Goal: Task Accomplishment & Management: Use online tool/utility

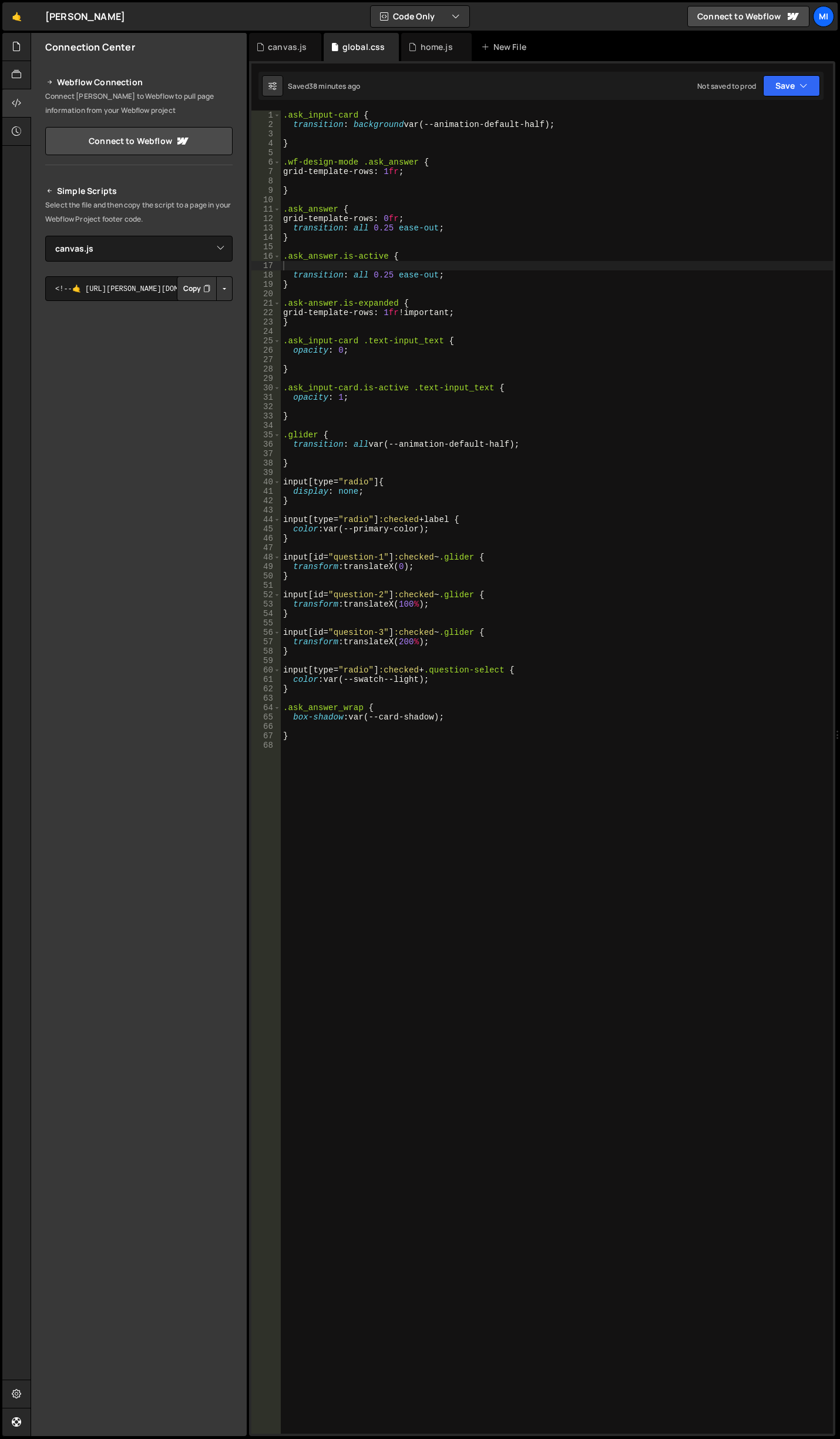
select select "45727"
click at [416, 37] on div "home.js" at bounding box center [436, 46] width 71 height 28
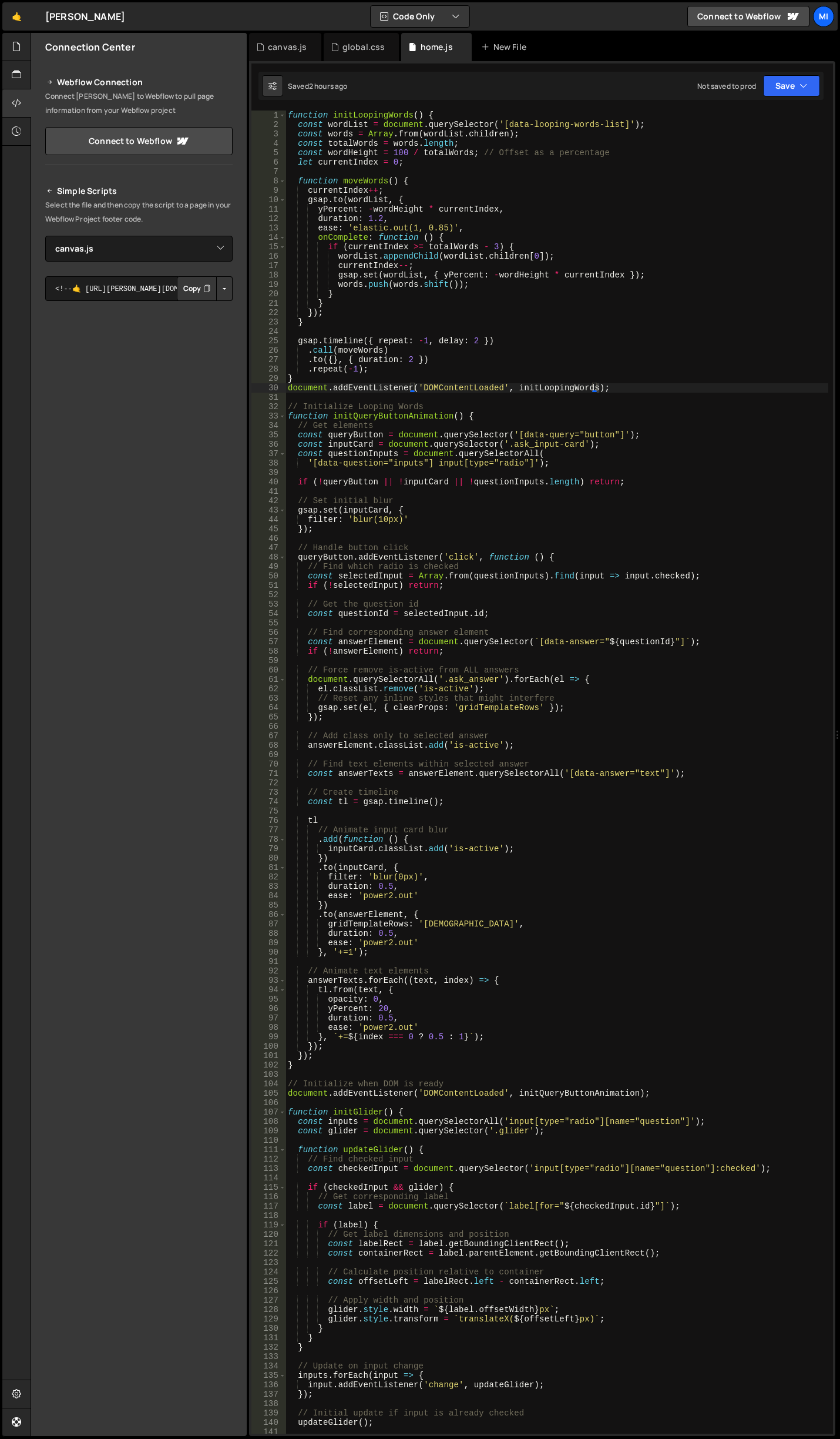
type textarea "gsap.set(el, { clearProps: 'gridTemplateRows' });"
drag, startPoint x: 318, startPoint y: 708, endPoint x: 583, endPoint y: 704, distance: 265.0
click at [583, 704] on div "function initLoopingWords ( ) { const wordList = document . querySelector ( '[d…" at bounding box center [557, 782] width 543 height 1342
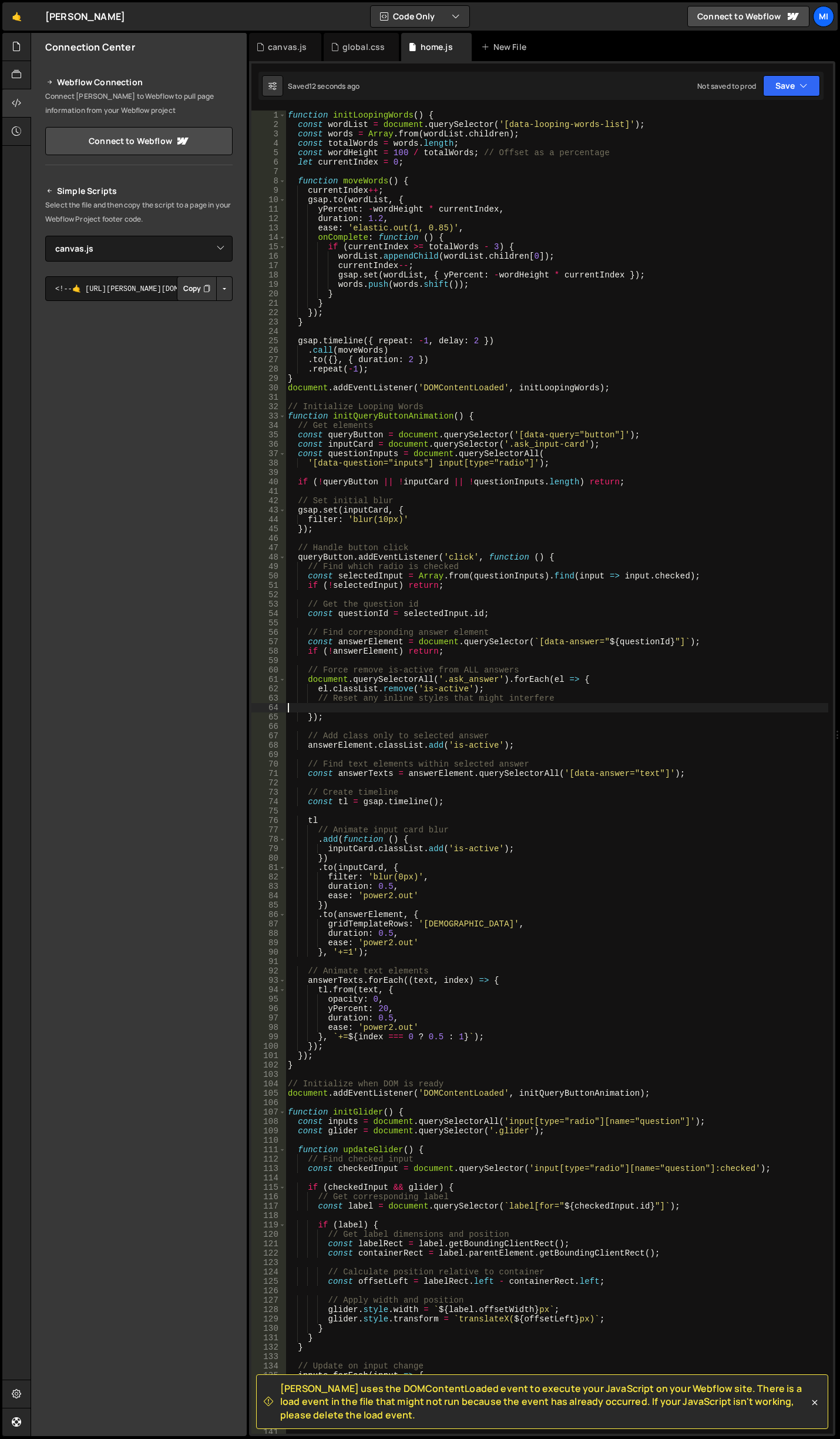
click at [410, 711] on div "function initLoopingWords ( ) { const wordList = document . querySelector ( '[d…" at bounding box center [557, 782] width 543 height 1342
paste textarea "gsap.set(el, { clearProps: 'gridTemplateRows' });"
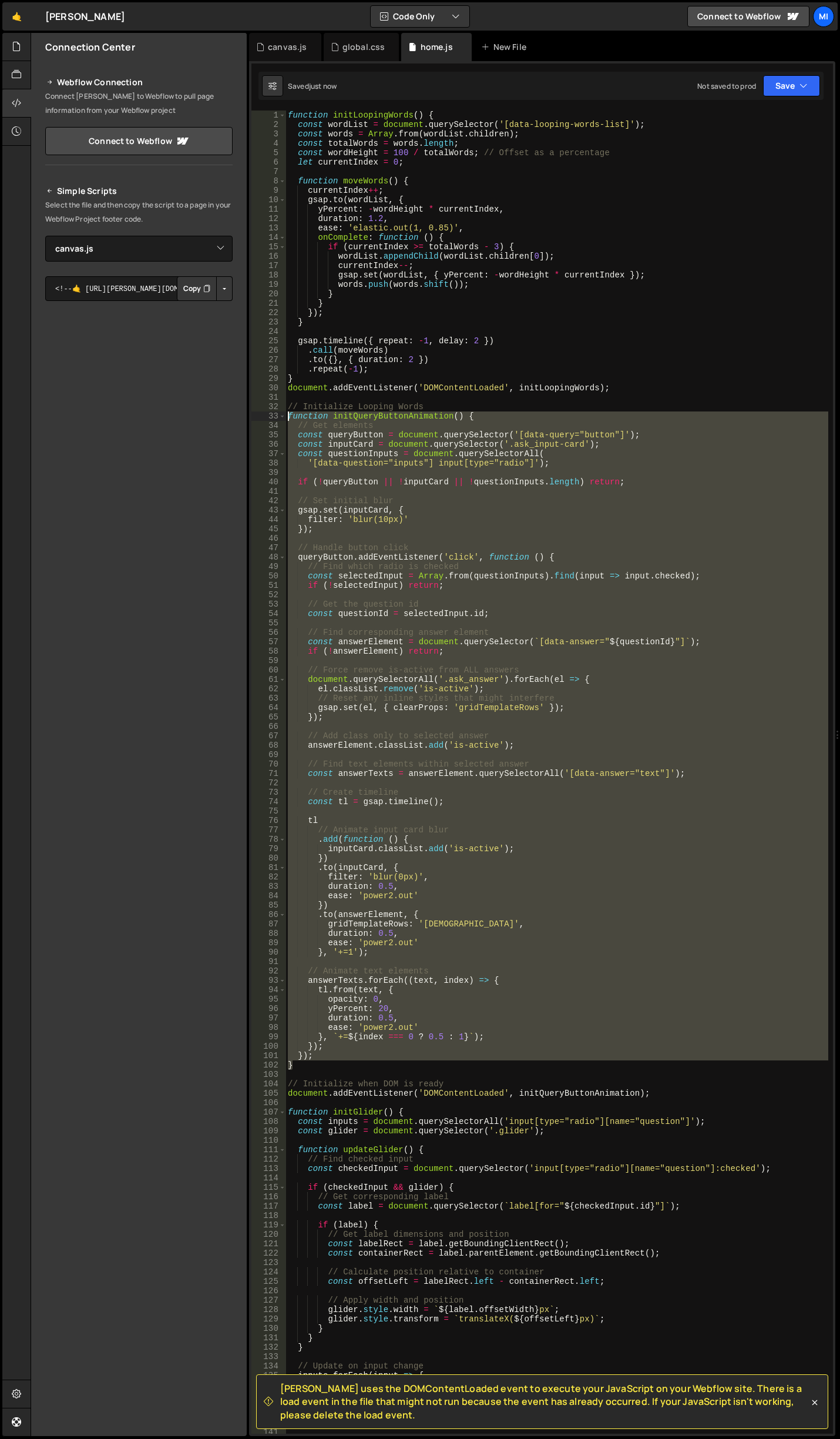
drag, startPoint x: 303, startPoint y: 1066, endPoint x: 244, endPoint y: 412, distance: 656.7
click at [244, 412] on div "Files New File Javascript files 0 canvas.js 0 0 home.js 0 CSS files global.css 0" at bounding box center [436, 735] width 810 height 1404
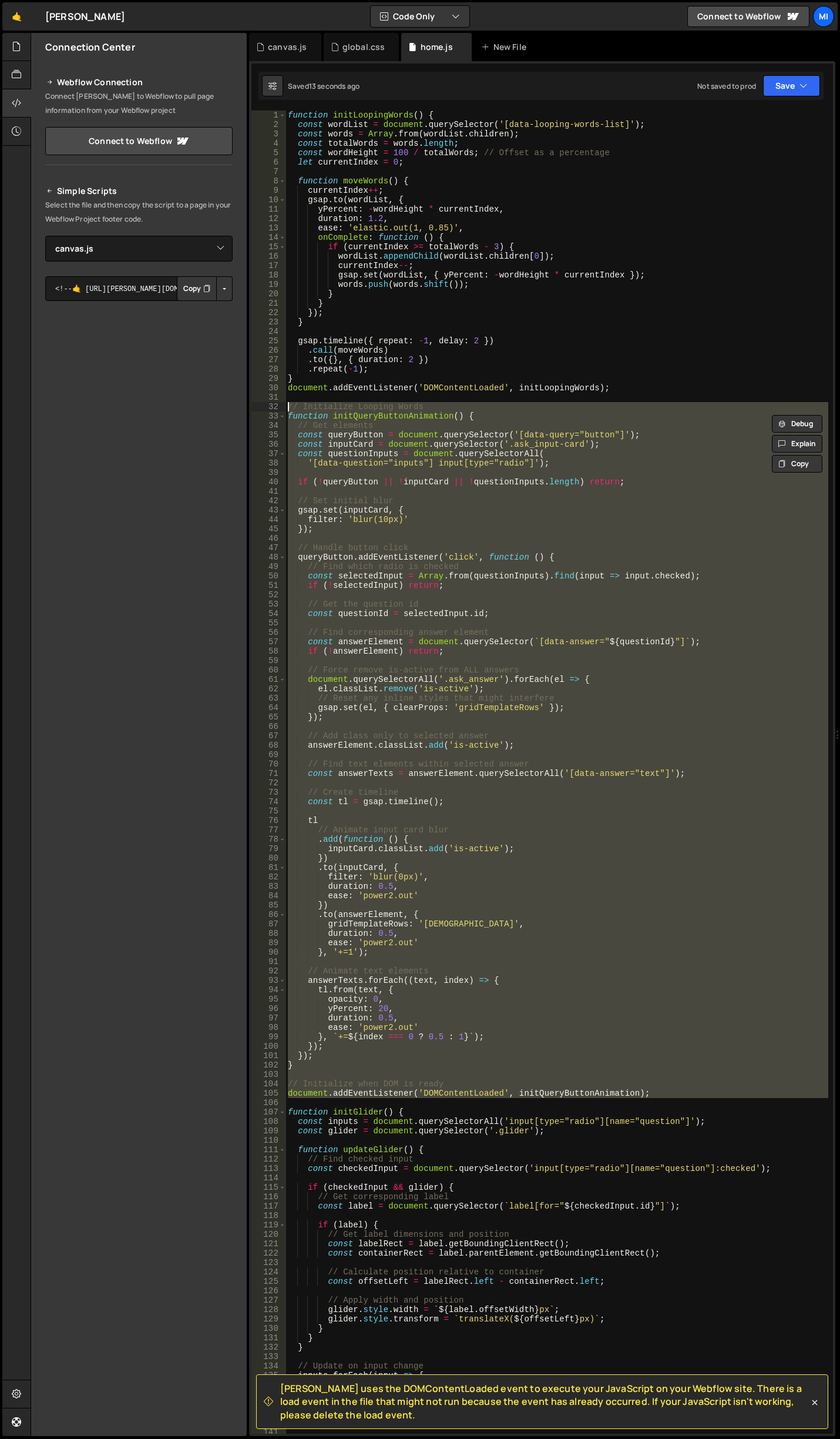
drag, startPoint x: 653, startPoint y: 1105, endPoint x: 257, endPoint y: 411, distance: 799.0
click at [257, 411] on div "function initQueryButtonAnimation() { // Get elements 1 2 3 4 5 6 7 8 9 10 11 1…" at bounding box center [542, 772] width 582 height 1323
click at [504, 713] on div "function initLoopingWords ( ) { const wordList = document . querySelector ( '[d…" at bounding box center [557, 782] width 543 height 1342
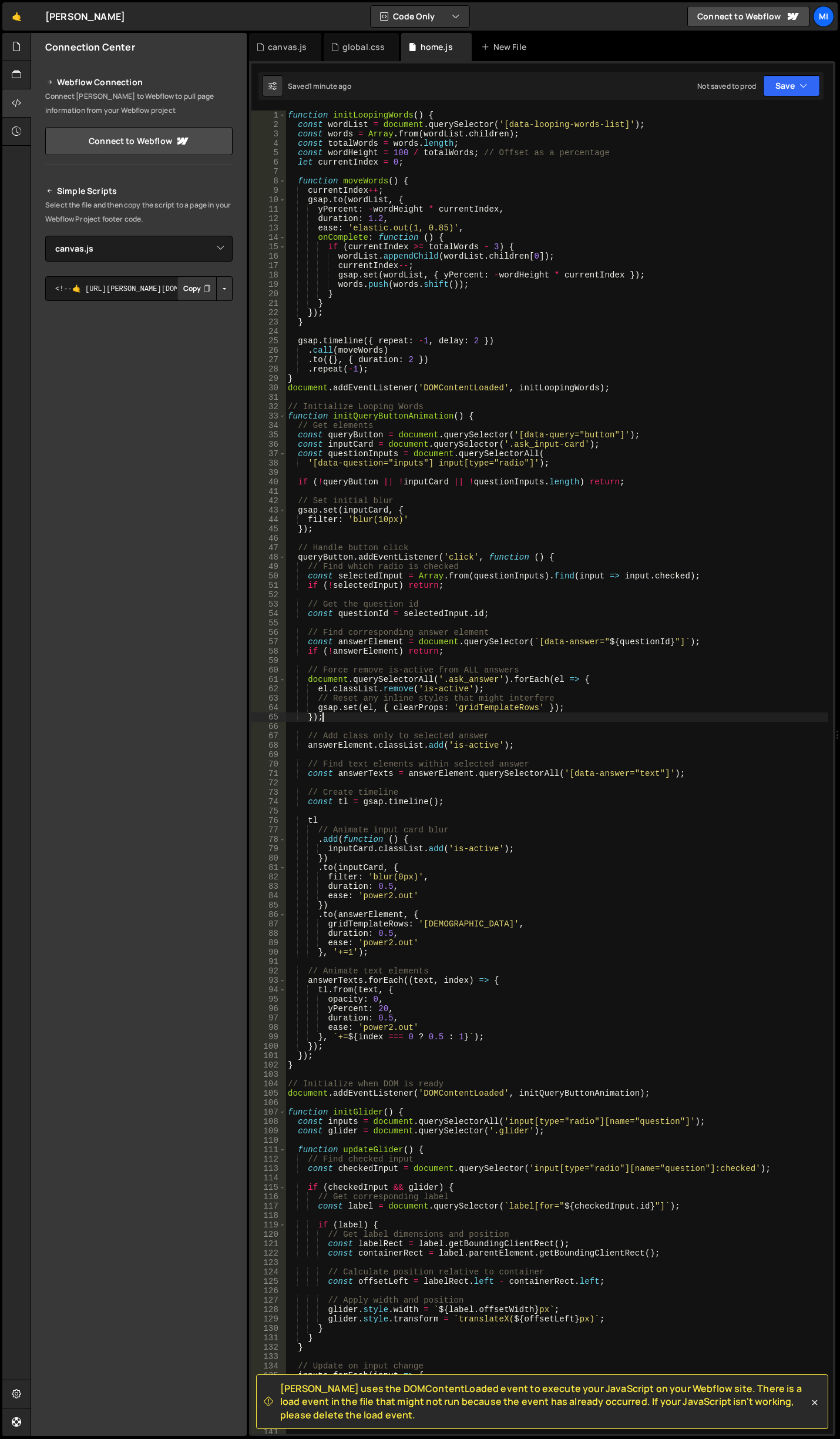
click at [504, 704] on div "function initLoopingWords ( ) { const wordList = document . querySelector ( '[d…" at bounding box center [557, 782] width 543 height 1342
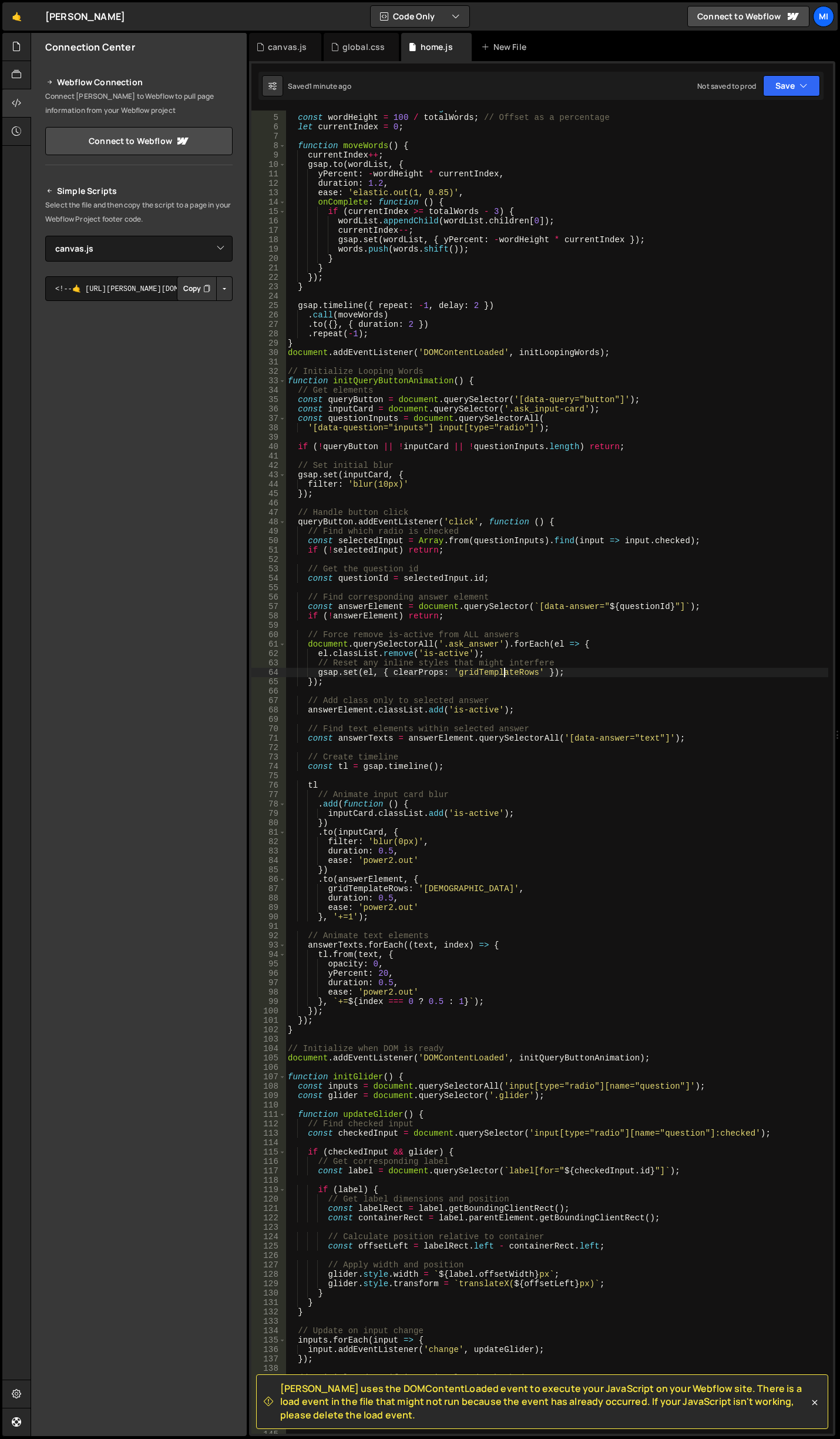
scroll to position [71, 0]
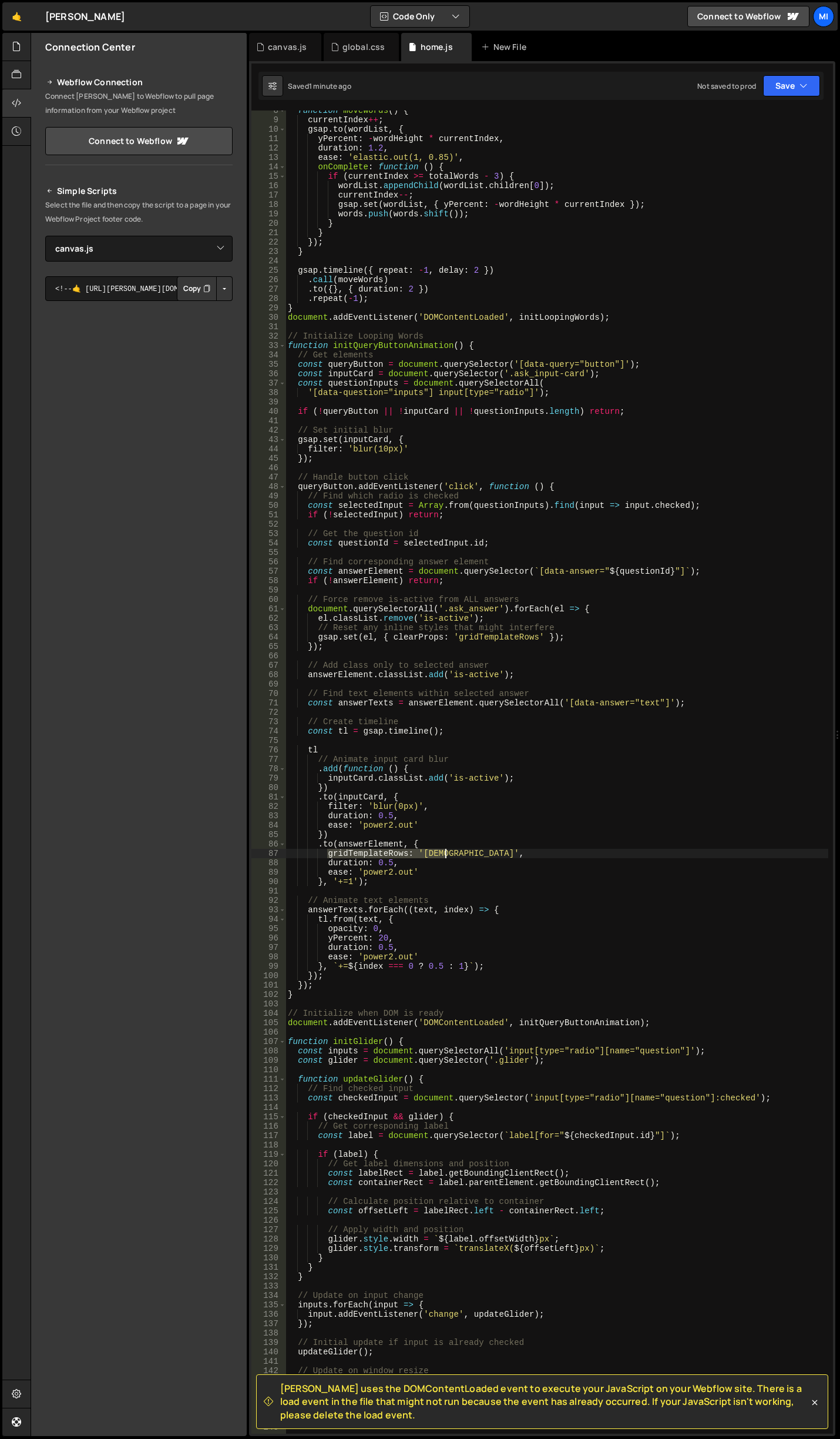
drag, startPoint x: 327, startPoint y: 853, endPoint x: 454, endPoint y: 851, distance: 127.0
click at [454, 851] on div "function moveWords ( ) { currentIndex ++ ; gsap . to ( wordList , { yPercent : …" at bounding box center [557, 777] width 543 height 1342
click at [374, 838] on div "function moveWords ( ) { currentIndex ++ ; gsap . to ( wordList , { yPercent : …" at bounding box center [557, 777] width 543 height 1342
drag, startPoint x: 326, startPoint y: 852, endPoint x: 491, endPoint y: 853, distance: 165.0
click at [491, 853] on div "function moveWords ( ) { currentIndex ++ ; gsap . to ( wordList , { yPercent : …" at bounding box center [557, 777] width 543 height 1342
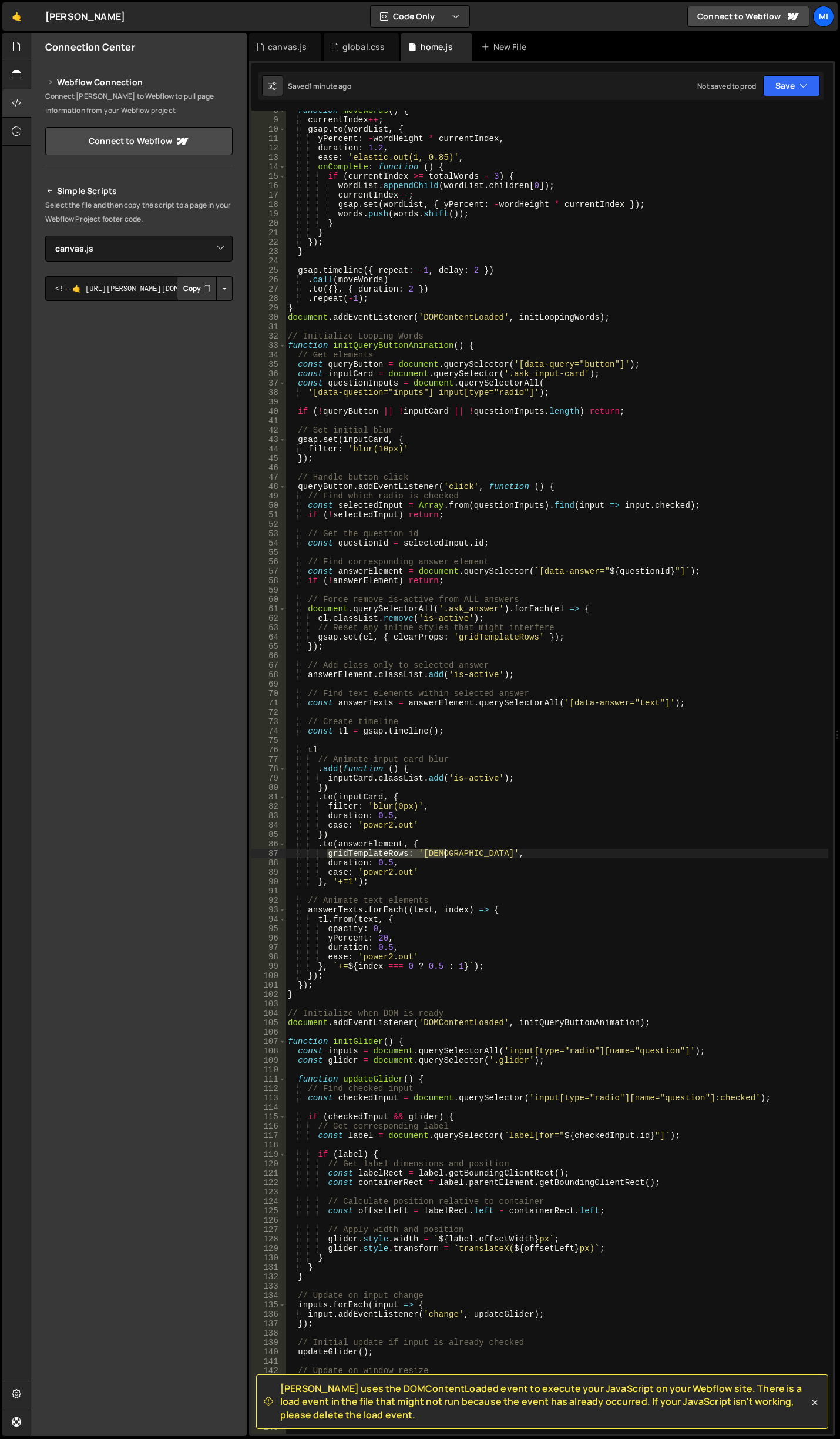
type textarea "gridTemplateRows: '1fr',"
click at [430, 845] on div "function moveWords ( ) { currentIndex ++ ; gsap . to ( wordList , { yPercent : …" at bounding box center [557, 777] width 543 height 1342
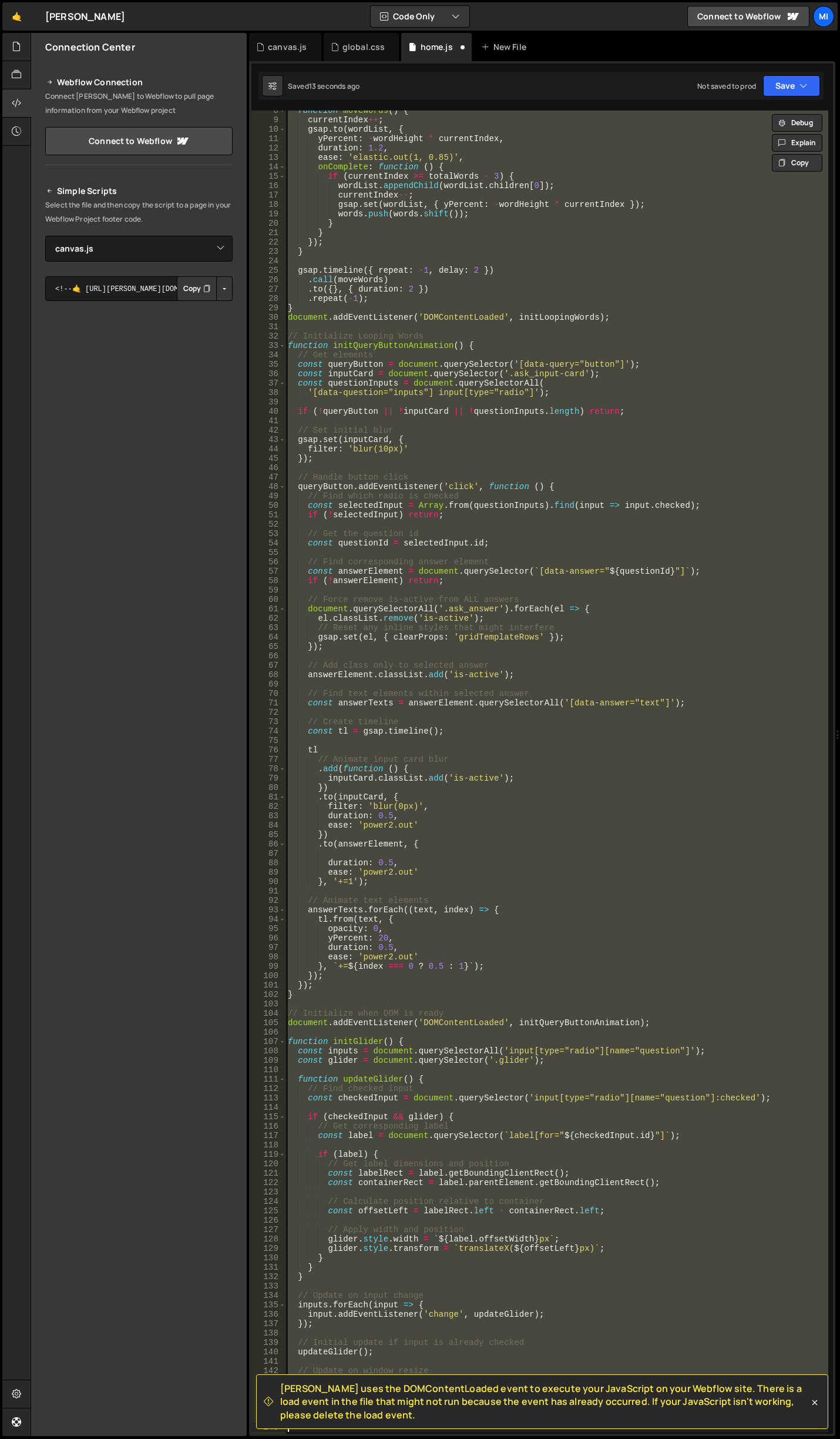
type textarea "gridTemplateRows: '1fr',"
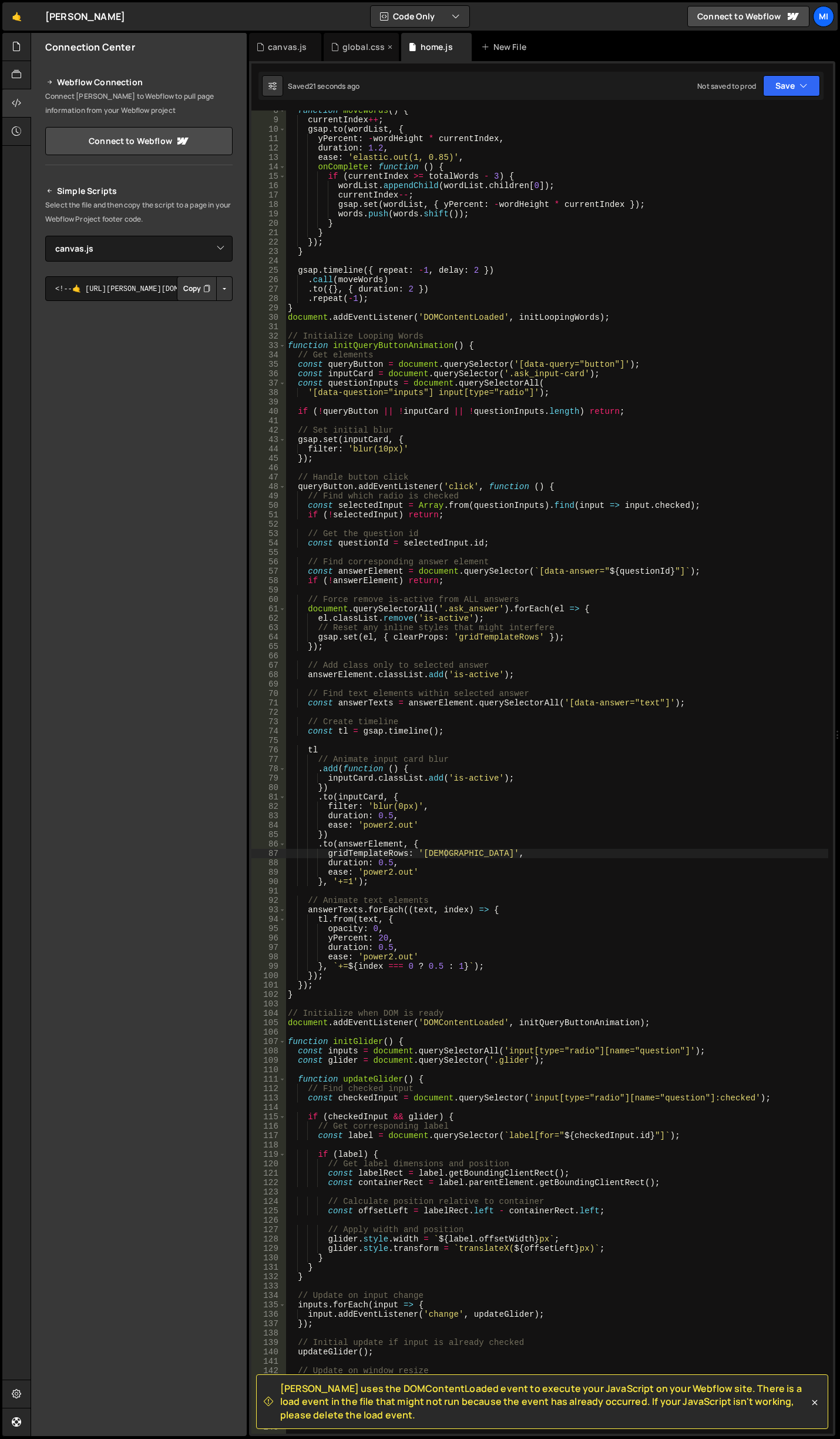
click at [357, 38] on div "global.css" at bounding box center [362, 46] width 76 height 28
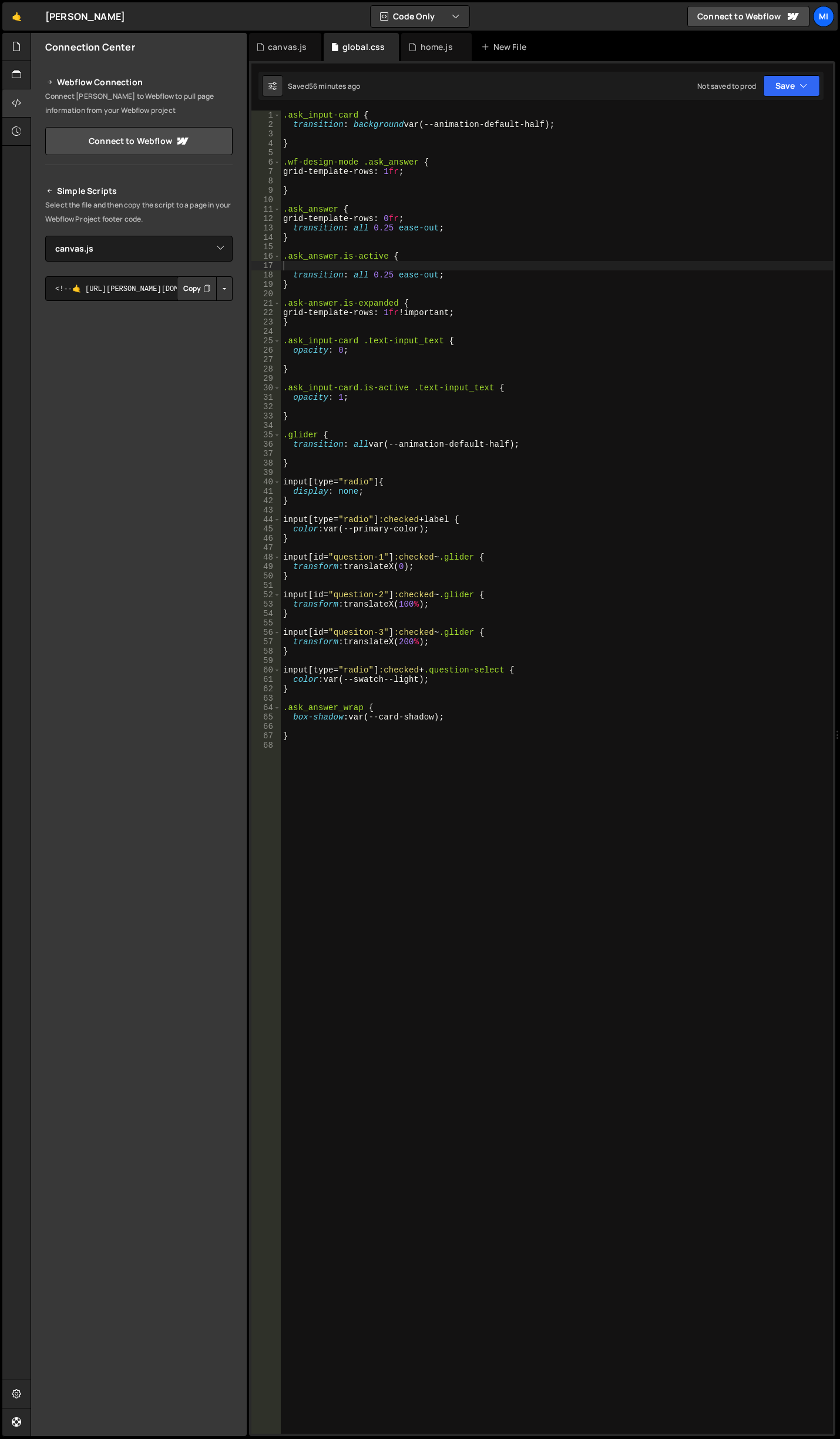
click at [529, 419] on div ".ask_input-card { transition : background var(--animation-default-half) ; } .wf…" at bounding box center [557, 782] width 553 height 1342
drag, startPoint x: 359, startPoint y: 301, endPoint x: 396, endPoint y: 303, distance: 37.1
click at [396, 303] on div ".ask_input-card { transition : background var(--animation-default-half) ; } .wf…" at bounding box center [557, 782] width 553 height 1342
drag, startPoint x: 285, startPoint y: 304, endPoint x: 338, endPoint y: 302, distance: 53.0
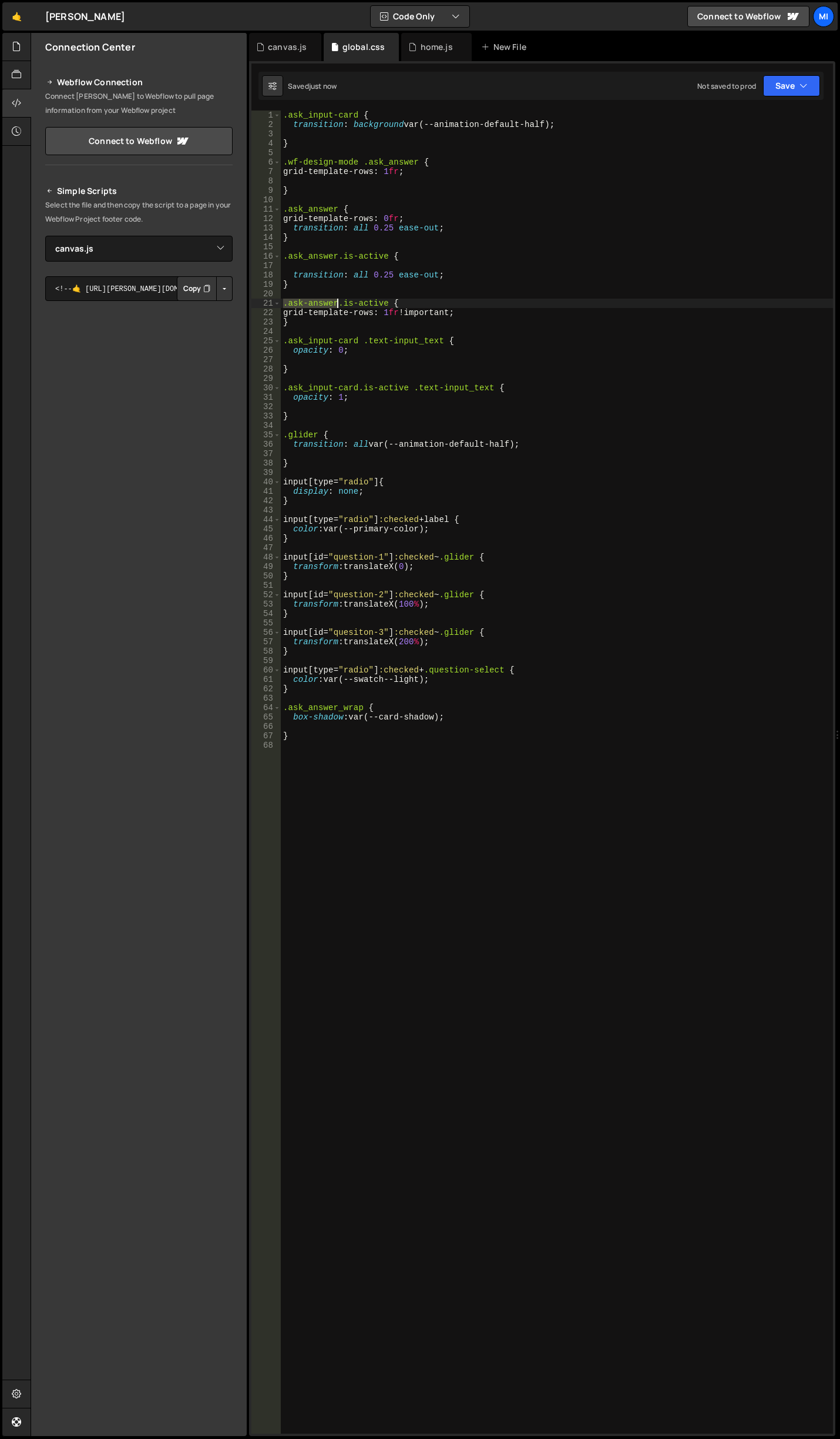
click at [338, 302] on div ".ask_input-card { transition : background var(--animation-default-half) ; } .wf…" at bounding box center [557, 782] width 553 height 1342
type textarea ".ask-answer.is-active {"
click at [270, 50] on div "canvas.js" at bounding box center [287, 47] width 39 height 12
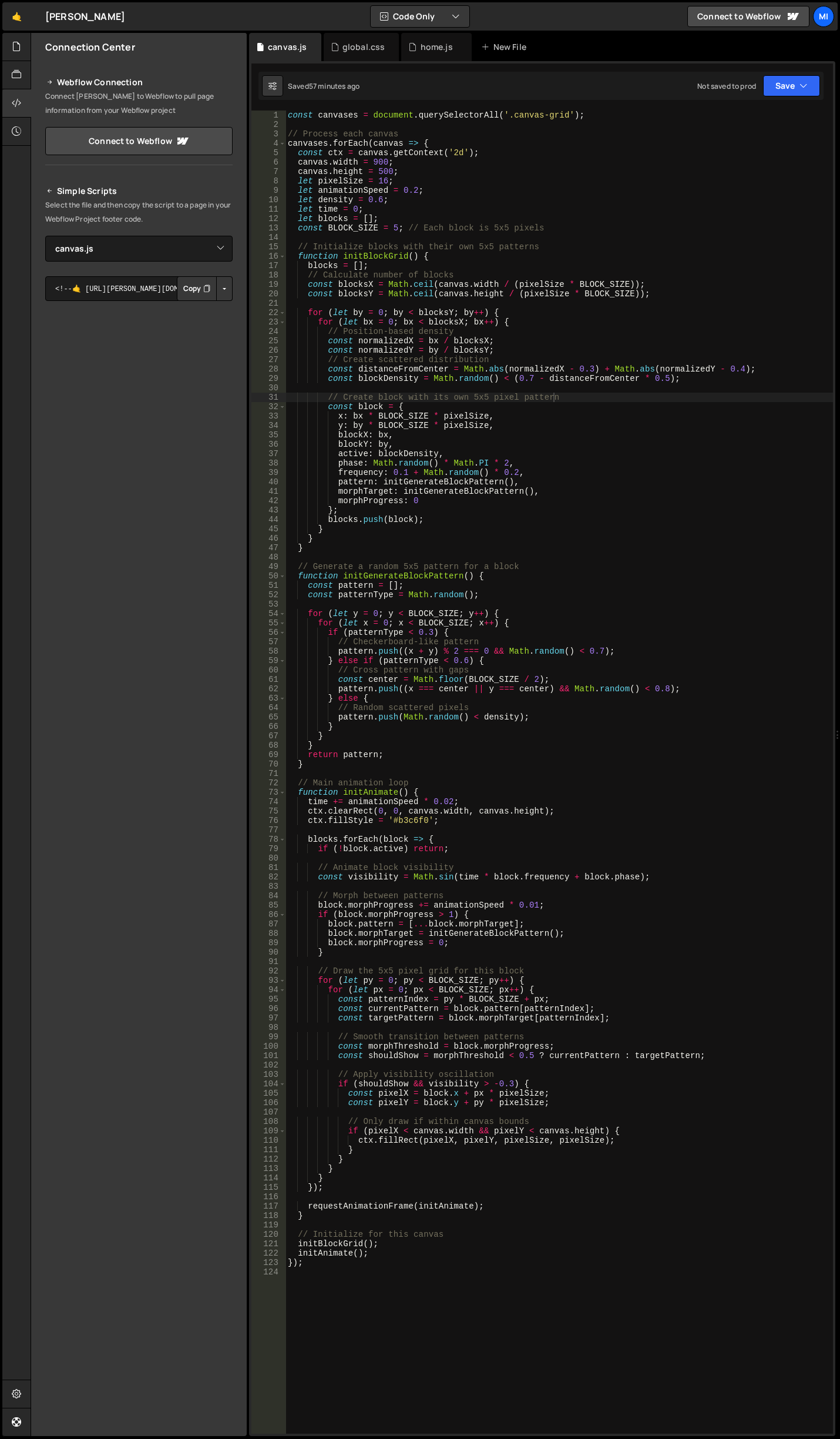
type textarea "blocks.push(block);"
click at [423, 523] on div "const canvases = document . querySelectorAll ( '.canvas-grid' ) ; // Process ea…" at bounding box center [559, 782] width 547 height 1342
click at [413, 44] on div "home.js" at bounding box center [433, 47] width 50 height 12
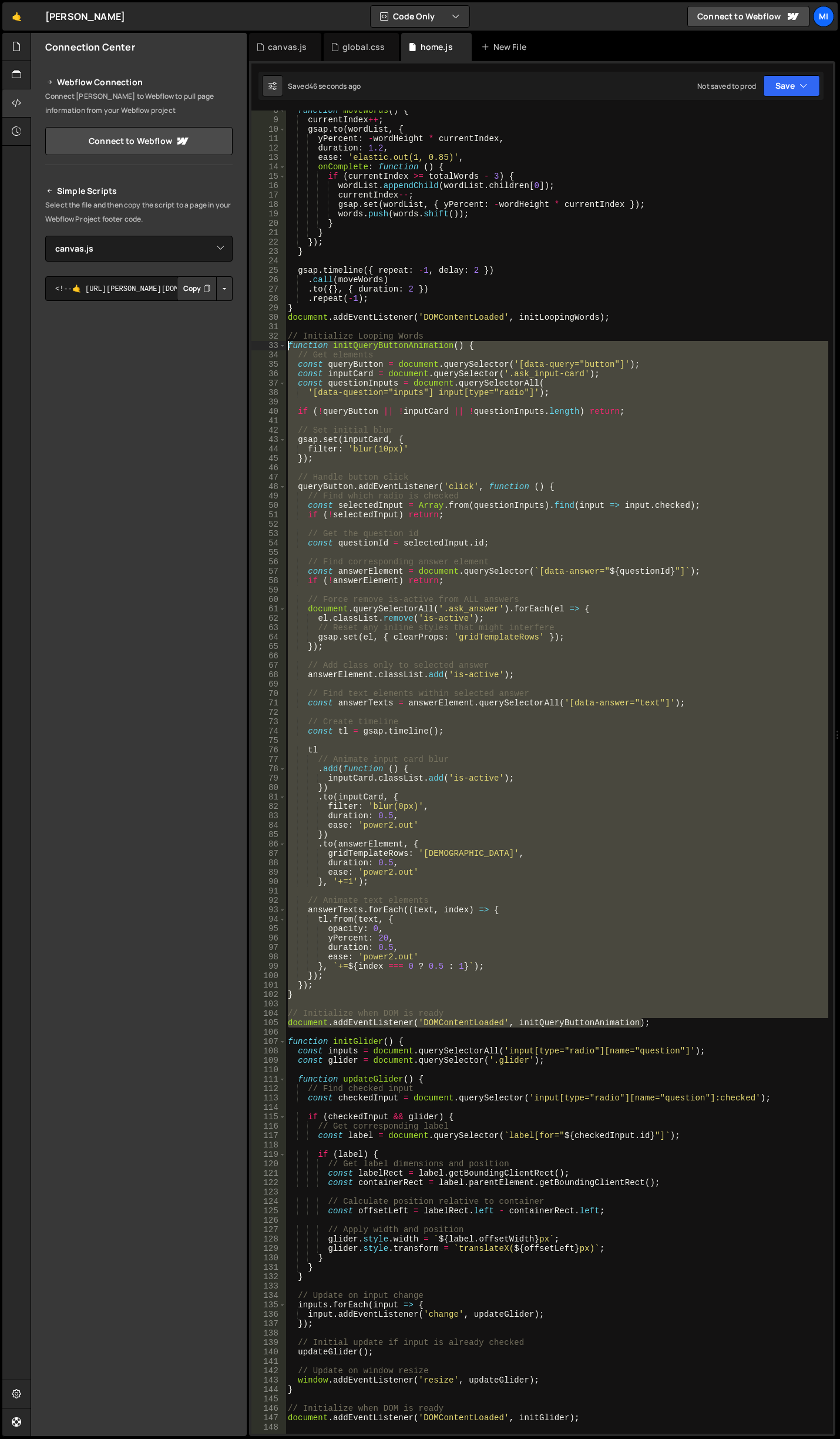
drag, startPoint x: 695, startPoint y: 1019, endPoint x: 238, endPoint y: 349, distance: 811.0
click at [238, 349] on div "Files New File Javascript files 0 canvas.js 0 0 home.js 0 CSS files global.css 0" at bounding box center [436, 735] width 810 height 1404
click at [397, 794] on div "function moveWords ( ) { currentIndex ++ ; gsap . to ( wordList , { yPercent : …" at bounding box center [557, 772] width 543 height 1323
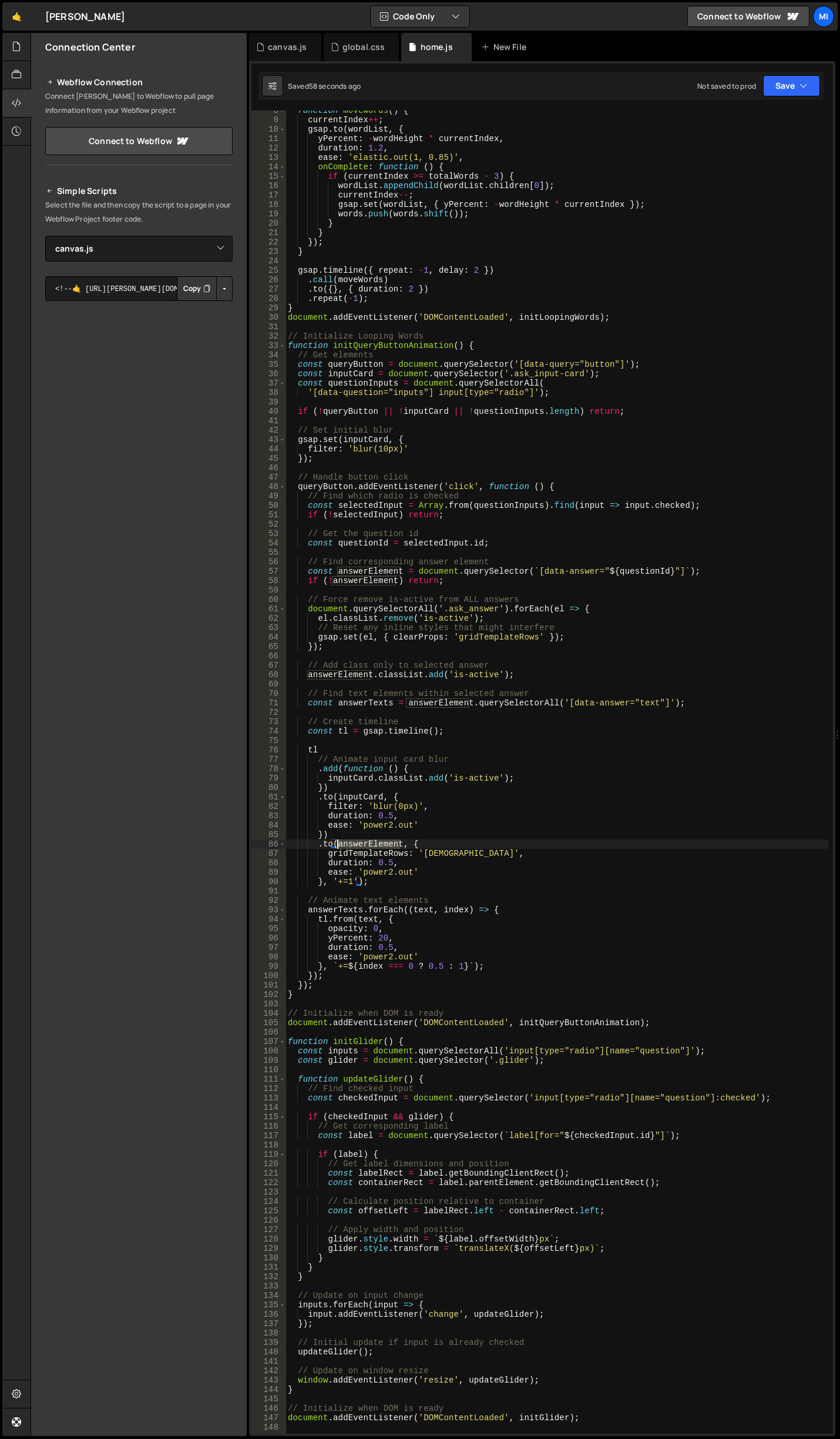
drag, startPoint x: 403, startPoint y: 845, endPoint x: 338, endPoint y: 844, distance: 65.0
click at [338, 844] on div "function moveWords ( ) { currentIndex ++ ; gsap . to ( wordList , { yPercent : …" at bounding box center [557, 777] width 543 height 1342
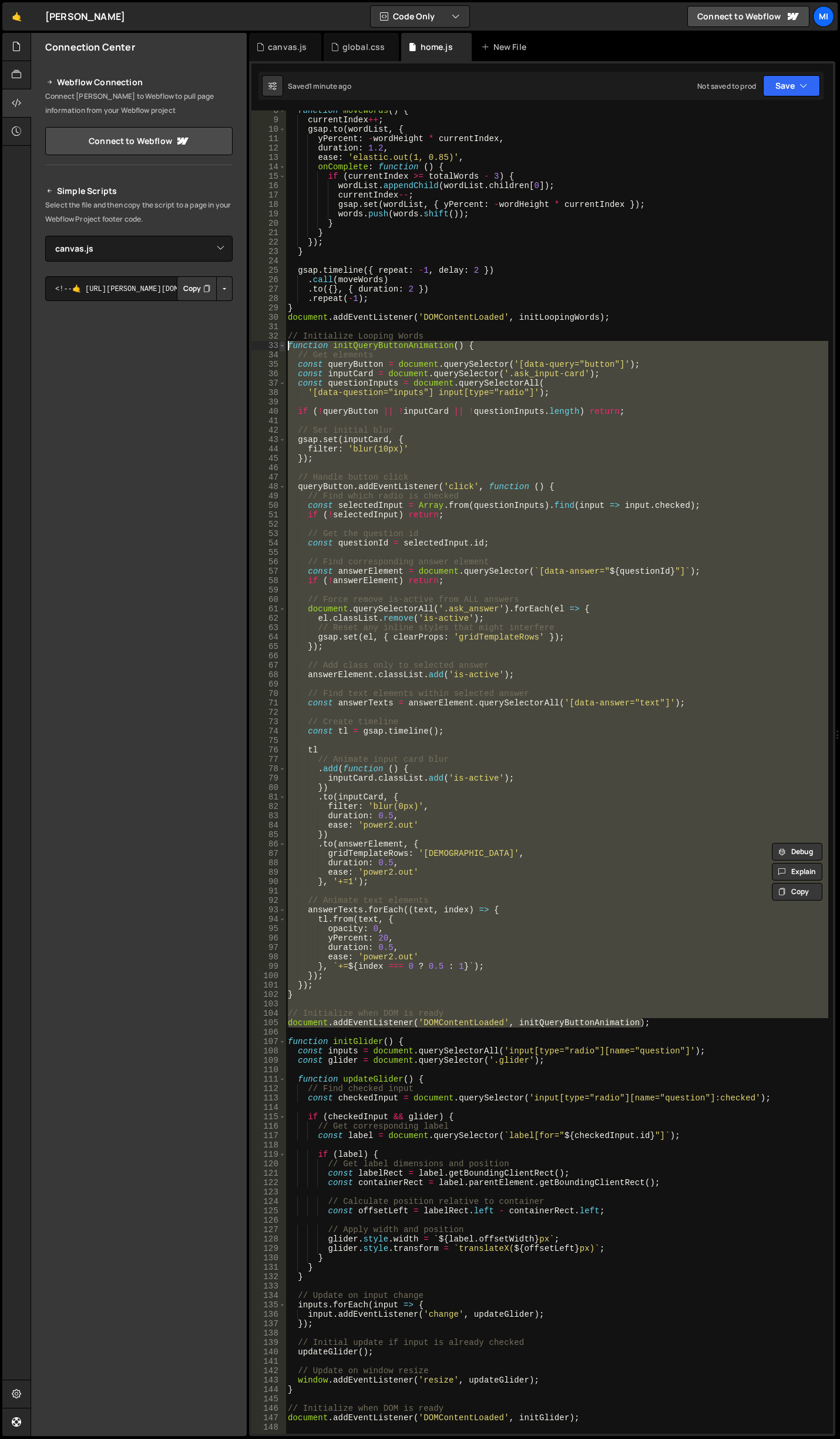
drag, startPoint x: 652, startPoint y: 1026, endPoint x: 285, endPoint y: 342, distance: 776.2
click at [285, 342] on div ".to(answerElement, { 8 9 10 11 12 13 14 15 16 17 18 19 20 21 22 23 24 25 26 27 …" at bounding box center [542, 772] width 582 height 1323
paste textarea "document.addEventListener('DOMContentLoaded', initQueryButtonAnimation);"
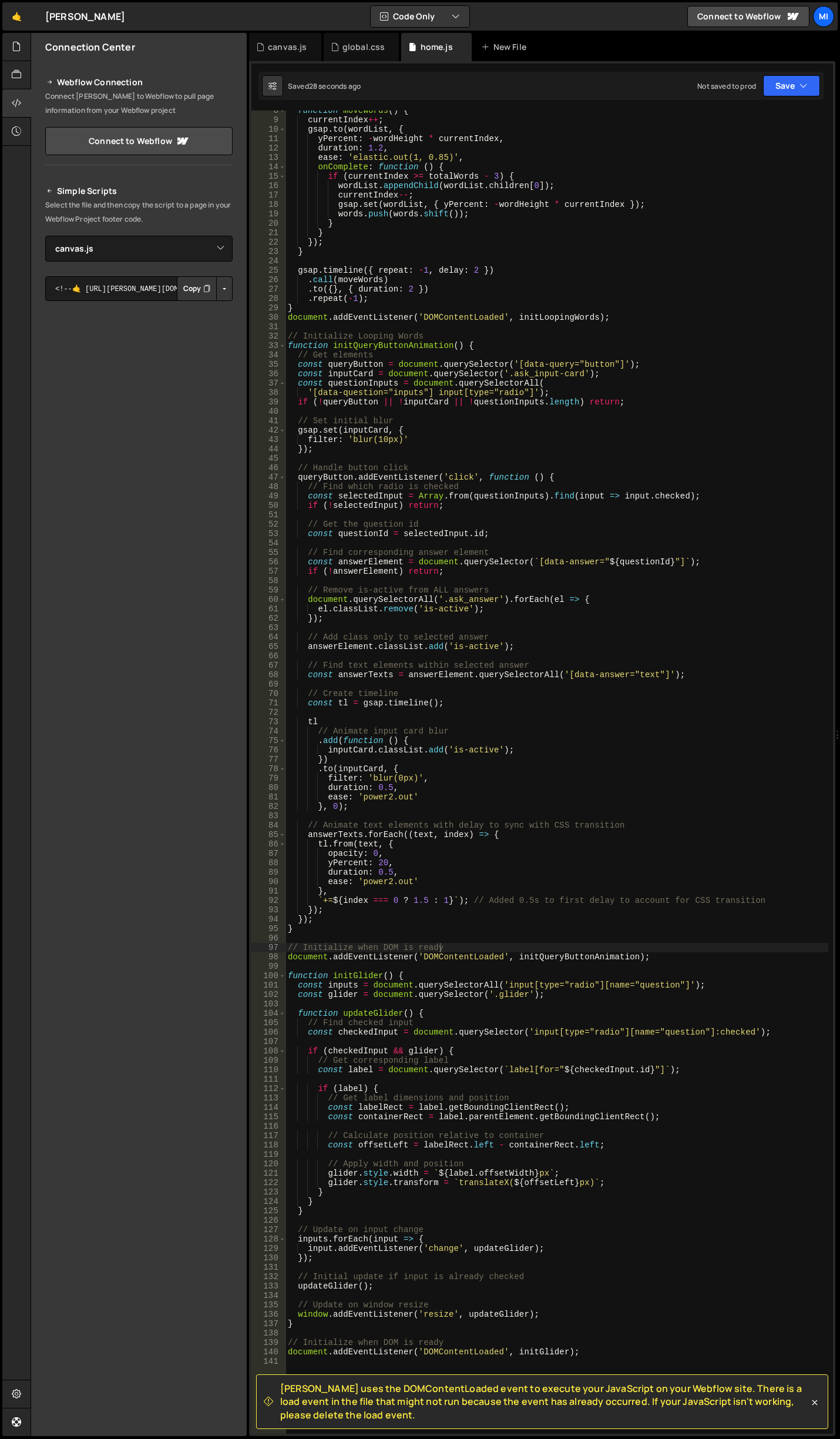
click at [481, 395] on div "function moveWords ( ) { currentIndex ++ ; gsap . to ( wordList , { yPercent : …" at bounding box center [557, 777] width 543 height 1342
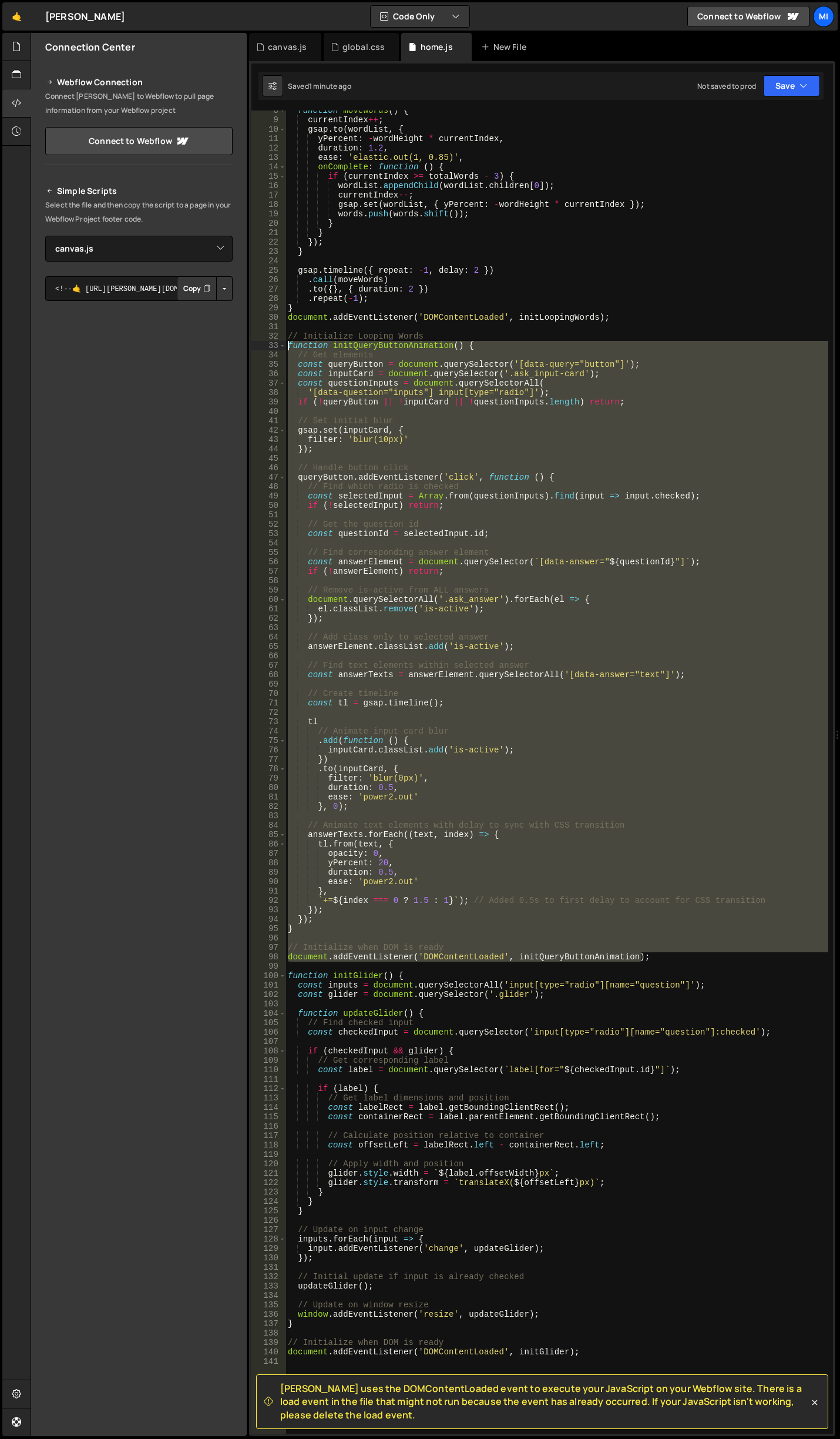
drag, startPoint x: 648, startPoint y: 957, endPoint x: 261, endPoint y: 348, distance: 721.6
click at [261, 348] on div "'[data-question="inputs"] input[type="radio"]'); 8 9 10 11 12 13 14 15 16 17 18…" at bounding box center [542, 772] width 582 height 1323
paste textarea "document.addEventListener('DOMContentLoaded', initQueryButtonAnimation);"
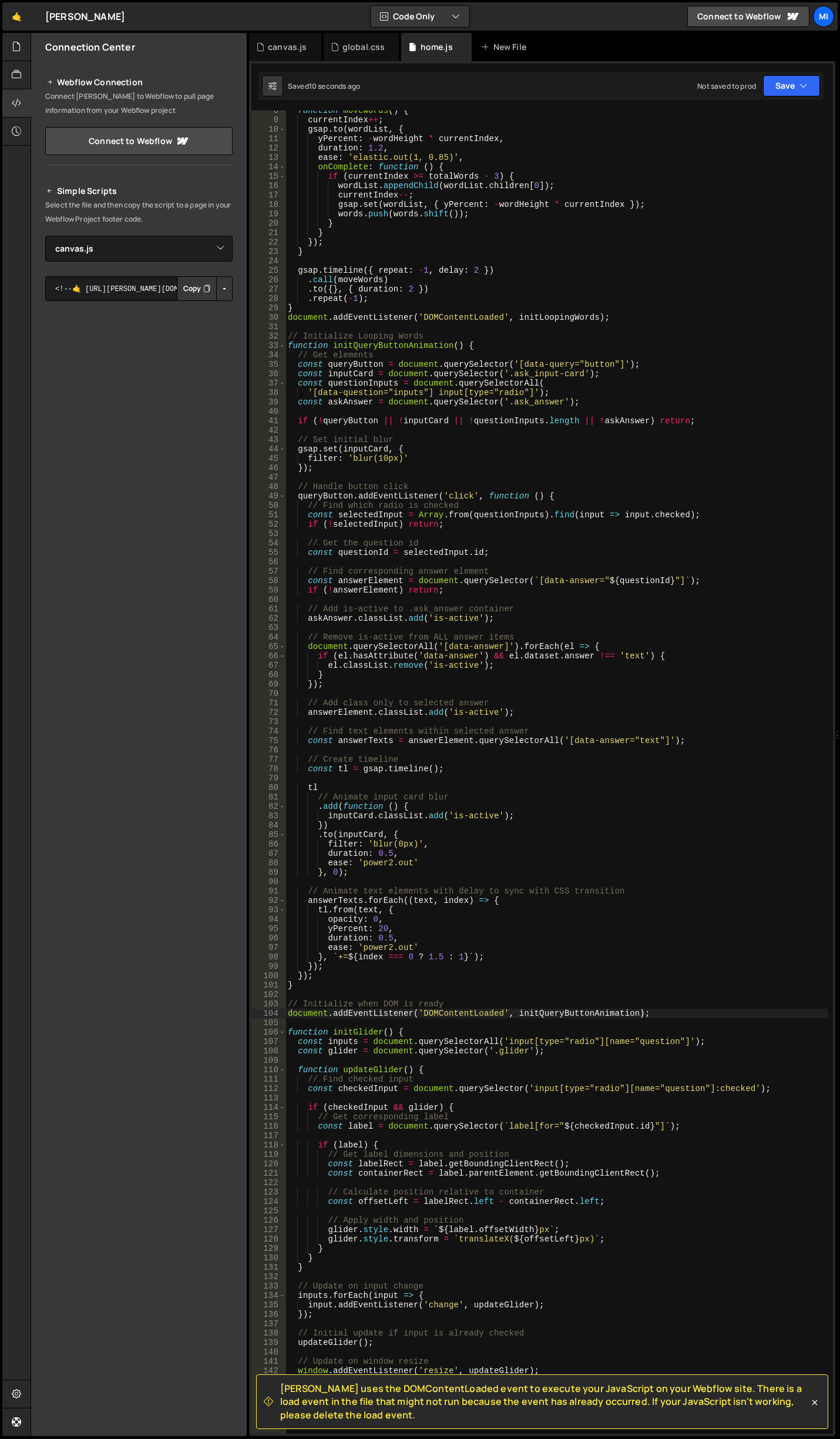
click at [619, 406] on div "function moveWords ( ) { currentIndex ++ ; gsap . to ( wordList , { yPercent : …" at bounding box center [557, 777] width 543 height 1342
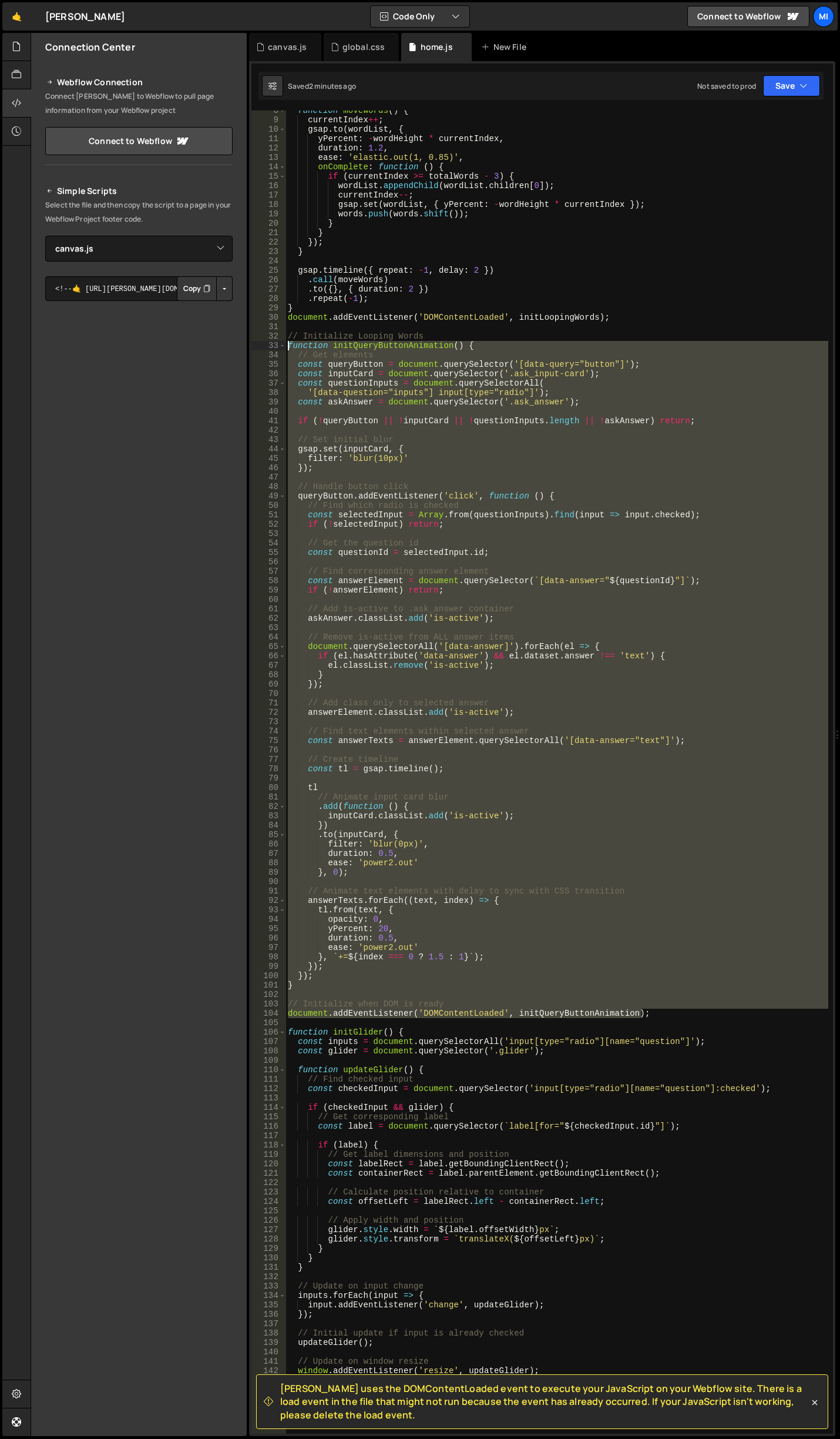
drag, startPoint x: 677, startPoint y: 1017, endPoint x: 261, endPoint y: 342, distance: 792.9
click at [261, 342] on div "const askAnswer = document.querySelector('.ask_answer'); 8 9 10 11 12 13 14 15 …" at bounding box center [542, 772] width 582 height 1323
paste textarea "document.addEventListener('DOMContentLoaded', initQueryButtonAnimation);"
type textarea "document.addEventListener('DOMContentLoaded', initQueryButtonAnimation);"
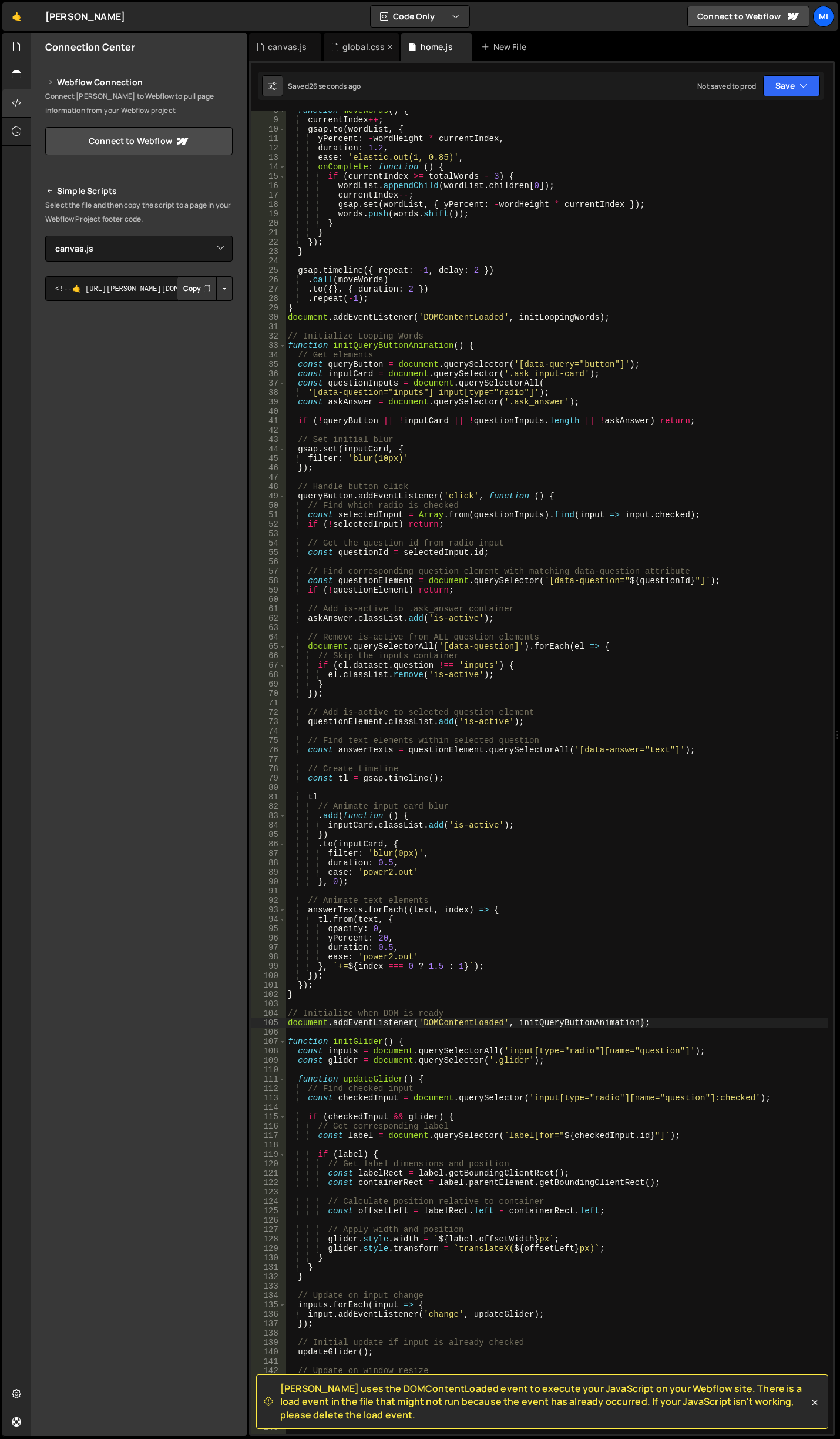
click at [360, 58] on div "global.css" at bounding box center [362, 46] width 76 height 28
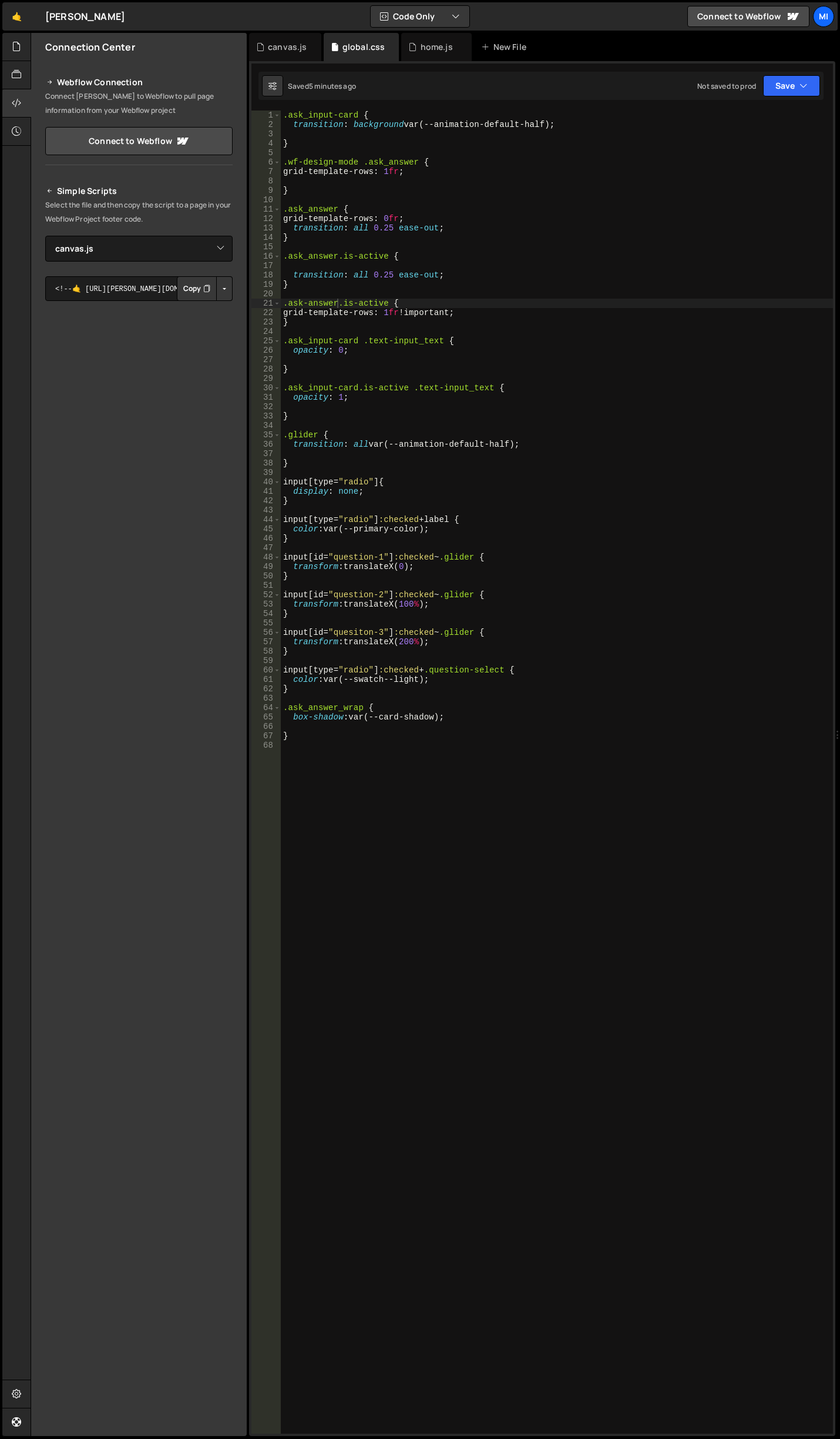
click at [436, 318] on div ".ask_input-card { transition : background var(--animation-default-half) ; } .wf…" at bounding box center [557, 782] width 553 height 1342
click at [436, 326] on div ".ask_input-card { transition : background var(--animation-default-half) ; } .wf…" at bounding box center [557, 782] width 553 height 1342
click at [396, 171] on div ".ask_input-card { transition : background var(--animation-default-half) ; } .wf…" at bounding box center [557, 782] width 553 height 1342
click at [417, 162] on div ".ask_input-card { transition : background var(--animation-default-half) ; } .wf…" at bounding box center [557, 782] width 553 height 1342
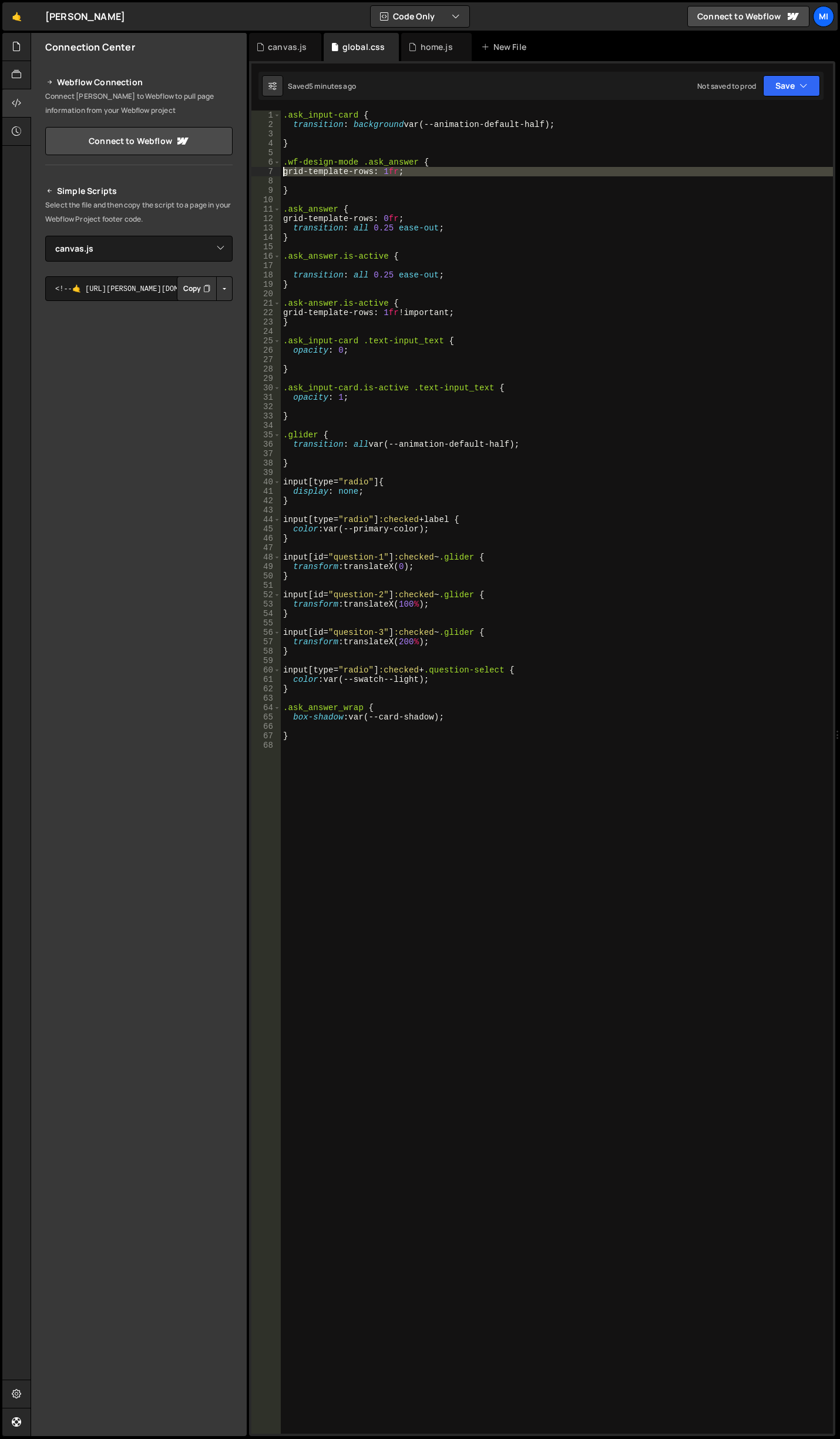
drag, startPoint x: 319, startPoint y: 185, endPoint x: 277, endPoint y: 167, distance: 45.7
click at [277, 167] on div ".wf-design-mode .ask_answer { 1 2 3 4 5 6 7 8 9 10 11 12 13 14 15 16 17 18 19 2…" at bounding box center [542, 772] width 582 height 1323
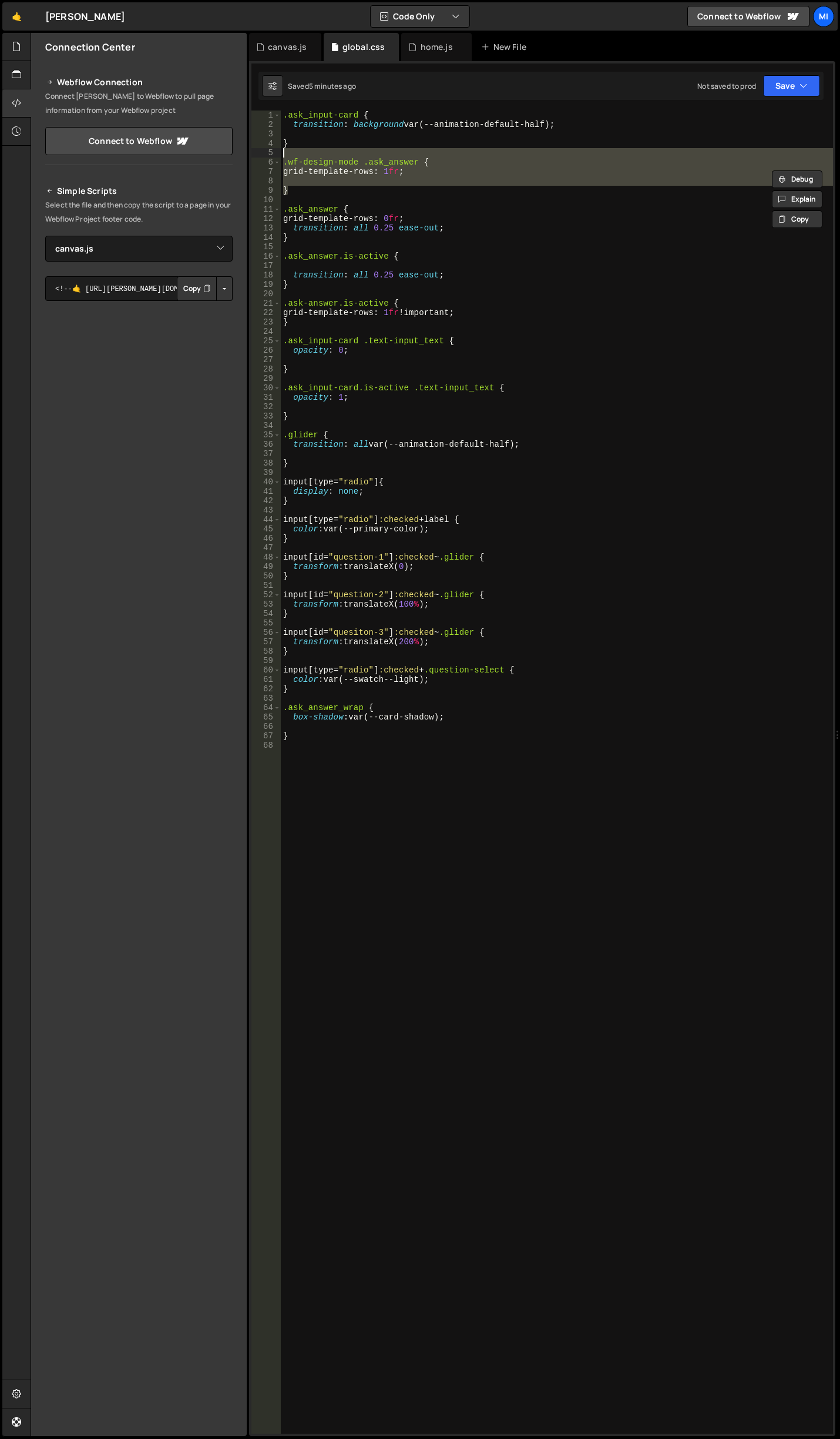
drag, startPoint x: 297, startPoint y: 194, endPoint x: 279, endPoint y: 157, distance: 41.1
click at [279, 157] on div "grid-template-rows: 1fr; 1 2 3 4 5 6 7 8 9 10 11 12 13 14 15 16 17 18 19 20 21 …" at bounding box center [542, 772] width 582 height 1323
type textarea ".wf-design-mode .ask_answer {"
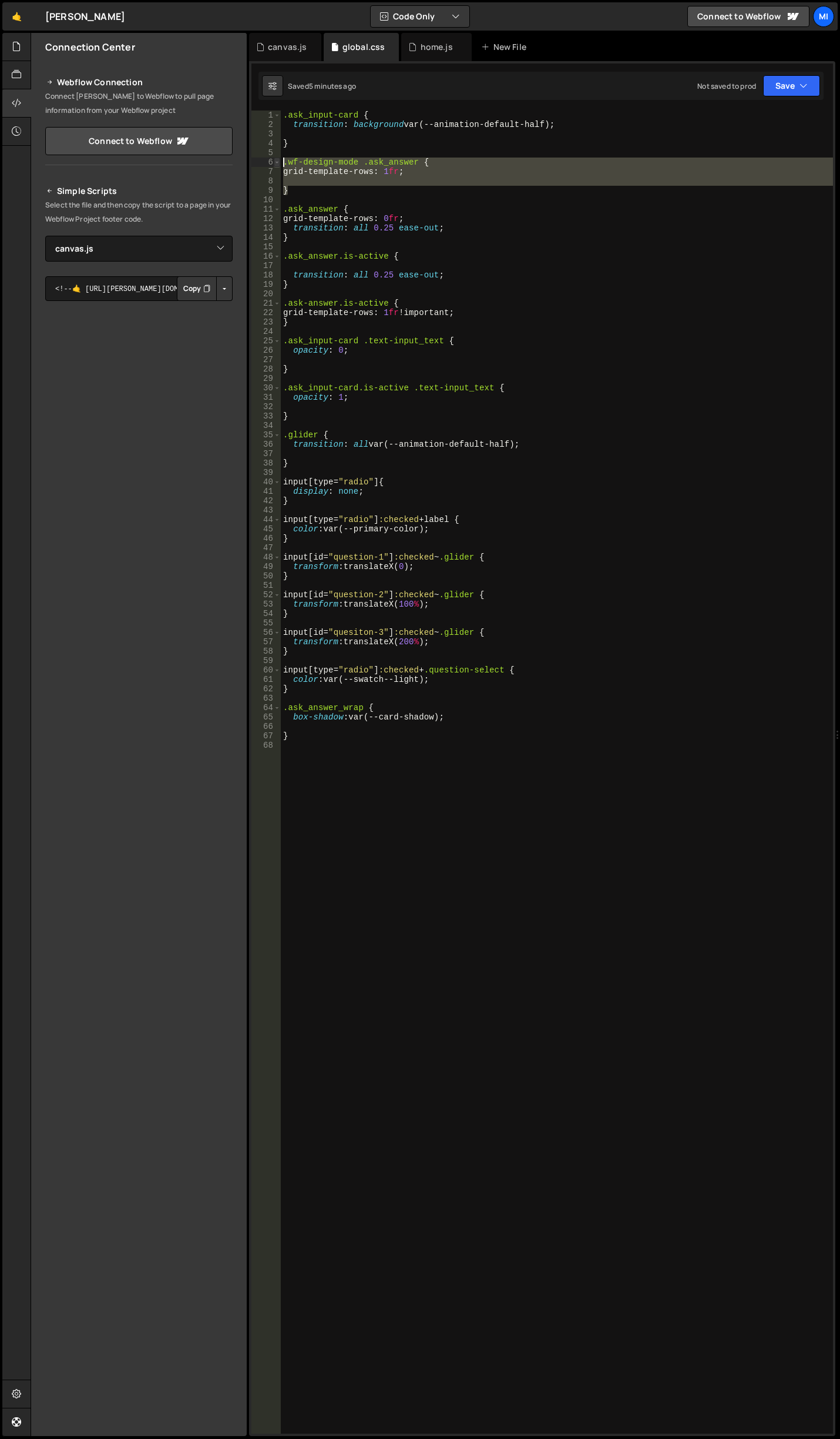
drag, startPoint x: 308, startPoint y: 191, endPoint x: 276, endPoint y: 165, distance: 41.2
click at [276, 165] on div "1 2 3 4 5 6 7 8 9 10 11 12 13 14 15 16 17 18 19 20 21 22 23 24 25 26 27 28 29 3…" at bounding box center [542, 772] width 582 height 1323
type textarea ".wf-design-mode .ask_answer { grid-template-rows: 1fr;"
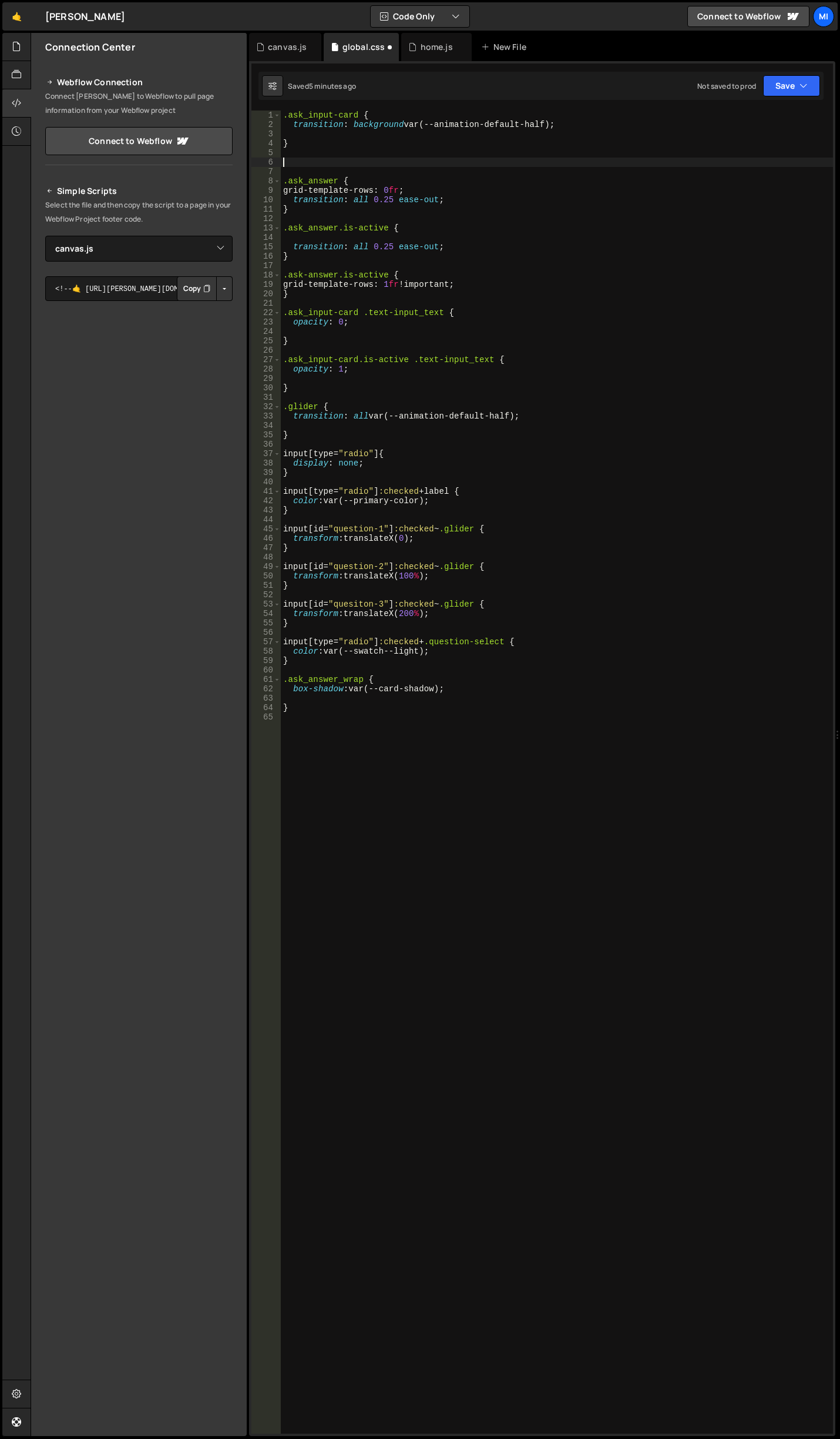
type textarea ".ask_answer {"
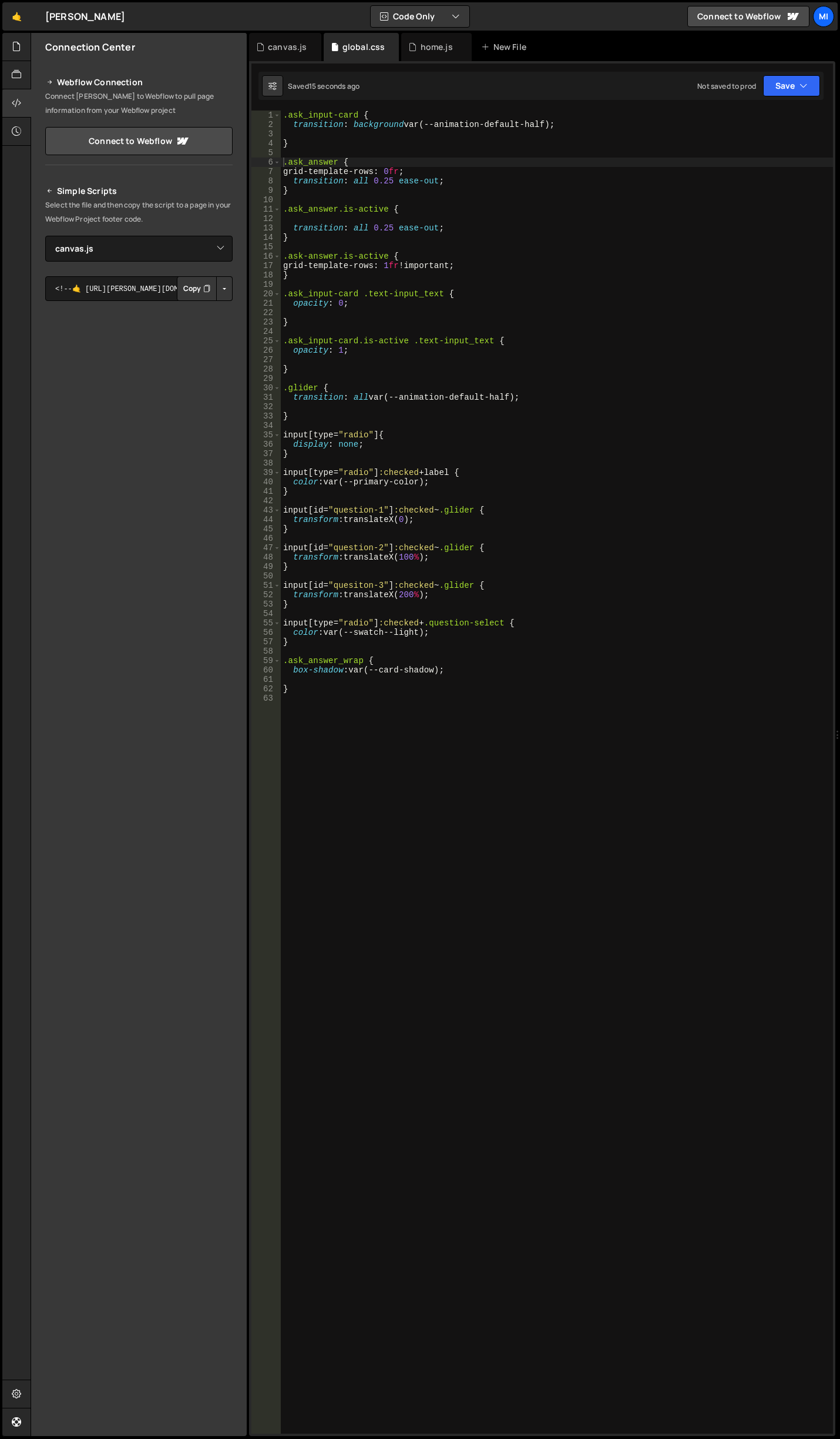
click at [474, 244] on div ".ask_input-card { transition : background var(--animation-default-half) ; } .as…" at bounding box center [557, 782] width 553 height 1342
click at [438, 216] on div ".ask_input-card { transition : background var(--animation-default-half) ; } .as…" at bounding box center [557, 782] width 553 height 1342
click at [342, 146] on div ".ask_input-card { transition : background var(--animation-default-half) ; } .as…" at bounding box center [557, 782] width 553 height 1342
type textarea "}"
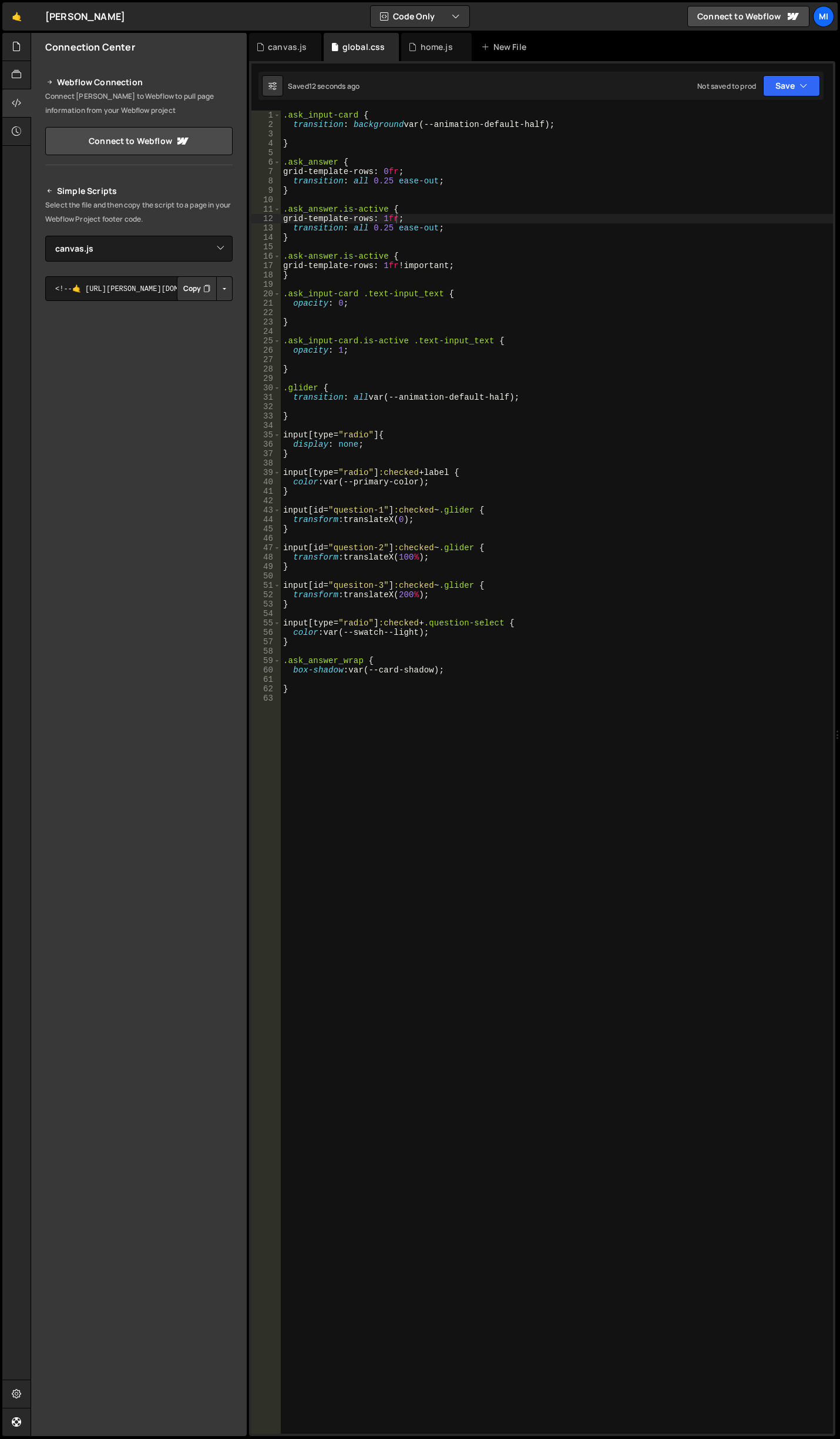
scroll to position [0, 0]
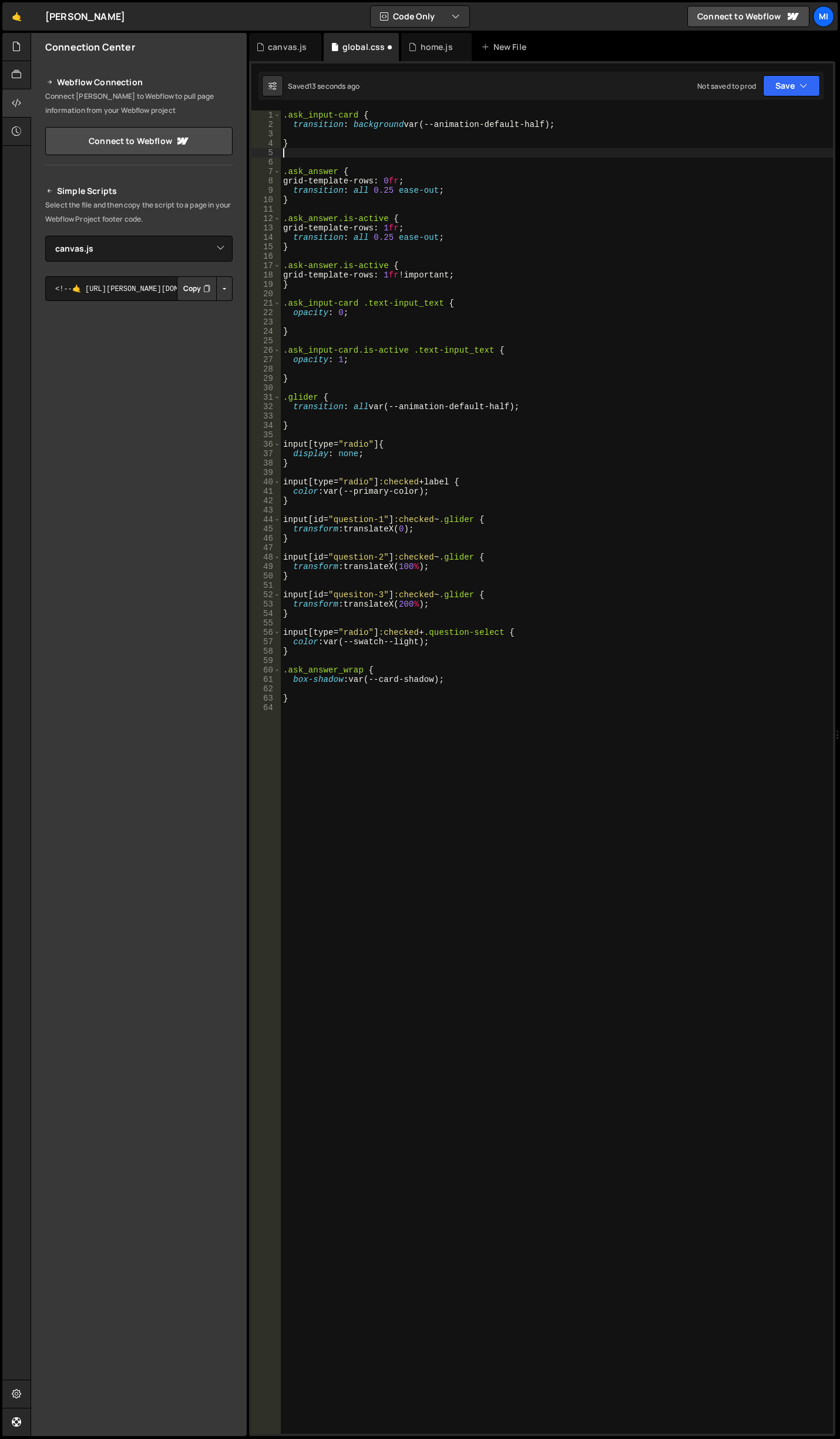
paste textarea "}"
type textarea "}"
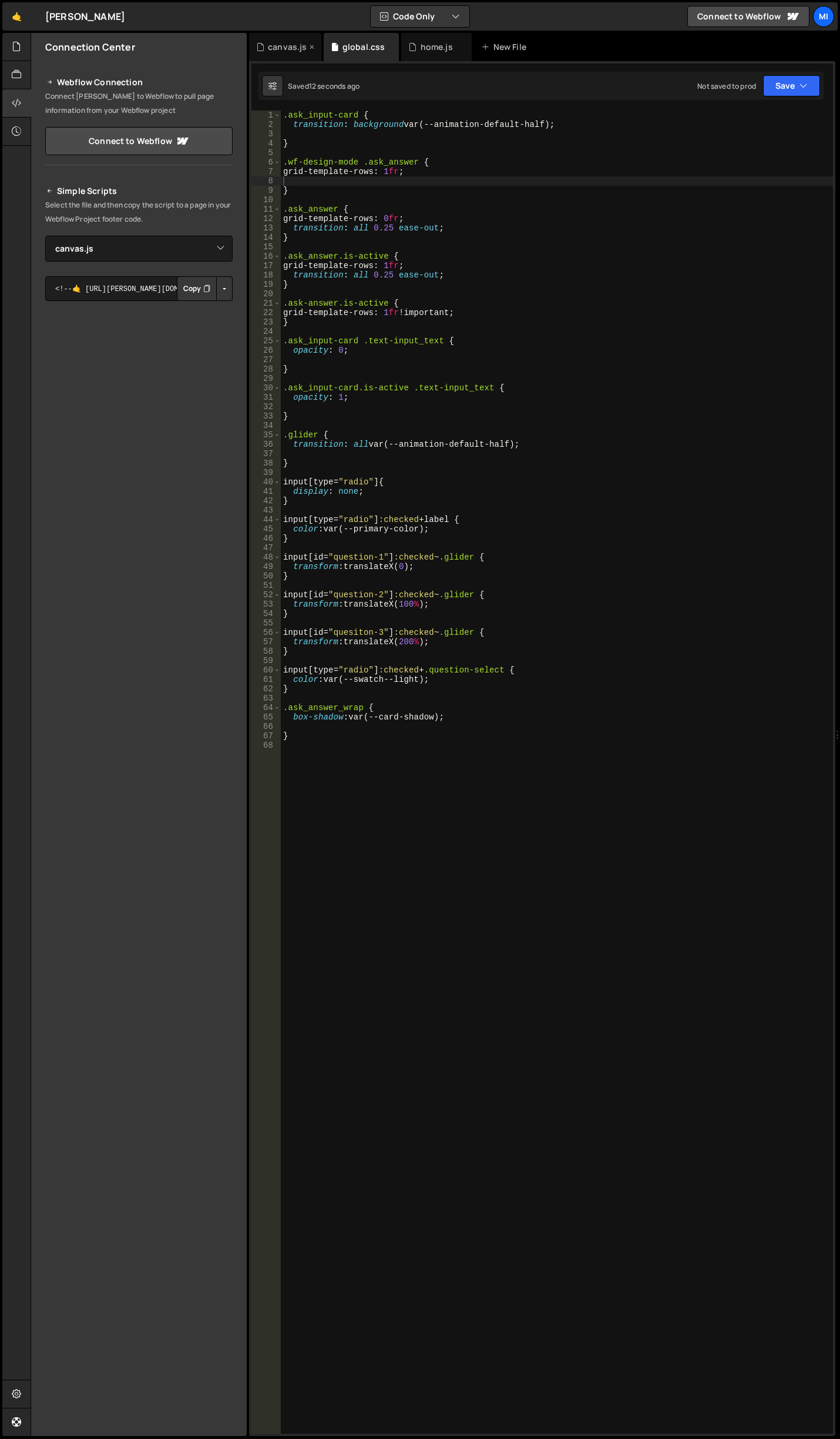
click at [268, 48] on div "canvas.js" at bounding box center [287, 47] width 39 height 12
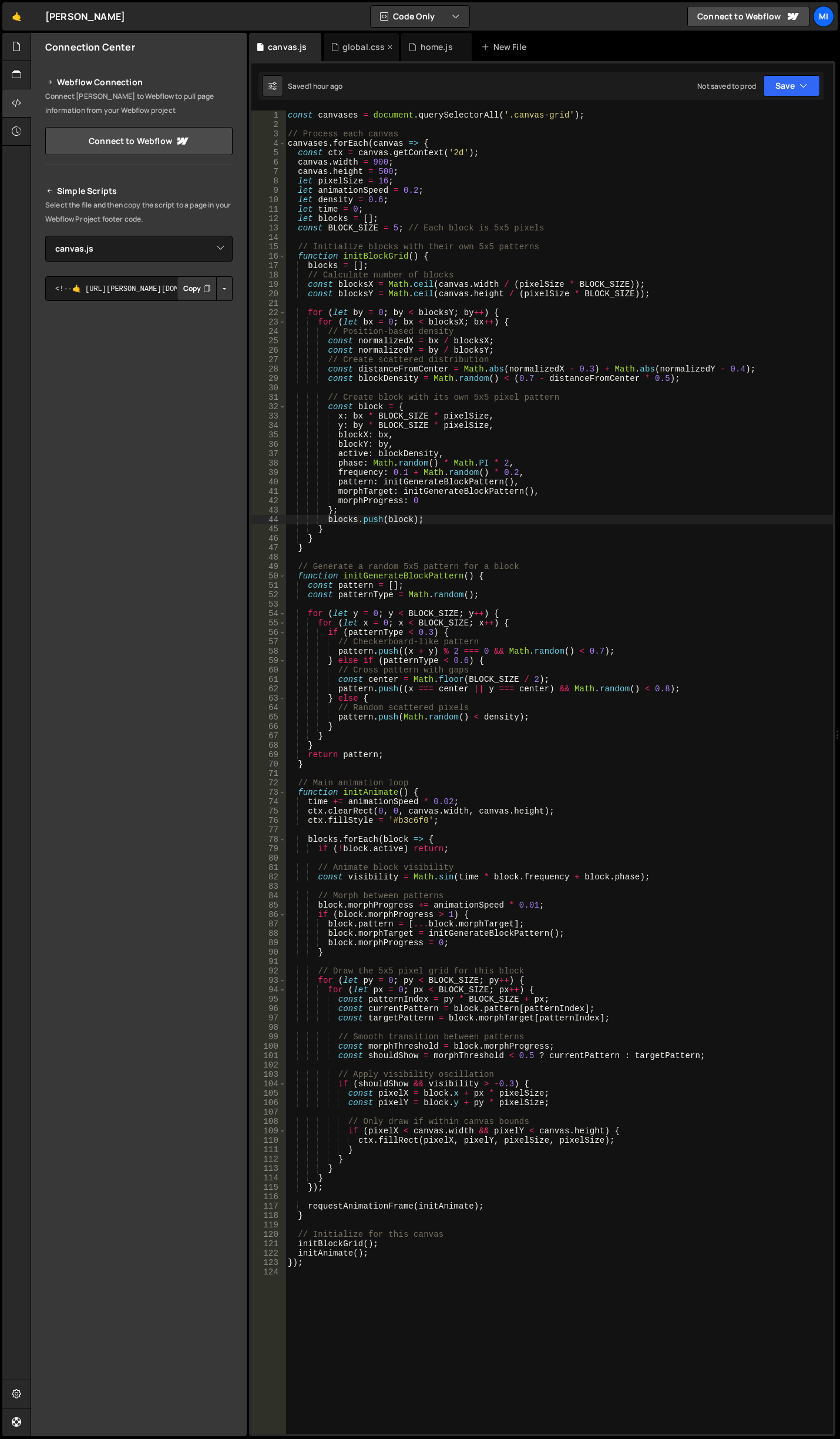
click at [342, 50] on div "global.css" at bounding box center [364, 47] width 43 height 12
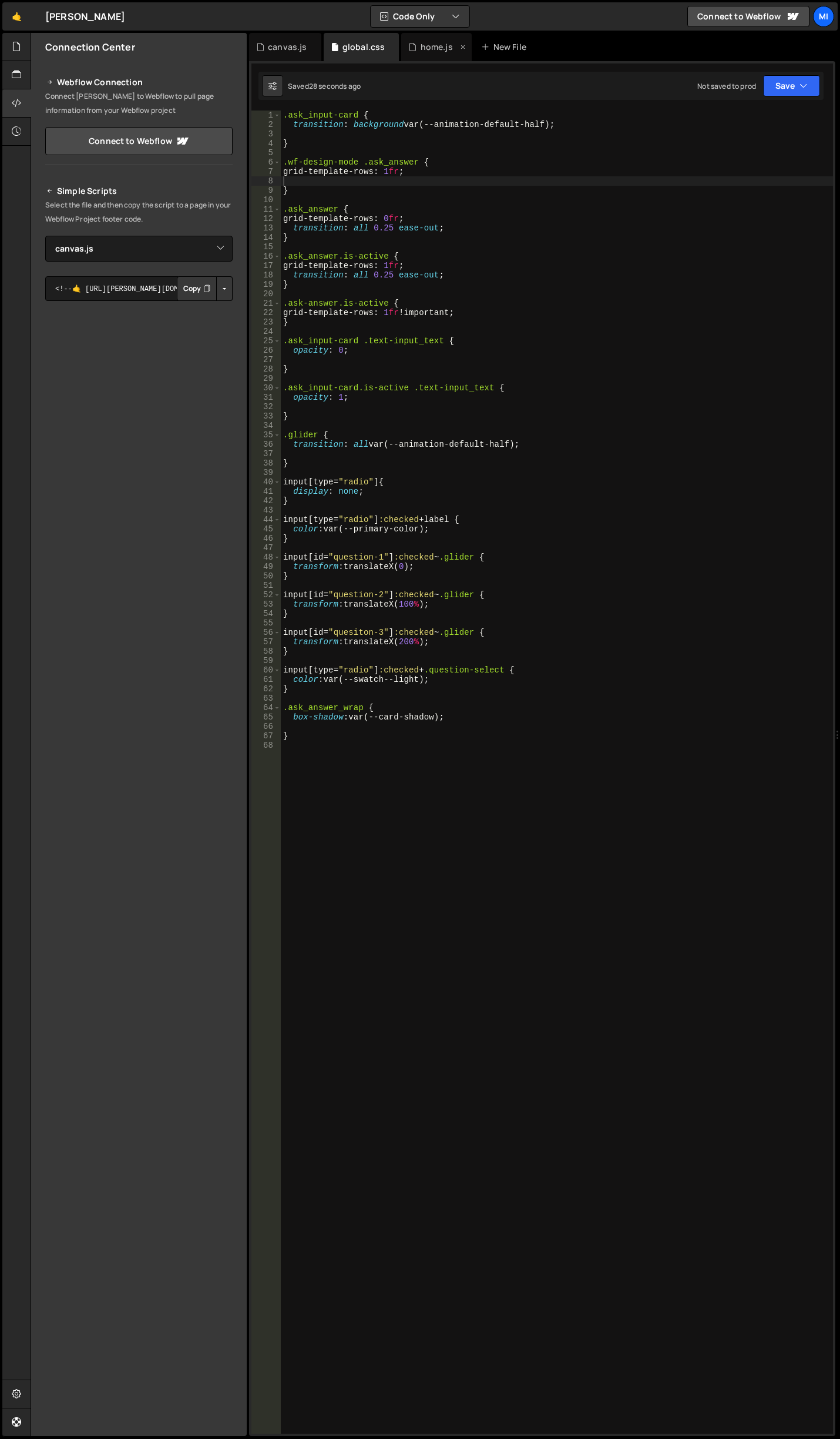
click at [430, 43] on div "home.js" at bounding box center [436, 47] width 32 height 12
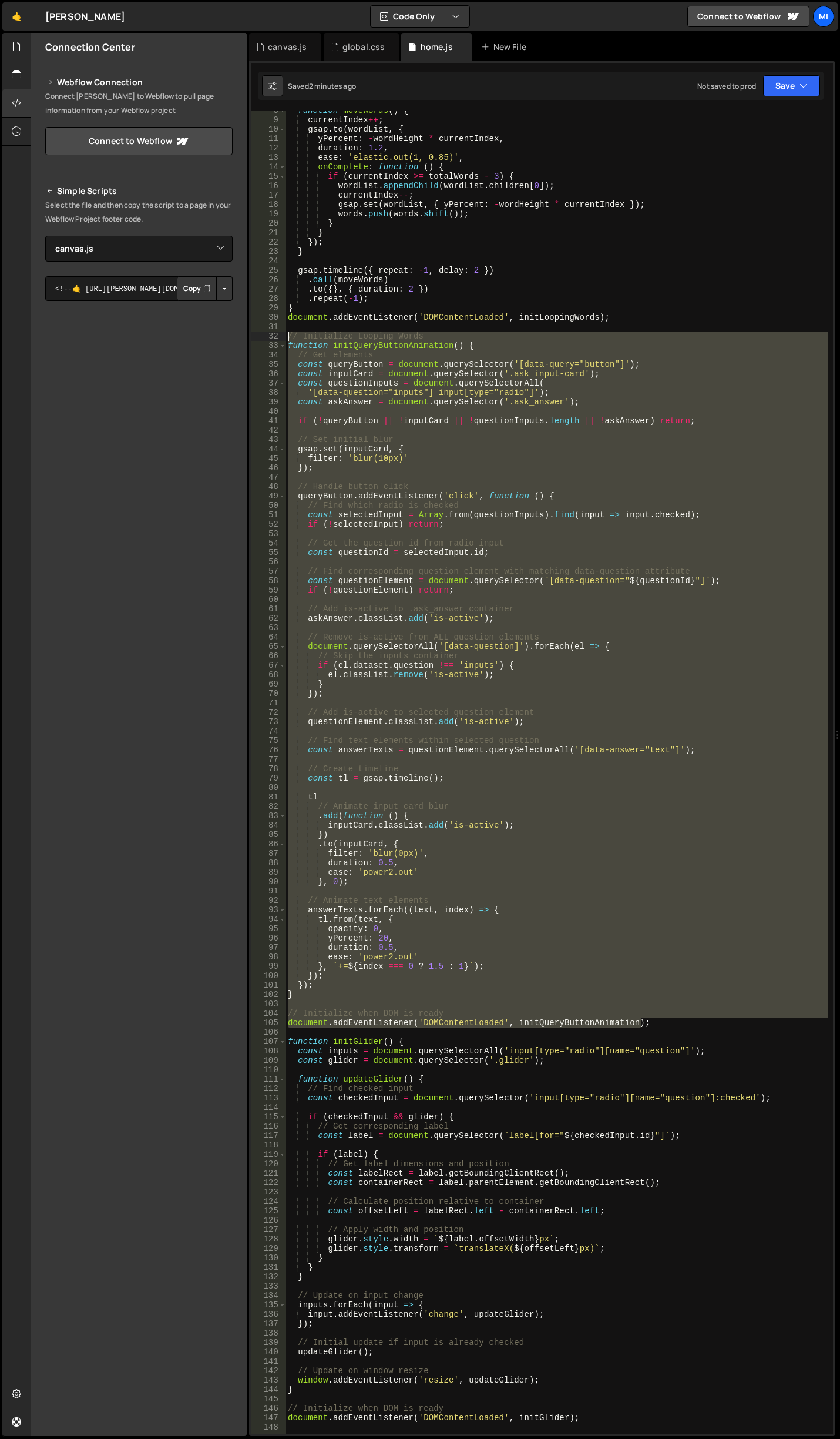
drag, startPoint x: 660, startPoint y: 1021, endPoint x: 262, endPoint y: 335, distance: 793.1
click at [262, 335] on div "document.addEventListener('DOMContentLoaded', initQueryButtonAnimation); 8 9 10…" at bounding box center [542, 772] width 582 height 1323
paste textarea "document.addEventListener('DOMContentLoaded', initQueryButtonAnimation);"
type textarea "document.addEventListener('DOMContentLoaded', initQueryButtonAnimation);"
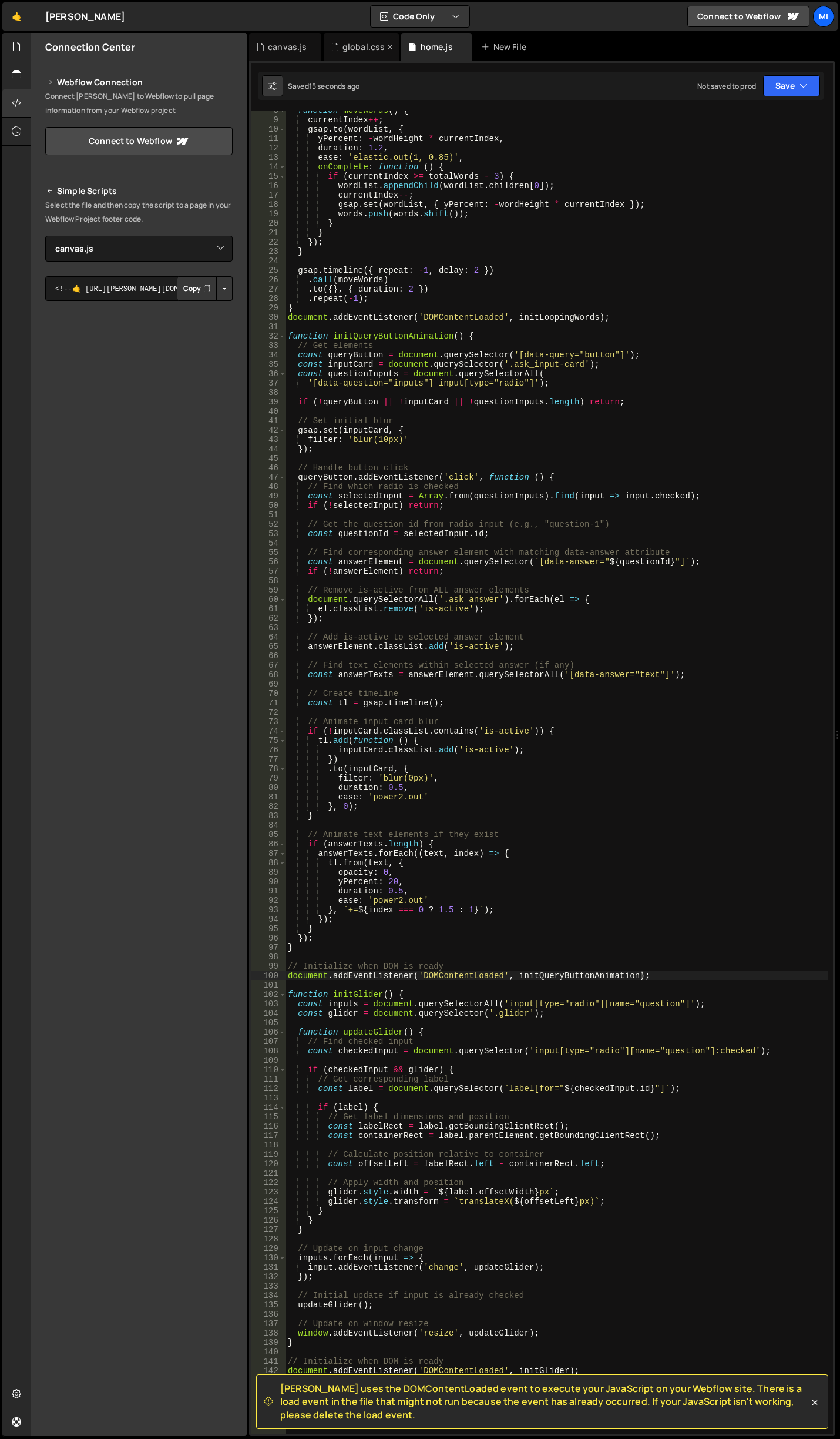
click at [352, 33] on div "global.css" at bounding box center [362, 46] width 76 height 28
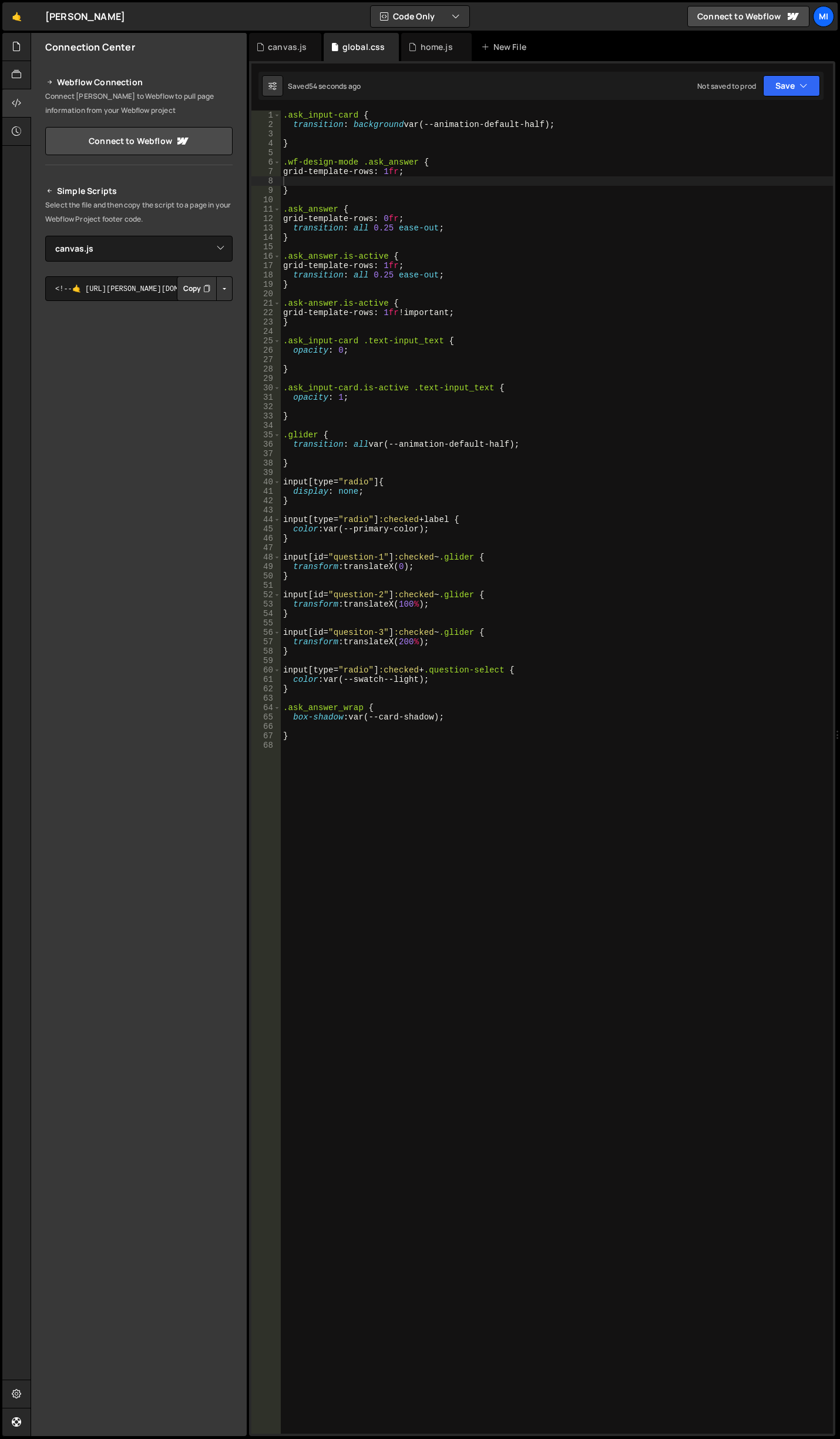
click at [454, 205] on div ".ask_input-card { transition : background var(--animation-default-half) ; } .wf…" at bounding box center [557, 782] width 553 height 1342
drag, startPoint x: 454, startPoint y: 231, endPoint x: 291, endPoint y: 225, distance: 163.1
click at [291, 225] on div ".ask_input-card { transition : background var(--animation-default-half) ; } .wf…" at bounding box center [557, 782] width 553 height 1342
click at [411, 217] on div ".ask_input-card { transition : background var(--animation-default-half) ; } .wf…" at bounding box center [557, 782] width 553 height 1342
drag, startPoint x: 372, startPoint y: 227, endPoint x: 391, endPoint y: 225, distance: 19.1
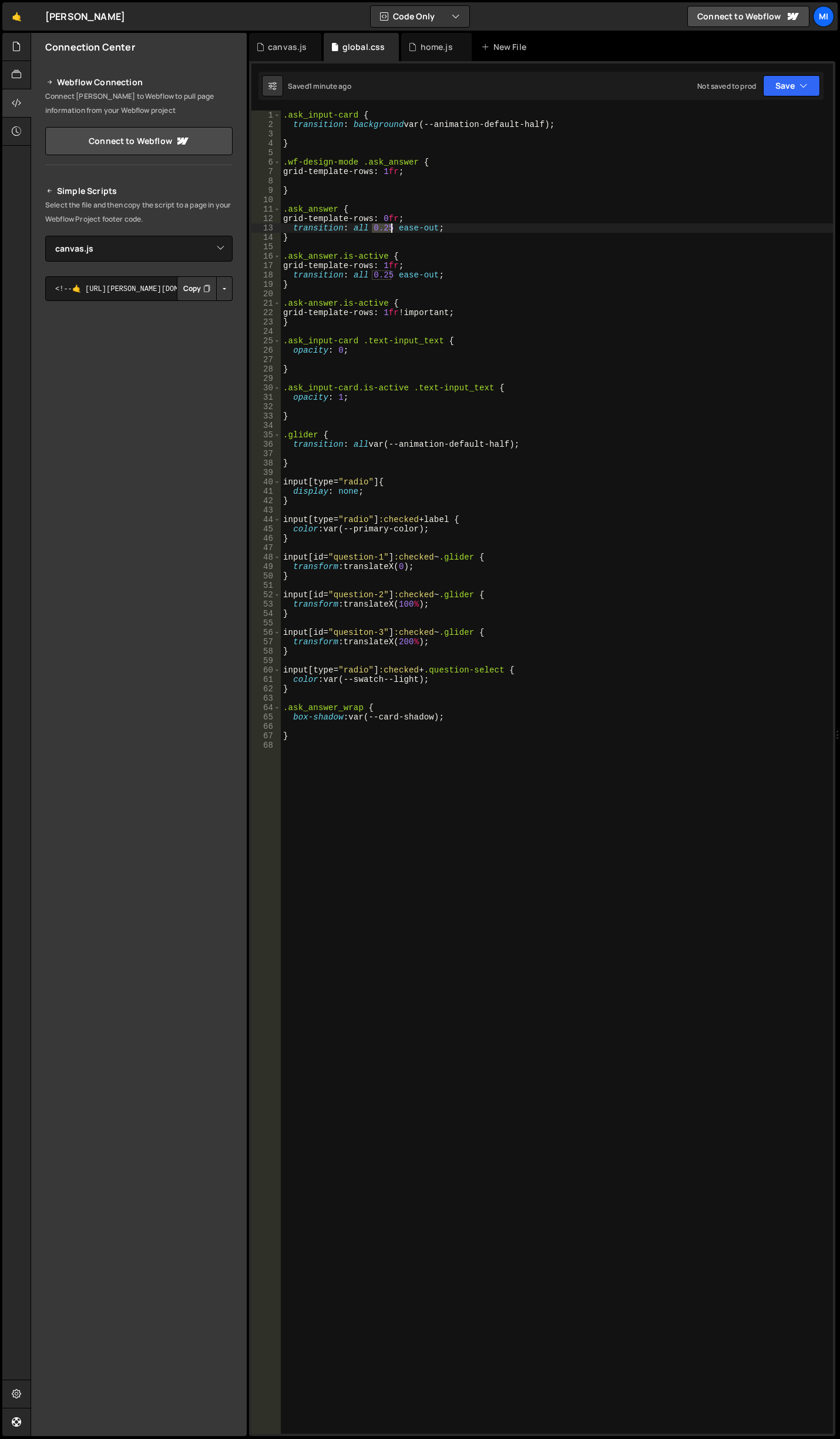
click at [391, 225] on div ".ask_input-card { transition : background var(--animation-default-half) ; } .wf…" at bounding box center [557, 782] width 553 height 1342
click at [376, 229] on div ".ask_input-card { transition : background var(--animation-default-half) ; } .wf…" at bounding box center [557, 782] width 553 height 1342
click at [376, 225] on div ".ask_input-card { transition : background var(--animation-default-half) ; } .wf…" at bounding box center [557, 782] width 553 height 1342
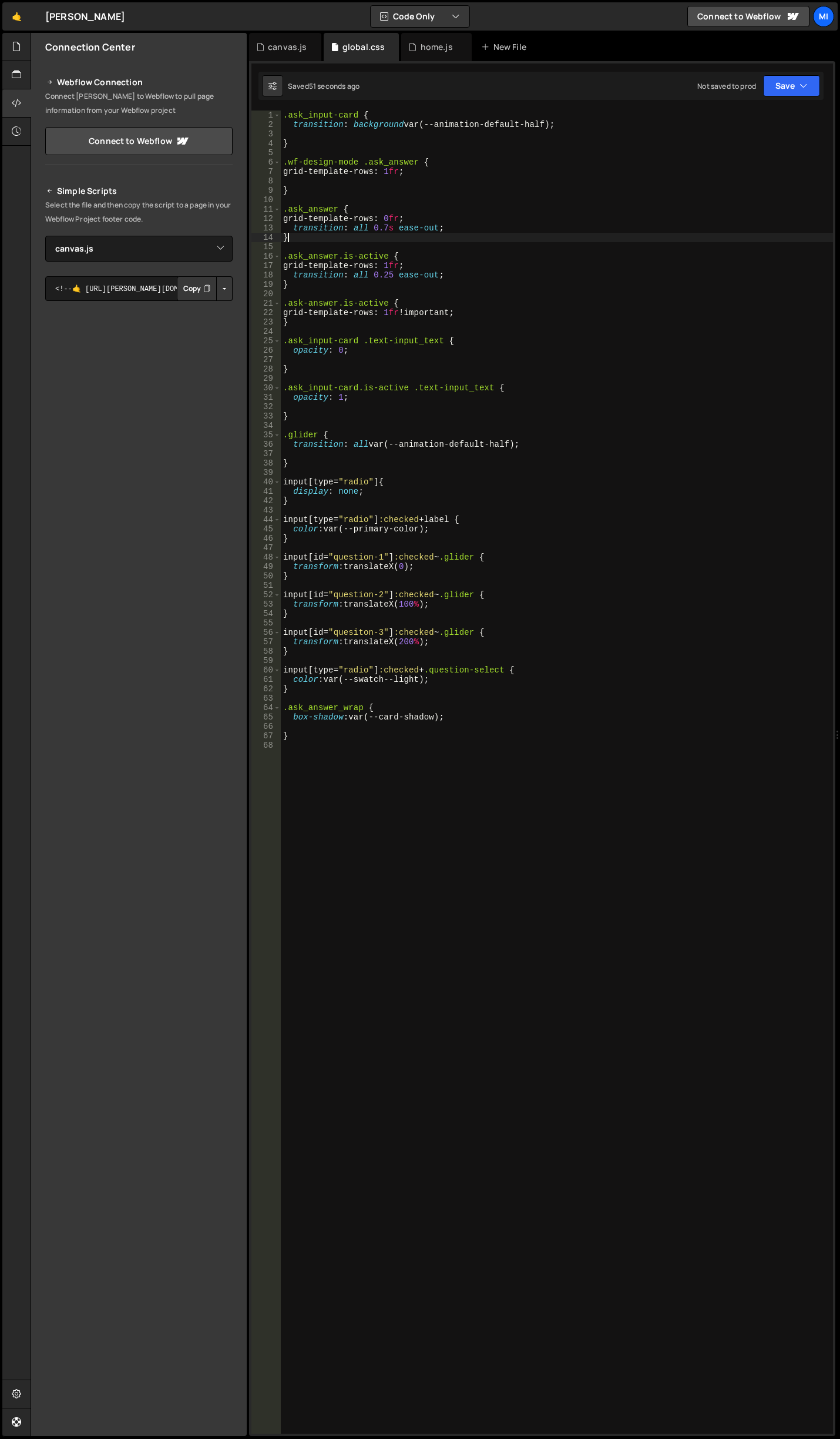
click at [477, 233] on div ".ask_input-card { transition : background var(--animation-default-half) ; } .wf…" at bounding box center [557, 782] width 553 height 1342
click at [419, 171] on div ".ask_input-card { transition : background var(--animation-default-half) ; } .wf…" at bounding box center [557, 782] width 553 height 1342
click at [418, 258] on div ".ask_input-card { transition : background var(--animation-default-half) ; } .wf…" at bounding box center [557, 782] width 553 height 1342
click at [381, 228] on div ".ask_input-card { transition : background var(--animation-default-half) ; } .wf…" at bounding box center [557, 782] width 553 height 1342
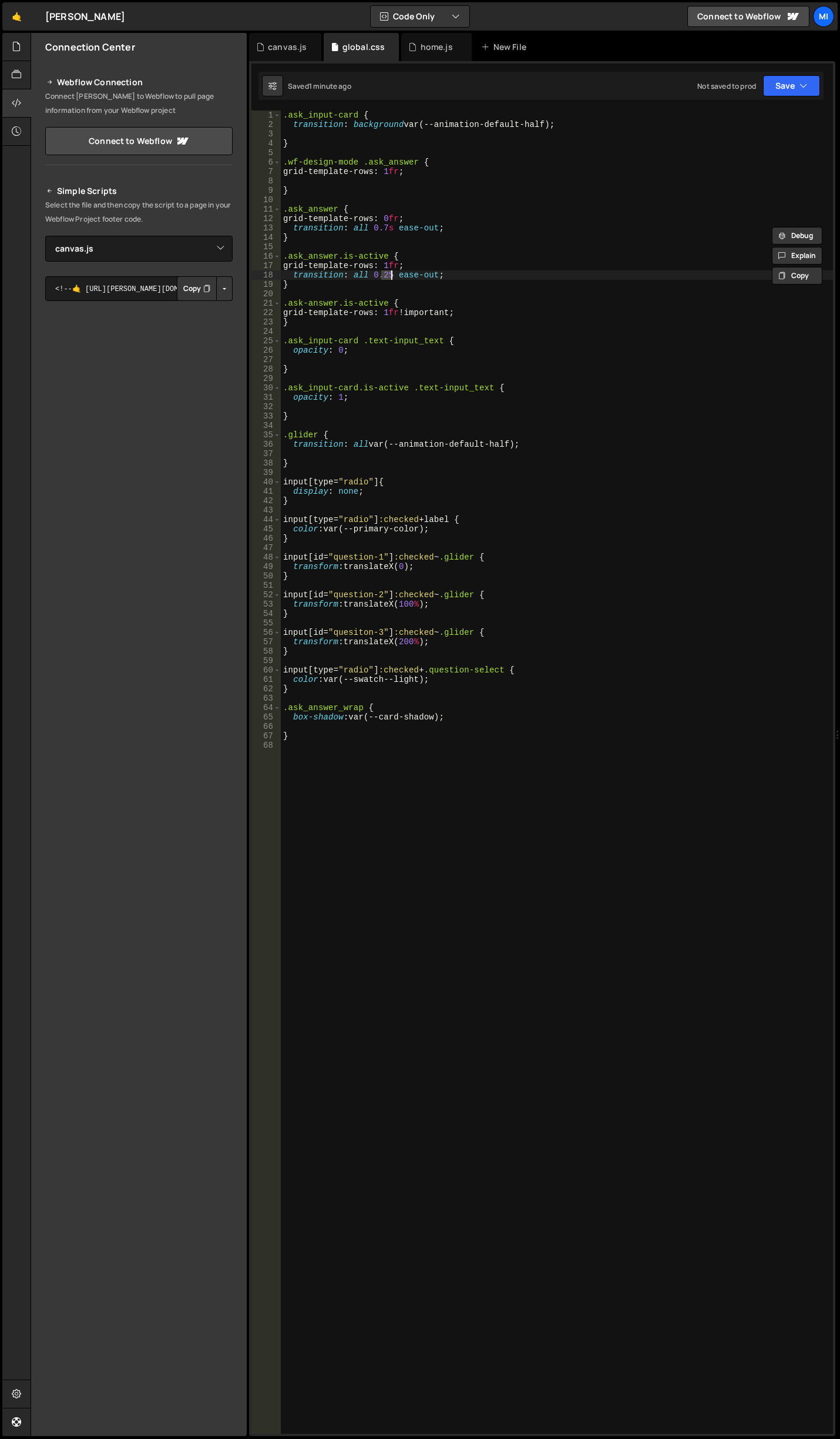
drag, startPoint x: 383, startPoint y: 277, endPoint x: 392, endPoint y: 277, distance: 9.0
click at [392, 277] on div ".ask_input-card { transition : background var(--animation-default-half) ; } .wf…" at bounding box center [557, 782] width 553 height 1342
click at [381, 227] on div ".ask_input-card { transition : background var(--animation-default-half) ; } .wf…" at bounding box center [557, 782] width 553 height 1342
type textarea "transition: all 0.25s ease-out;"
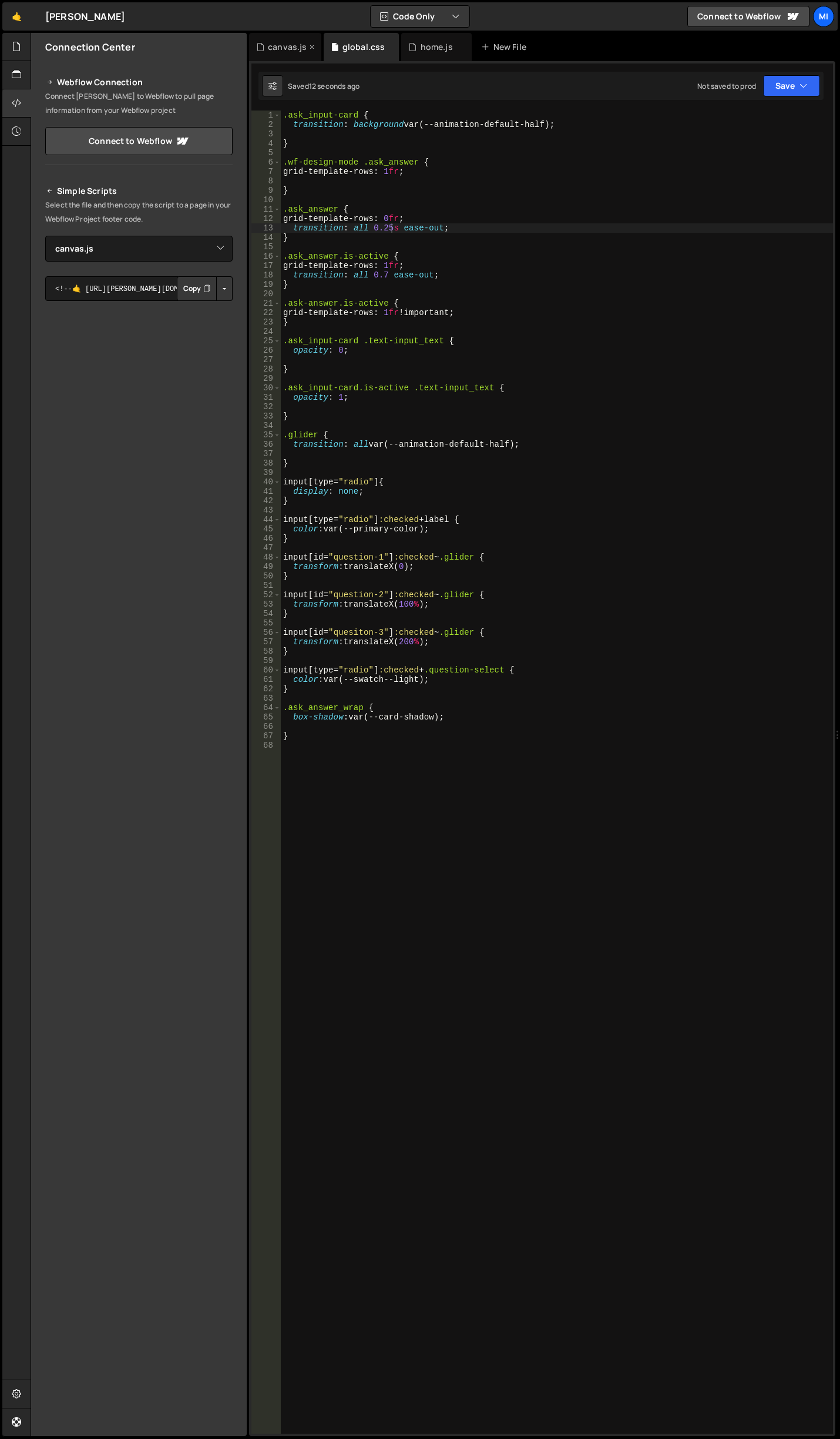
click at [300, 59] on div "canvas.js" at bounding box center [285, 46] width 73 height 28
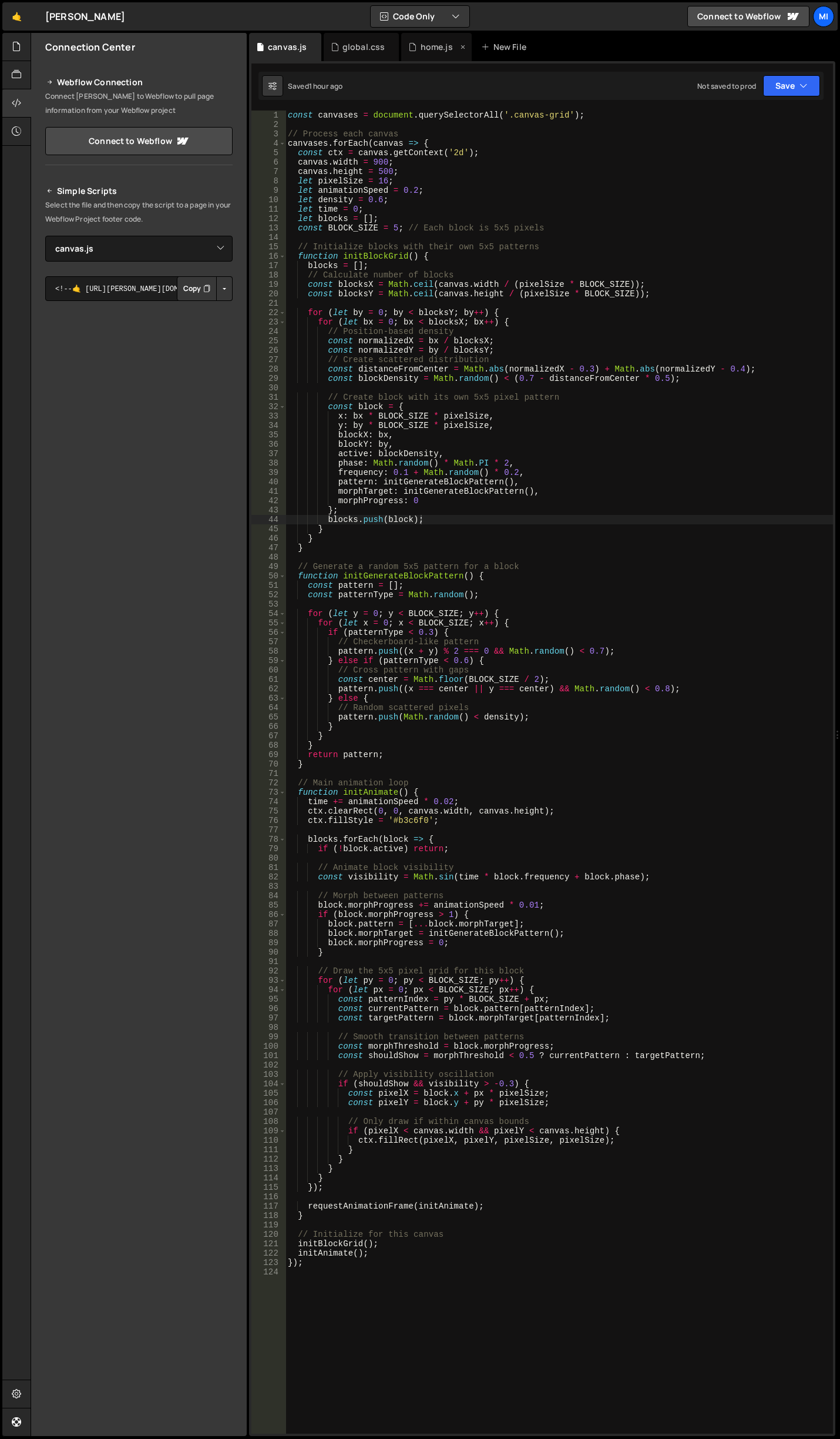
click at [414, 46] on div "home.js" at bounding box center [433, 47] width 50 height 12
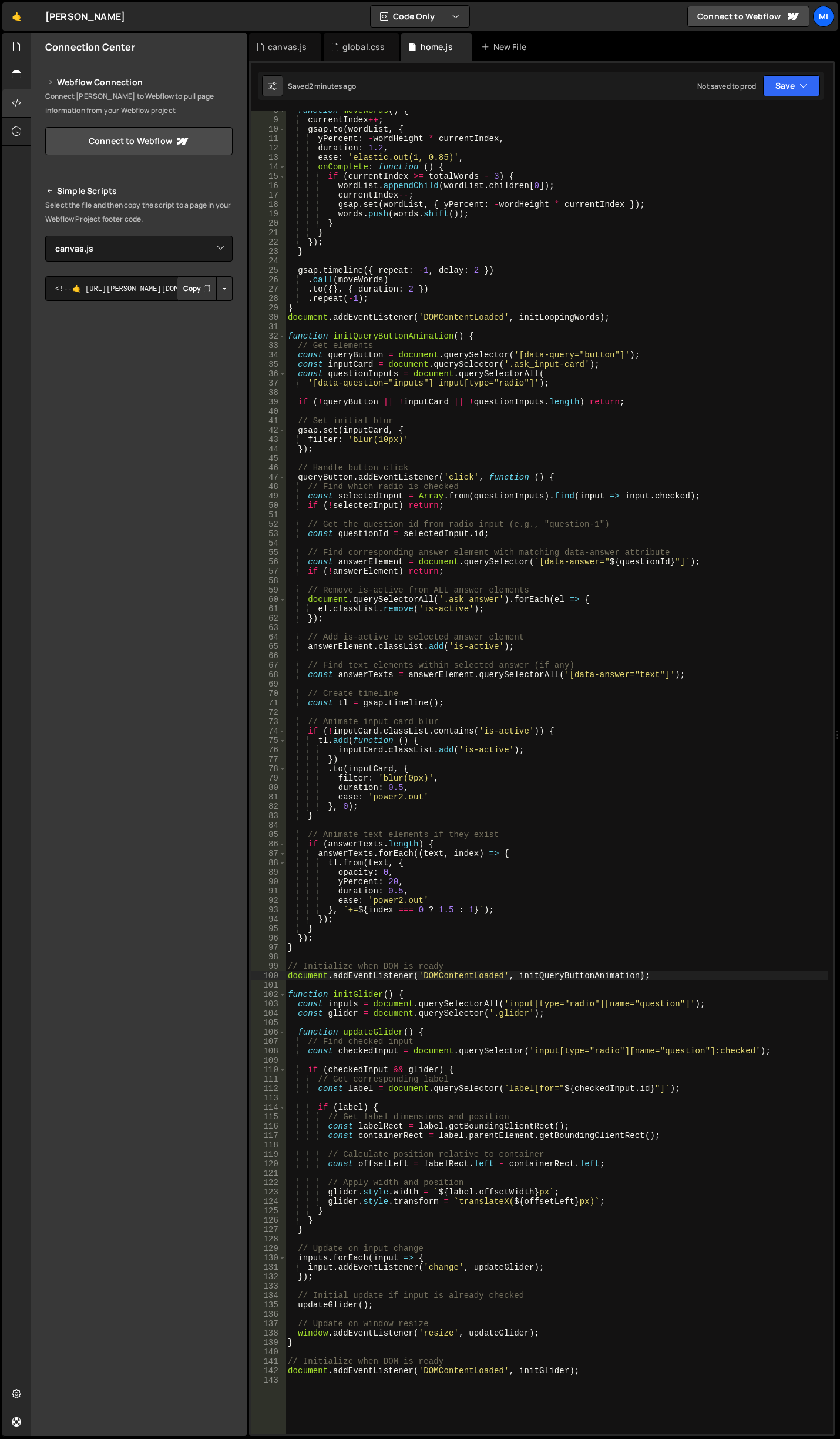
click at [535, 446] on div "function moveWords ( ) { currentIndex ++ ; gsap . to ( wordList , { yPercent : …" at bounding box center [557, 777] width 543 height 1342
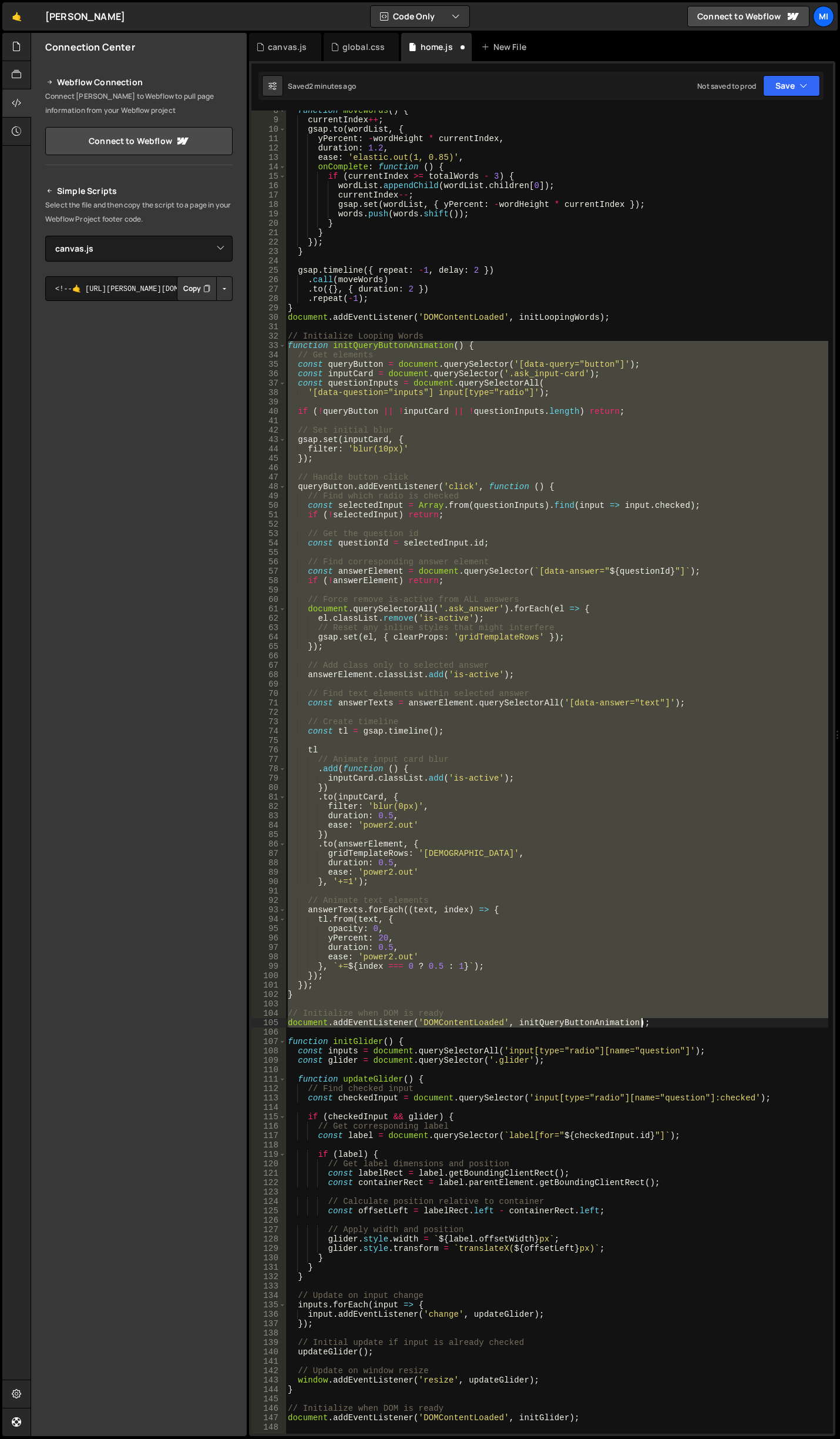
type textarea "document.addEventListener('DOMContentLoaded', initQueryButtonAnimation);"
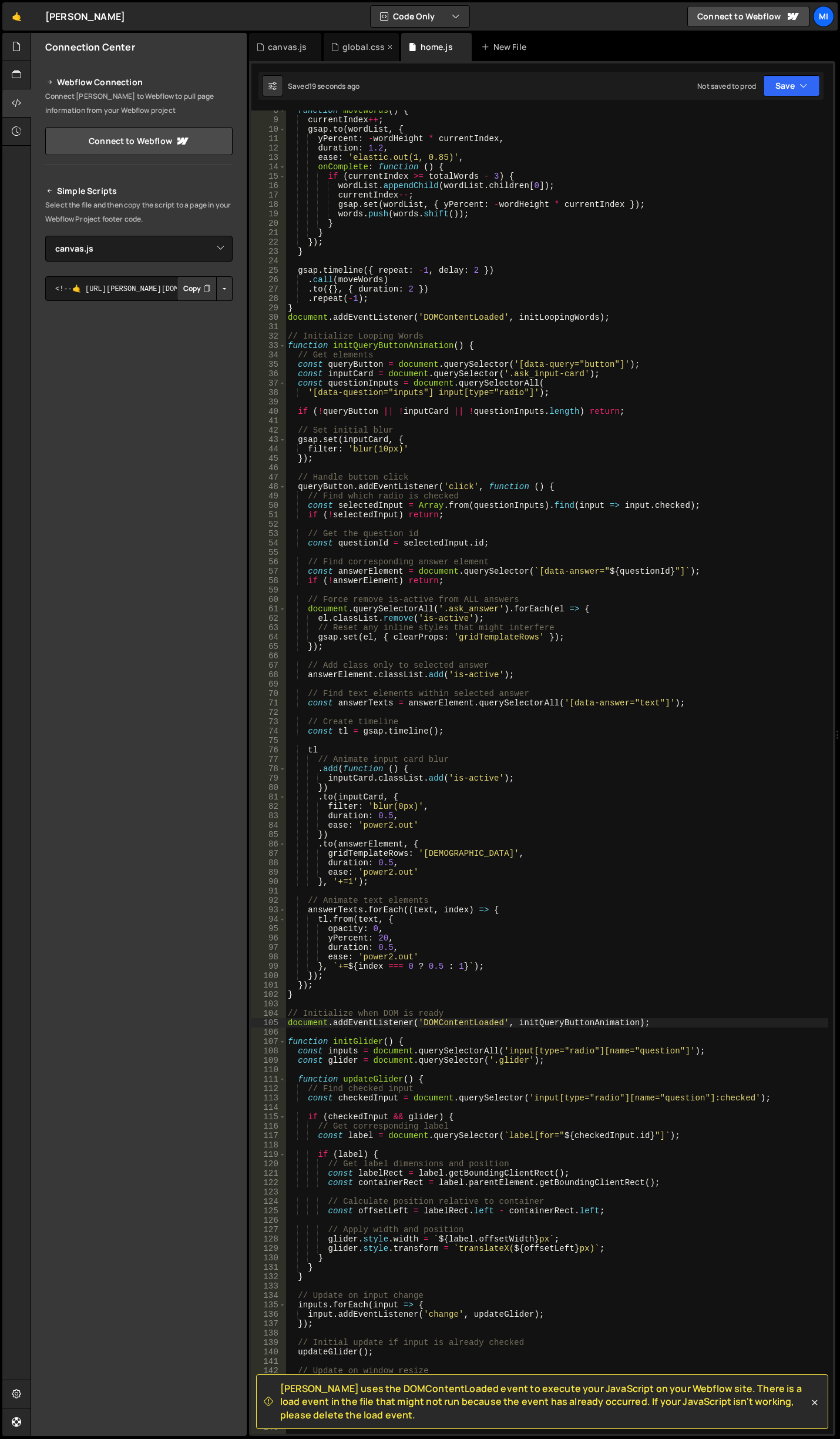
click at [359, 59] on div "global.css" at bounding box center [362, 46] width 76 height 28
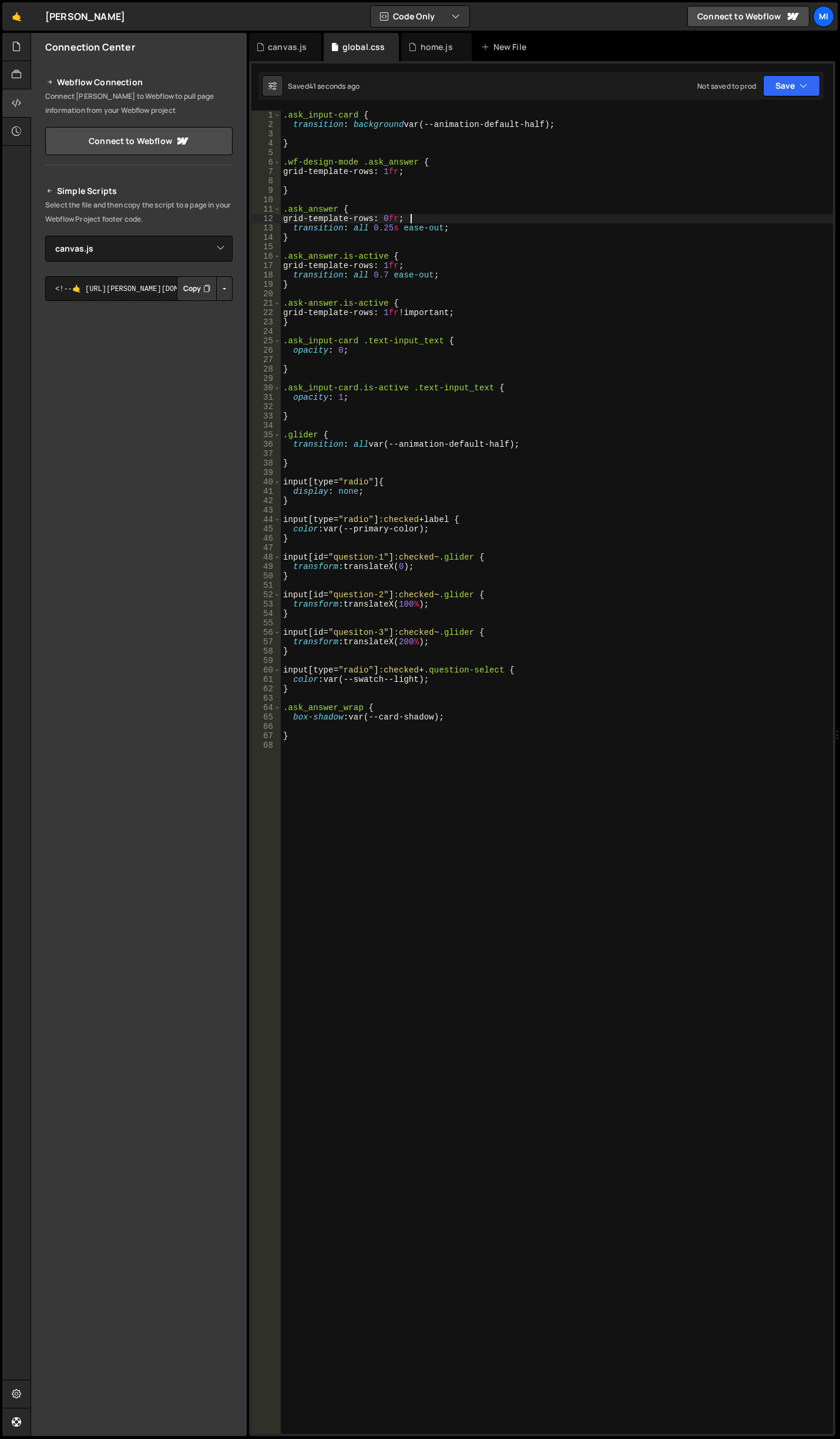
click at [432, 219] on div ".ask_input-card { transition : background var(--animation-default-half) ; } .wf…" at bounding box center [557, 782] width 553 height 1342
drag, startPoint x: 418, startPoint y: 265, endPoint x: 288, endPoint y: 265, distance: 130.0
click at [288, 265] on div ".ask_input-card { transition : background var(--animation-default-half) ; } .wf…" at bounding box center [557, 782] width 553 height 1342
click at [441, 263] on div ".ask_input-card { transition : background var(--animation-default-half) ; } .wf…" at bounding box center [557, 772] width 553 height 1323
drag, startPoint x: 450, startPoint y: 272, endPoint x: 276, endPoint y: 275, distance: 174.0
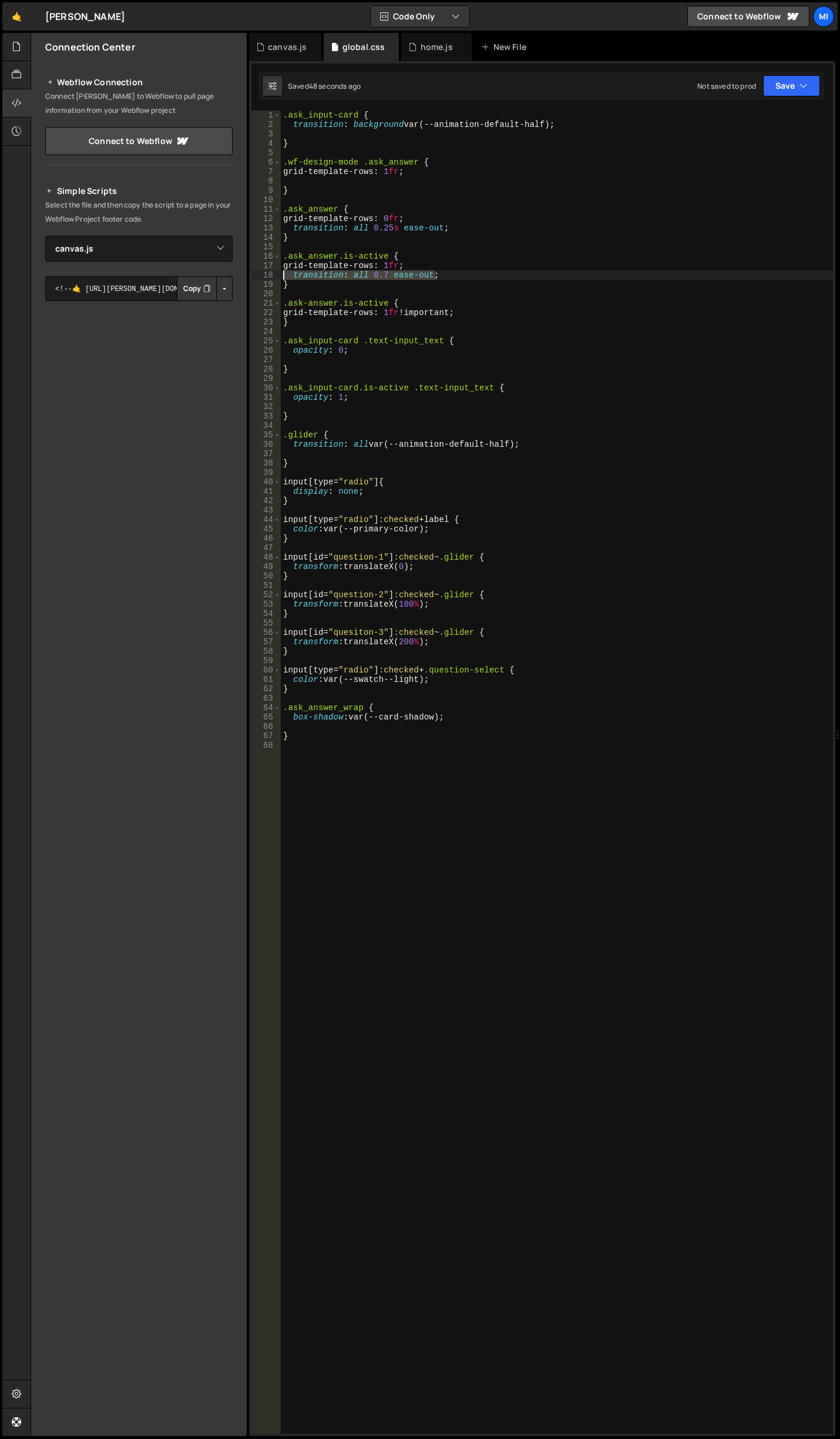
click at [276, 275] on div "grid-template-rows: 1fr; 1 2 3 4 5 6 7 8 9 10 11 12 13 14 15 16 17 18 19 20 21 …" at bounding box center [542, 772] width 582 height 1323
type textarea "transition: all 0.7 ease-out;"
drag, startPoint x: 453, startPoint y: 230, endPoint x: 287, endPoint y: 231, distance: 166.0
click at [287, 231] on div ".ask_input-card { transition : background var(--animation-default-half) ; } .wf…" at bounding box center [557, 782] width 553 height 1342
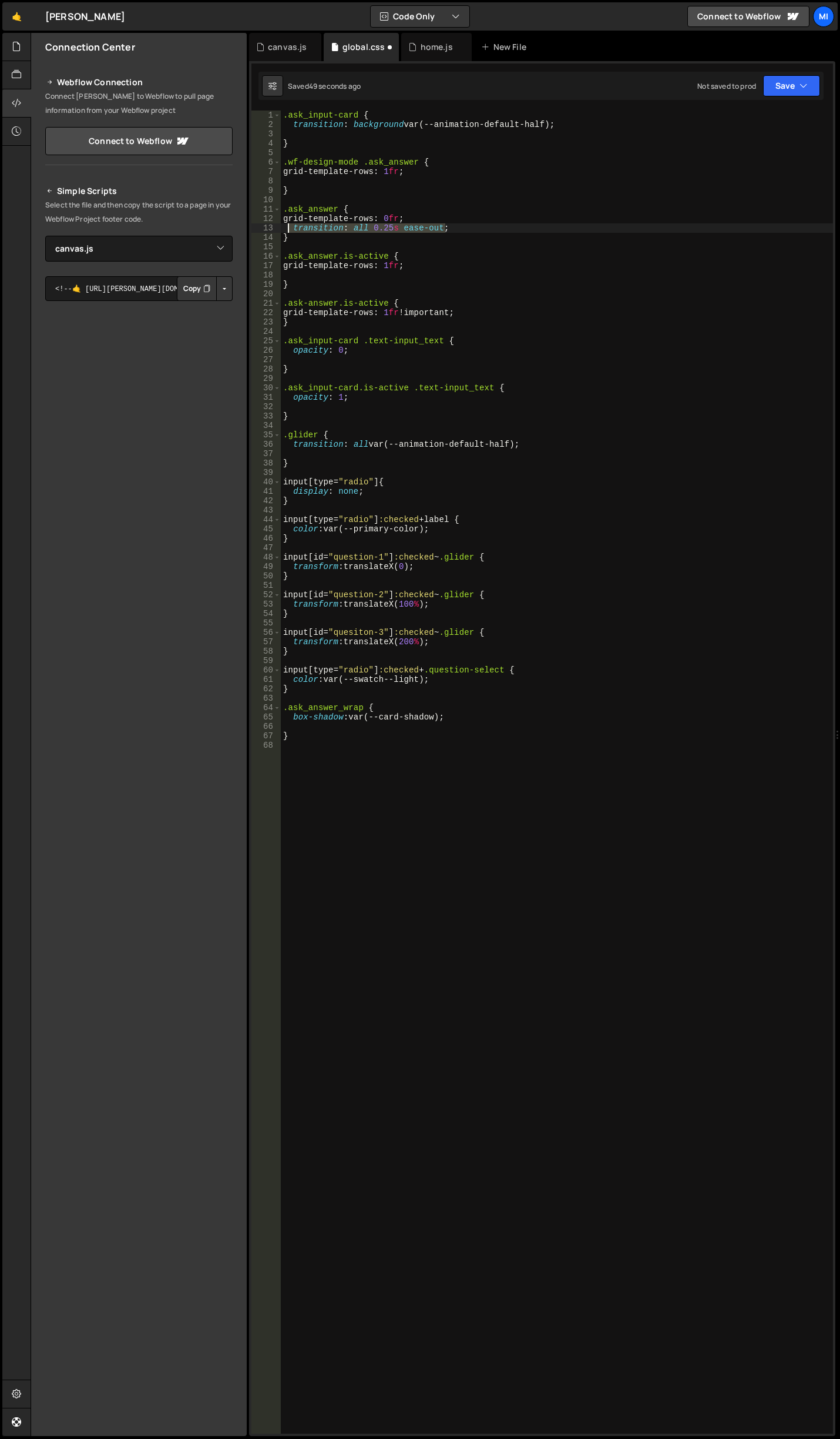
type textarea "transition: all 0.25s ease-out;"
click at [377, 258] on div ".ask_input-card { transition : background var(--animation-default-half) ; } .wf…" at bounding box center [557, 782] width 553 height 1342
type textarea ".ask_answer.is-active {"
click at [440, 195] on div ".ask_input-card { transition : background var(--animation-default-half) ; } .wf…" at bounding box center [557, 782] width 553 height 1342
click at [447, 231] on div ".ask_input-card { transition : background var(--animation-default-half) ; } .wf…" at bounding box center [557, 782] width 553 height 1342
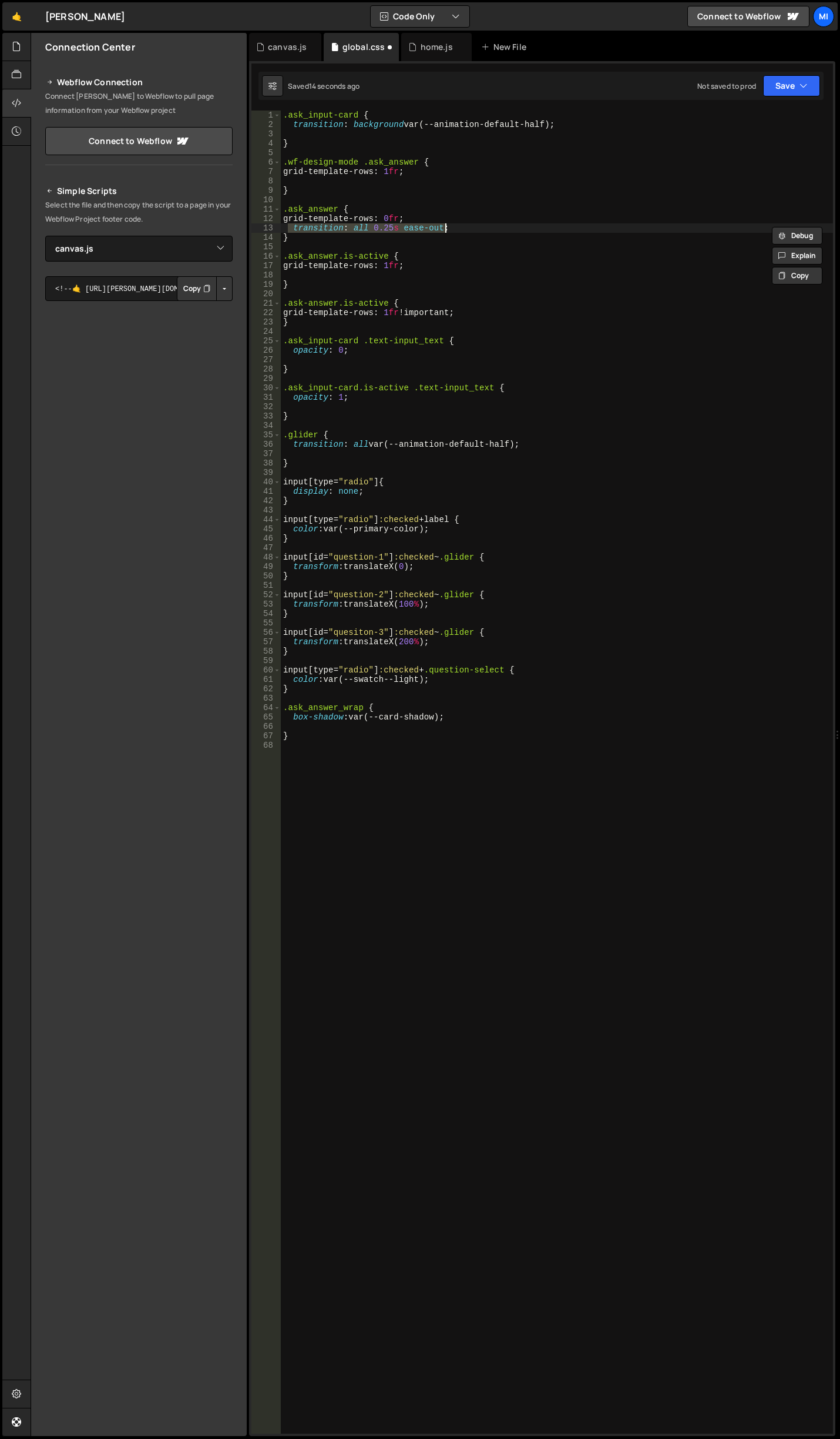
click at [424, 218] on div ".ask_input-card { transition : background var(--animation-default-half) ; } .wf…" at bounding box center [557, 782] width 553 height 1342
type textarea "grid-template-rows: 0fr;"
drag, startPoint x: 418, startPoint y: 218, endPoint x: 267, endPoint y: 216, distance: 151.0
click at [267, 216] on div "grid-template-rows: 0fr; 1 2 3 4 5 6 7 8 9 10 11 12 13 14 15 16 17 18 19 20 21 …" at bounding box center [542, 772] width 582 height 1323
click at [479, 324] on div ".ask_input-card { transition : background var(--animation-default-half) ; } .wf…" at bounding box center [557, 782] width 553 height 1342
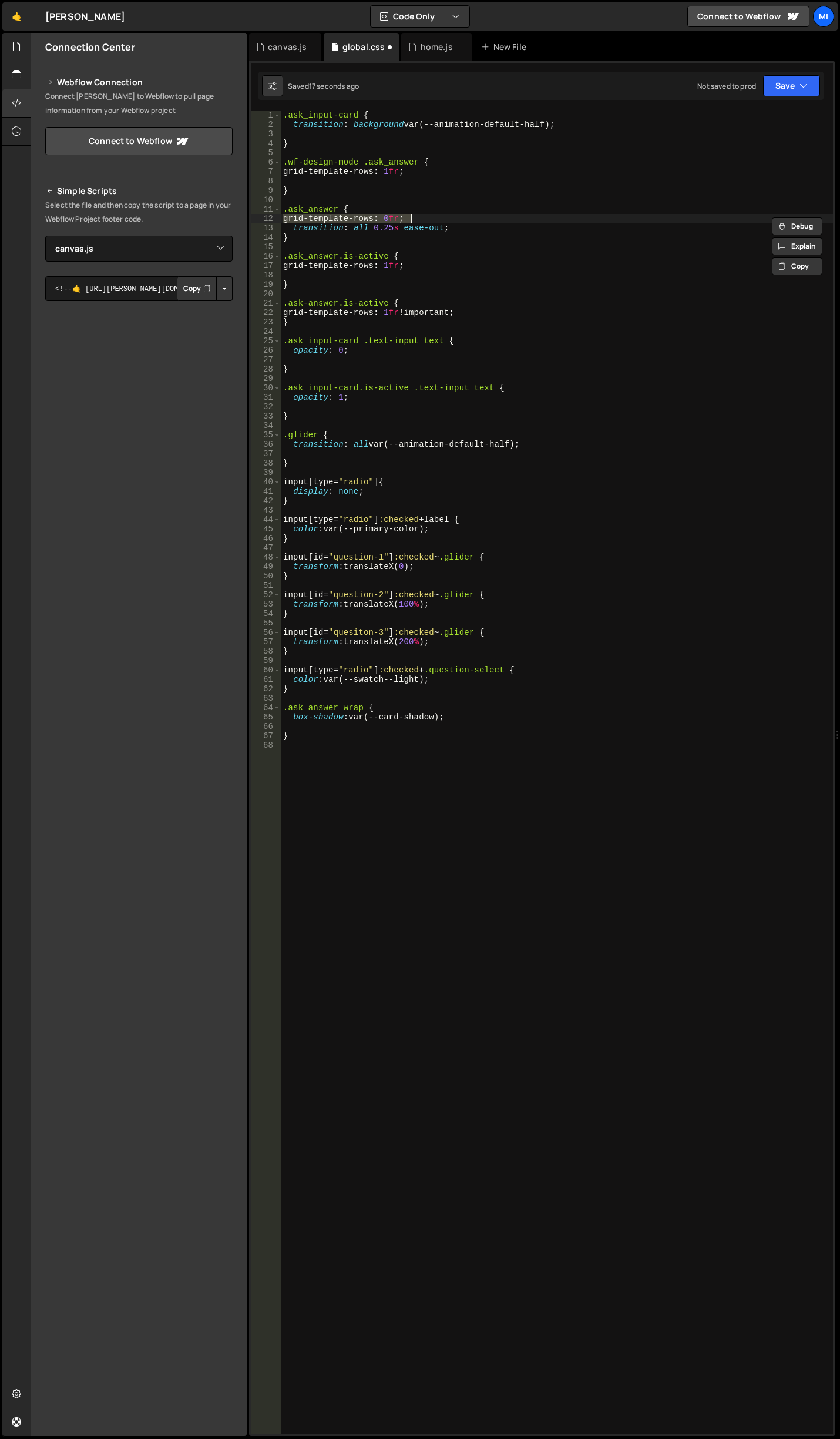
type textarea "transition: all 0.7 ease-out;"
click at [284, 53] on div "canvas.js" at bounding box center [285, 46] width 73 height 28
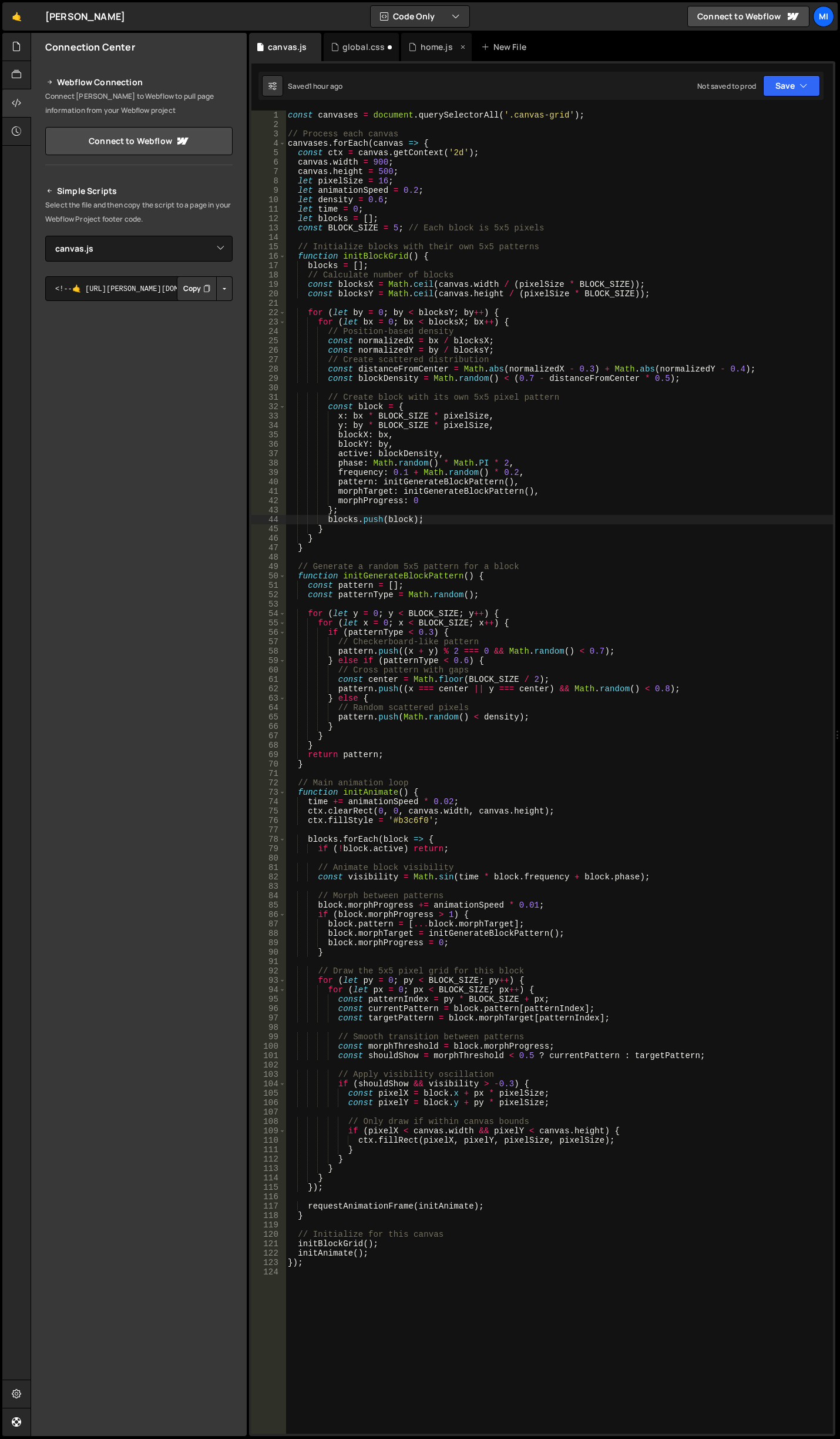
click at [423, 54] on div "home.js" at bounding box center [436, 46] width 71 height 28
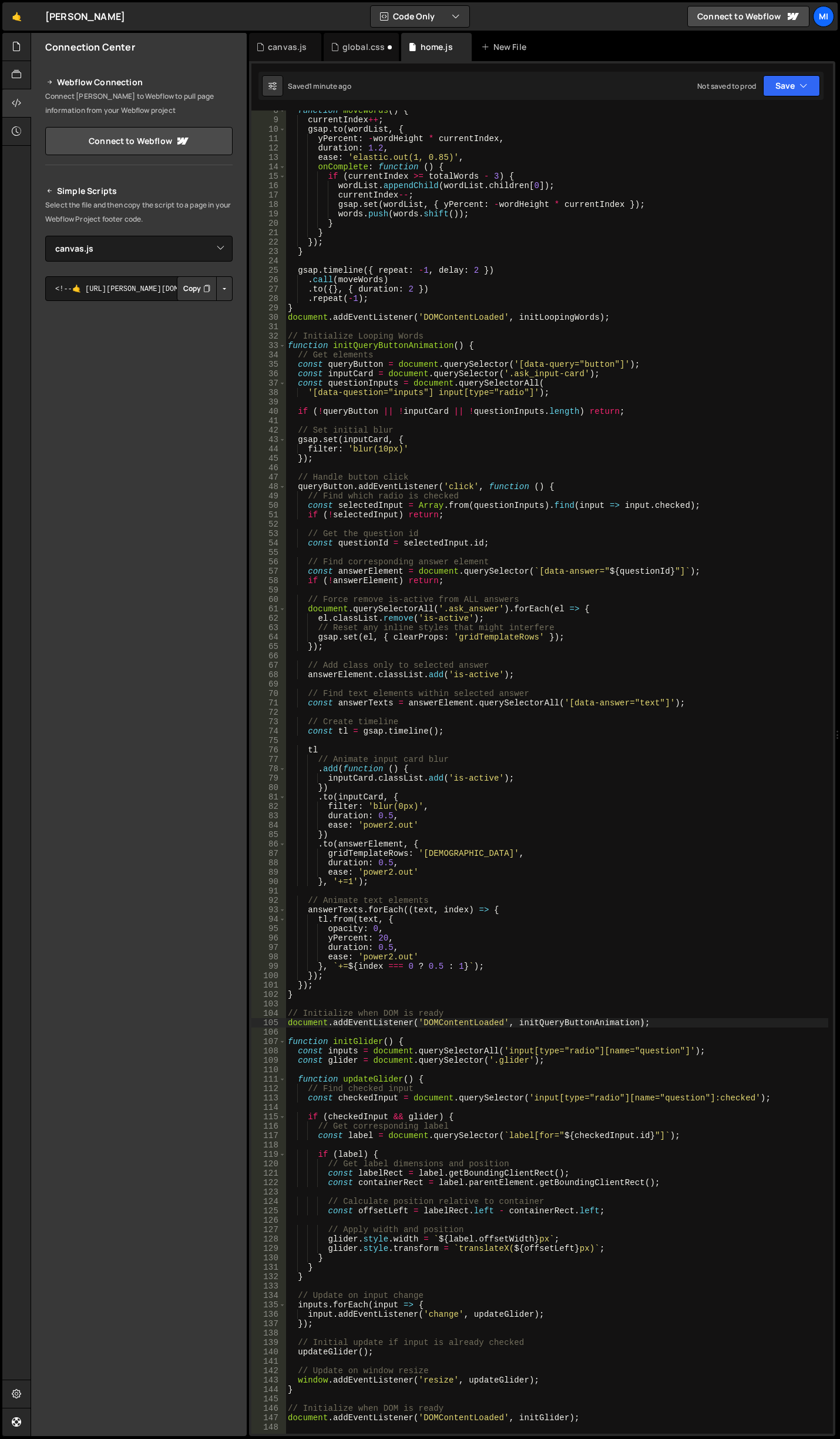
click at [608, 597] on div "function moveWords ( ) { currentIndex ++ ; gsap . to ( wordList , { yPercent : …" at bounding box center [557, 777] width 543 height 1342
type textarea "document.addEventListener('DOMContentLoaded', initGlider);"
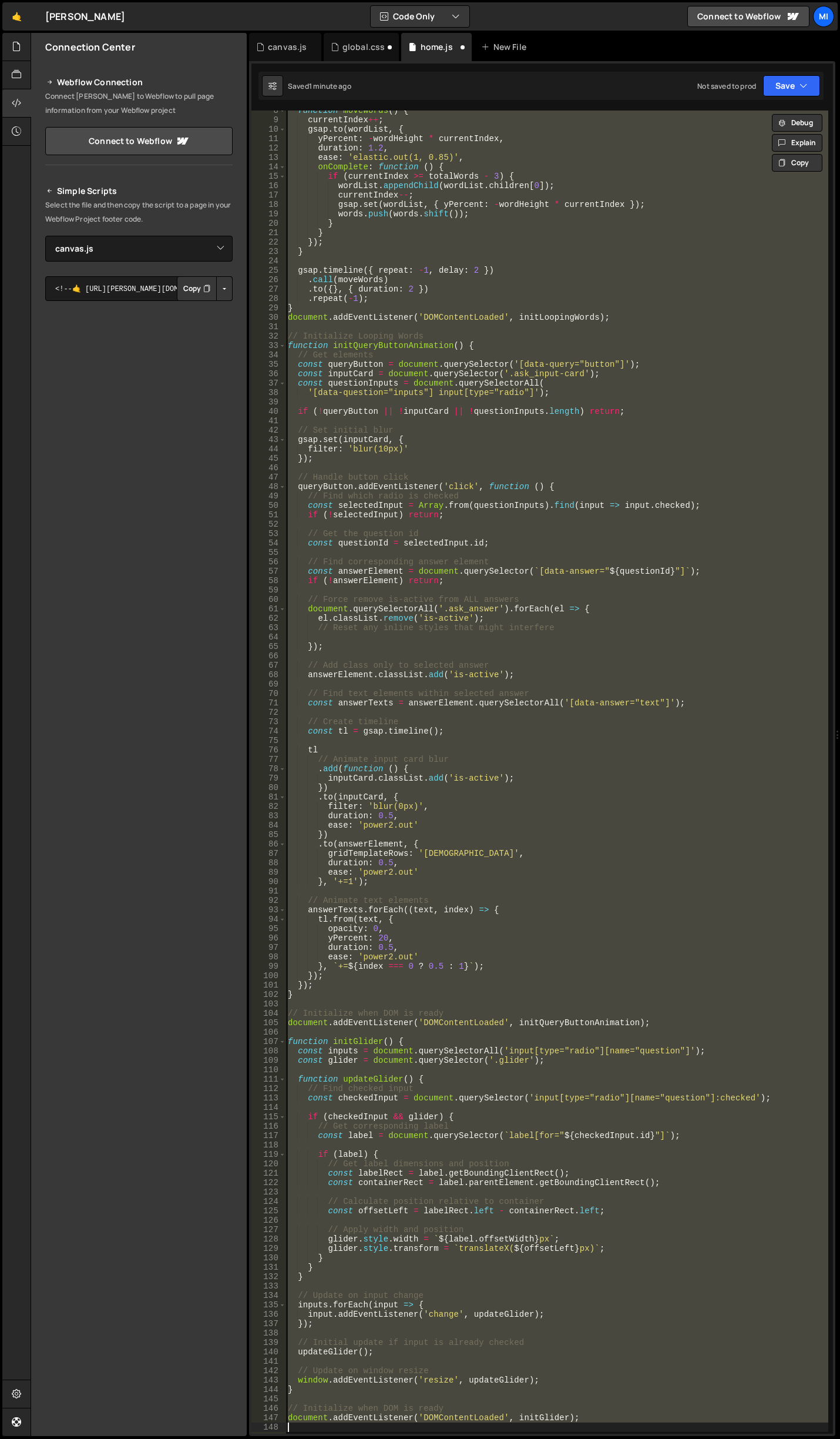
type textarea "gsap.set(el, { clearProps: 'gridTemplateRows' });"
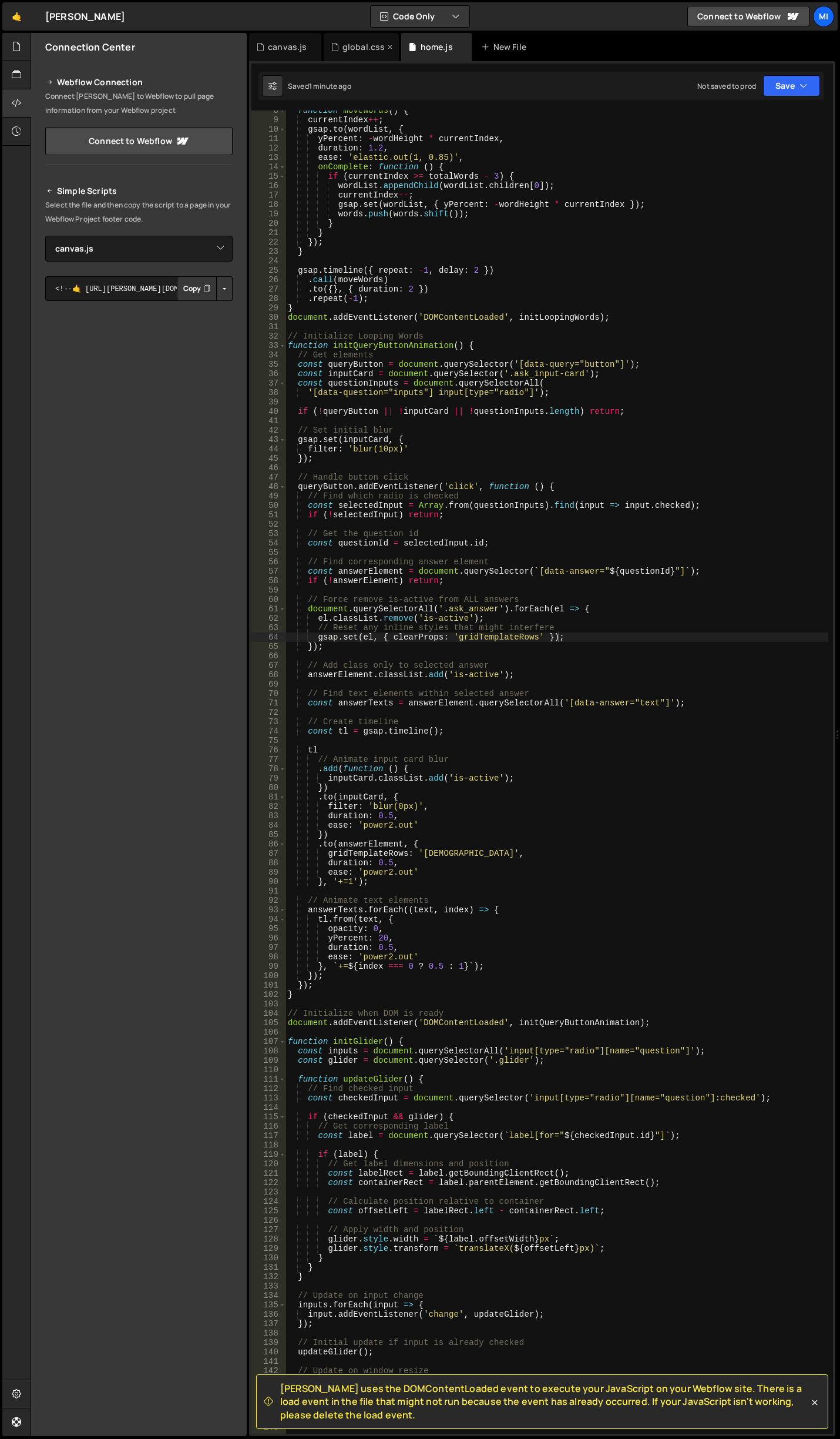
click at [368, 48] on div "global.css" at bounding box center [364, 47] width 43 height 12
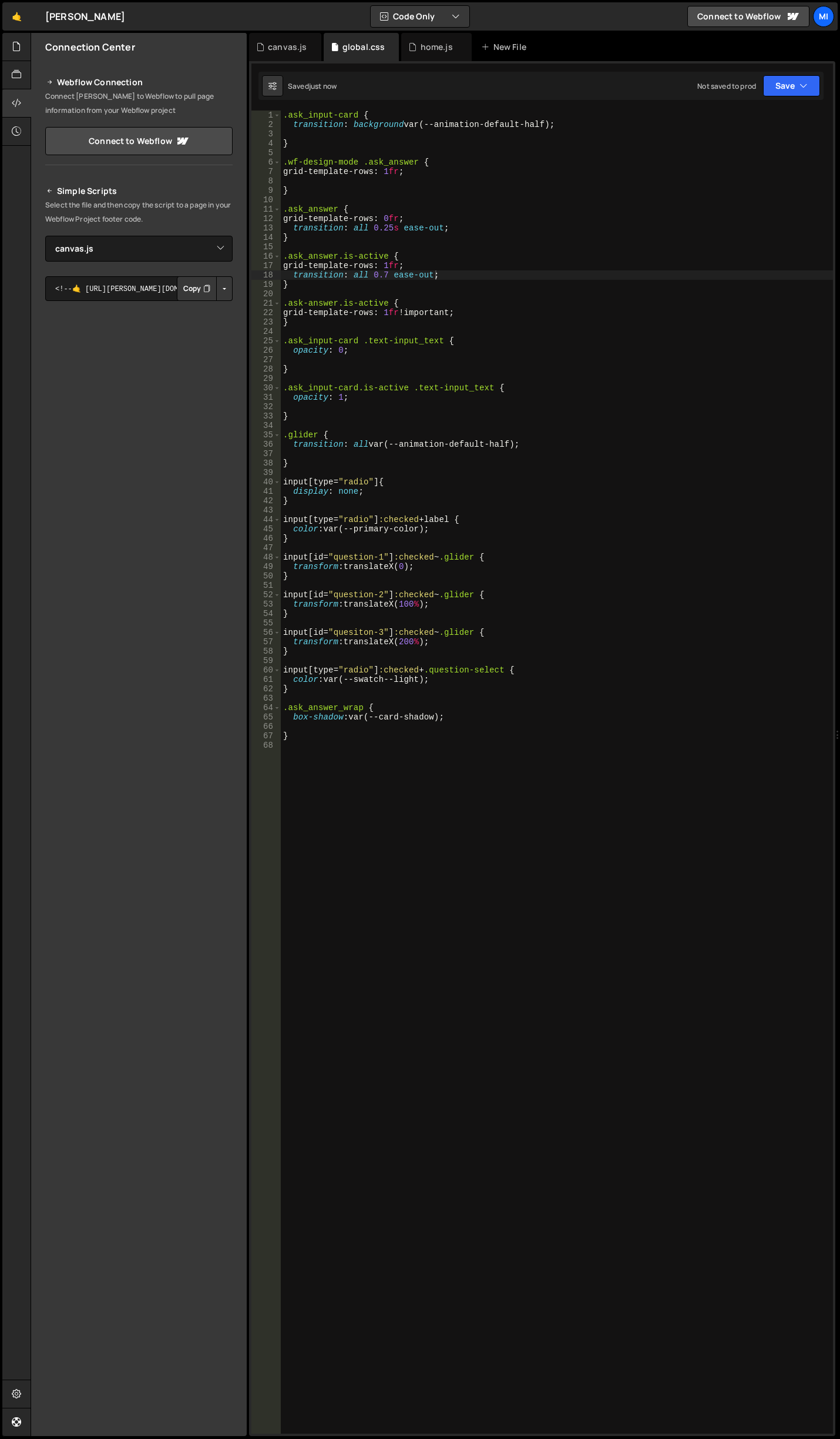
type textarea "grid-template-rows: 1fr;"
click at [393, 266] on div ".ask_input-card { transition : background var(--animation-default-half) ; } .wf…" at bounding box center [557, 782] width 553 height 1342
drag, startPoint x: 418, startPoint y: 264, endPoint x: 260, endPoint y: 261, distance: 158.0
click at [260, 261] on div "grid-template-rows: 1fr; 1 2 3 4 5 6 7 8 9 10 11 12 13 14 15 16 17 18 19 20 21 …" at bounding box center [542, 772] width 582 height 1323
click at [289, 51] on div "canvas.js" at bounding box center [287, 47] width 39 height 12
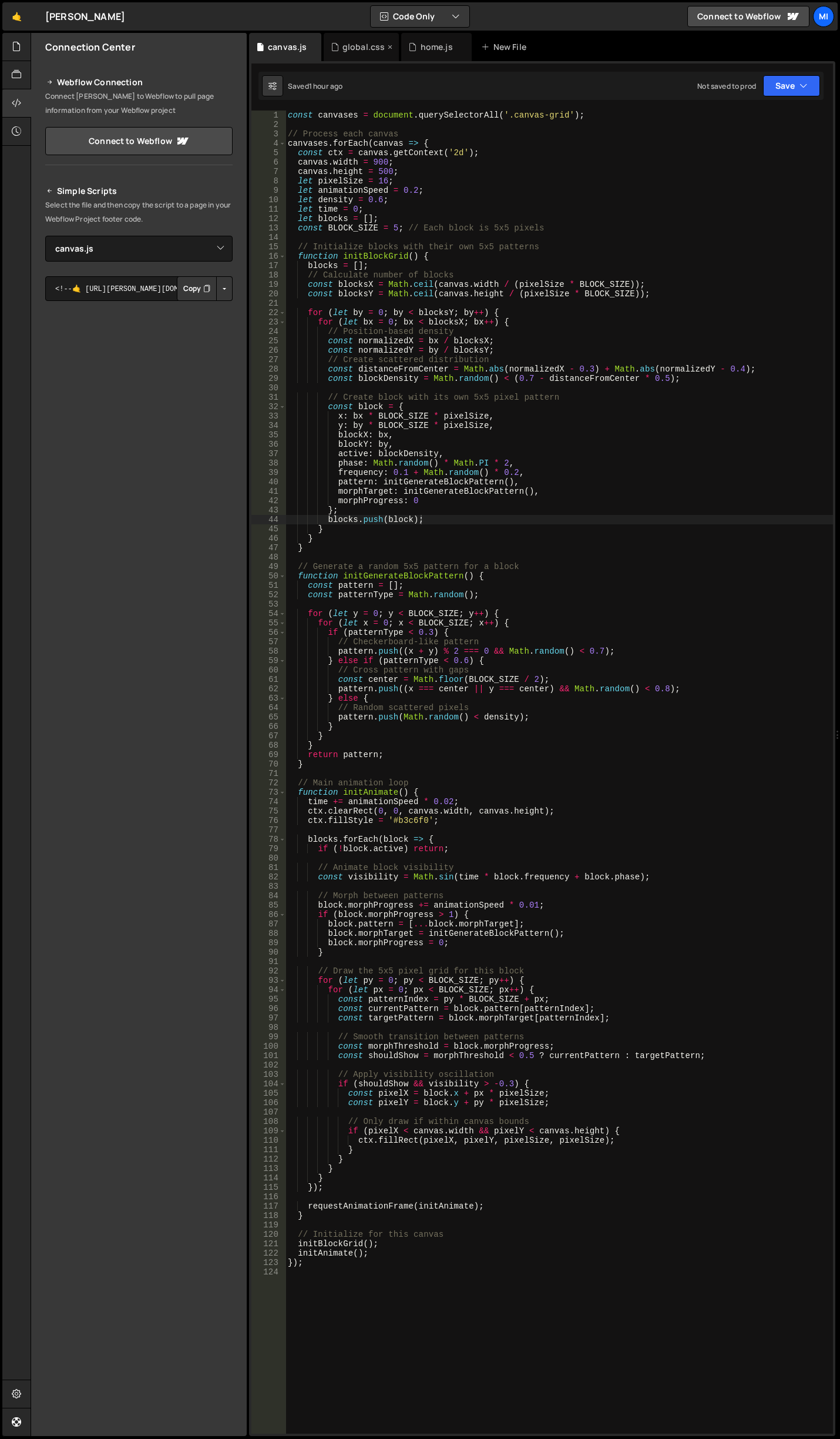
drag, startPoint x: 348, startPoint y: 53, endPoint x: 355, endPoint y: 52, distance: 7.1
click at [348, 53] on div "global.css" at bounding box center [362, 46] width 76 height 28
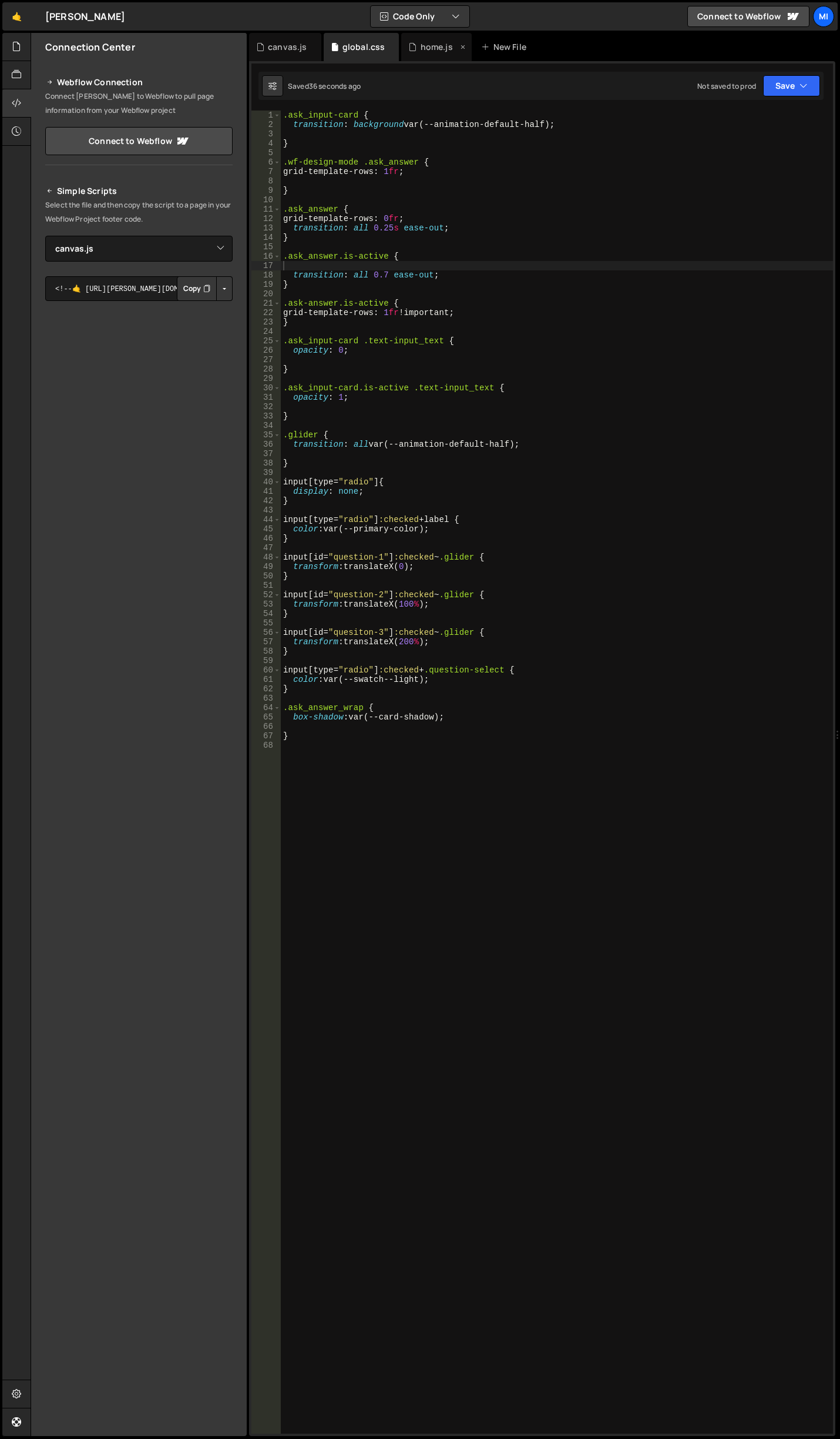
click at [430, 45] on div "home.js" at bounding box center [436, 47] width 32 height 12
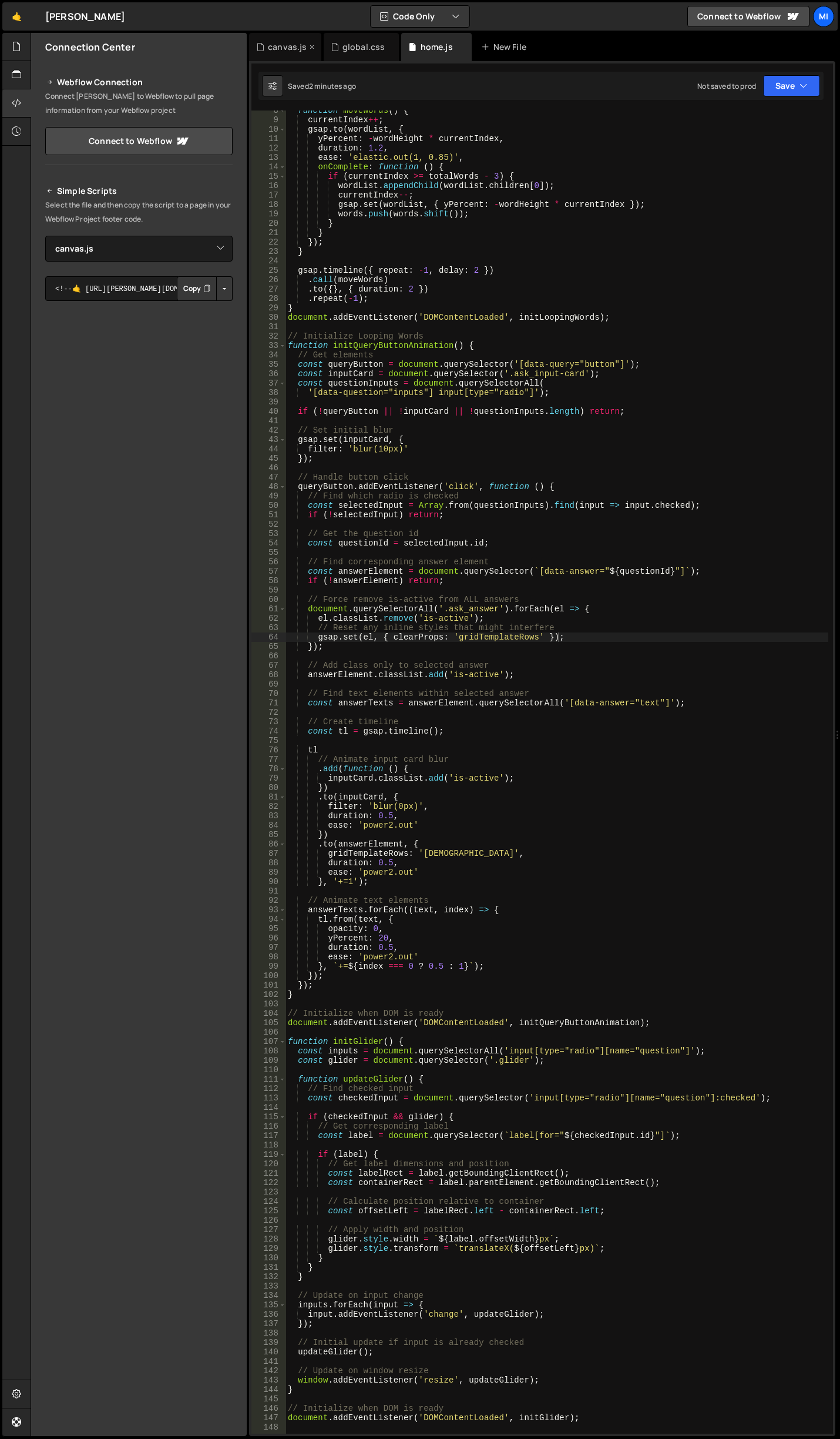
click at [290, 38] on div "canvas.js" at bounding box center [285, 46] width 73 height 28
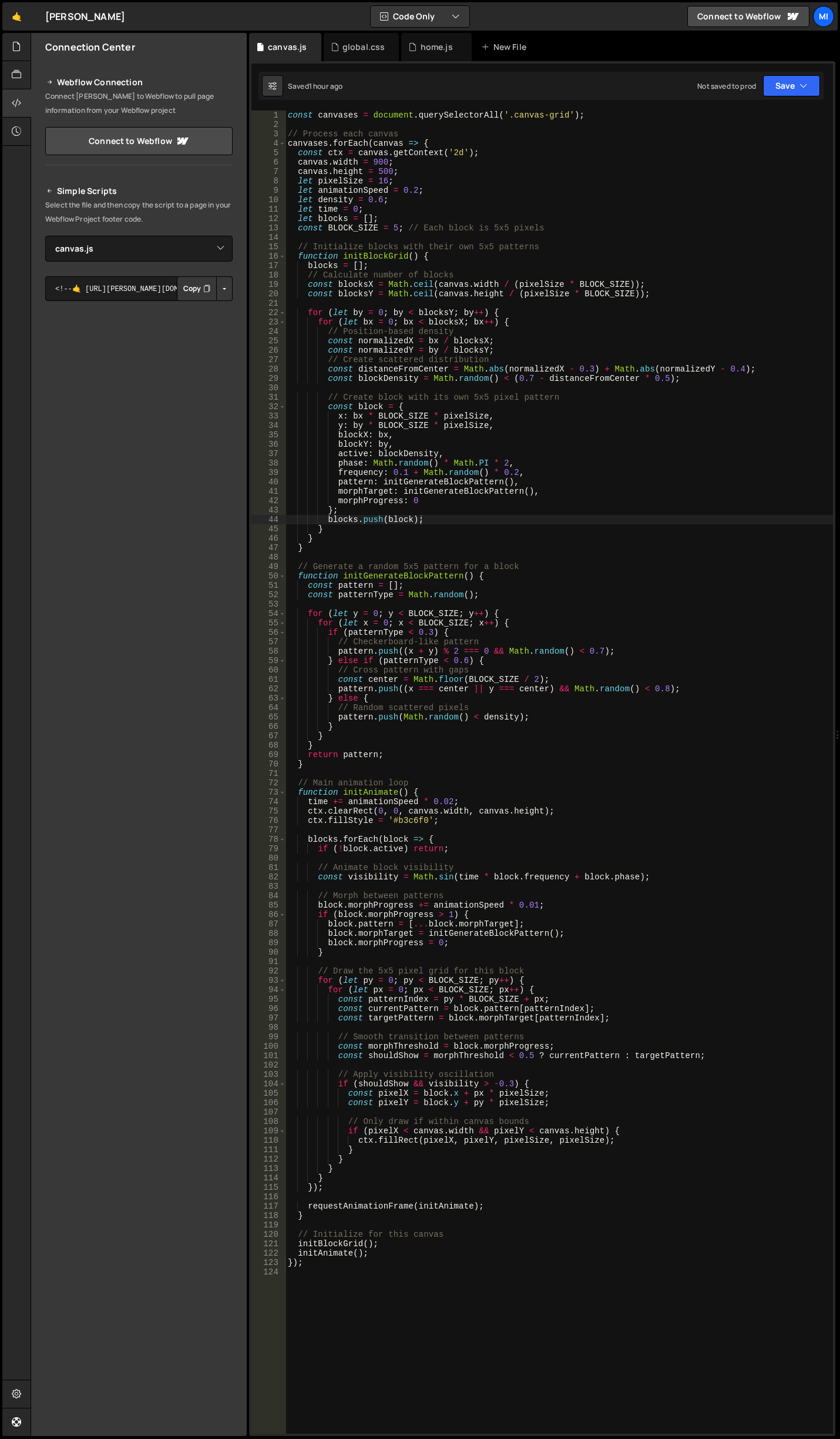
click at [530, 816] on div "const canvases = document . querySelectorAll ( '.canvas-grid' ) ; // Process ea…" at bounding box center [559, 782] width 547 height 1342
drag, startPoint x: 392, startPoint y: 821, endPoint x: 425, endPoint y: 819, distance: 33.1
click at [425, 819] on div "const canvases = document . querySelectorAll ( '.canvas-grid' ) ; // Process ea…" at bounding box center [559, 782] width 547 height 1342
paste textarea "C6D8F9"
click at [394, 821] on div "const canvases = document . querySelectorAll ( '.canvas-grid' ) ; // Process ea…" at bounding box center [559, 782] width 547 height 1342
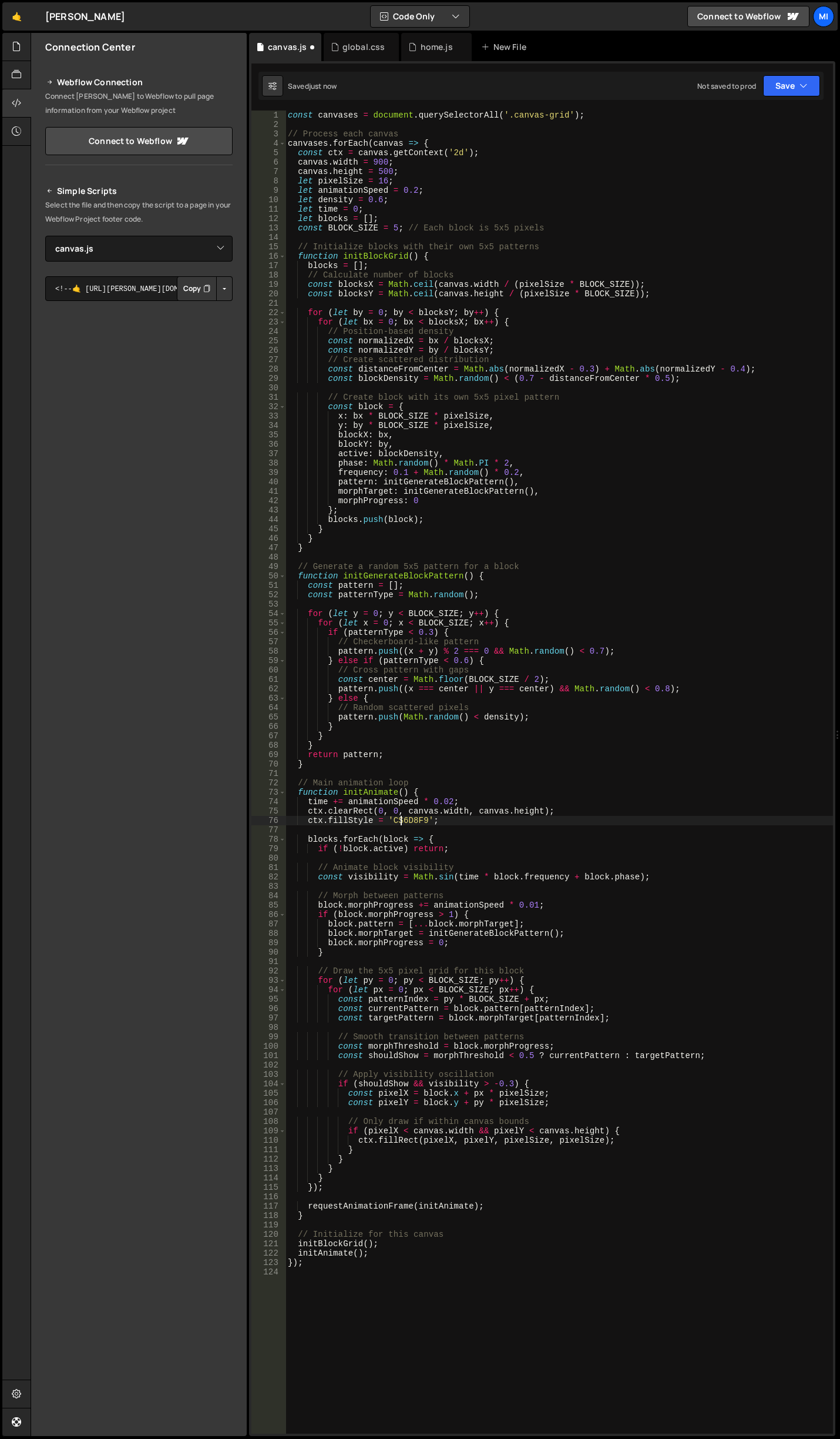
scroll to position [0, 8]
click at [482, 787] on div "const canvases = document . querySelectorAll ( '.canvas-grid' ) ; // Process ea…" at bounding box center [559, 782] width 547 height 1342
drag, startPoint x: 398, startPoint y: 818, endPoint x: 425, endPoint y: 817, distance: 27.0
click at [425, 817] on div "const canvases = document . querySelectorAll ( '.canvas-grid' ) ; // Process ea…" at bounding box center [559, 782] width 547 height 1342
paste textarea "DEEAFF"
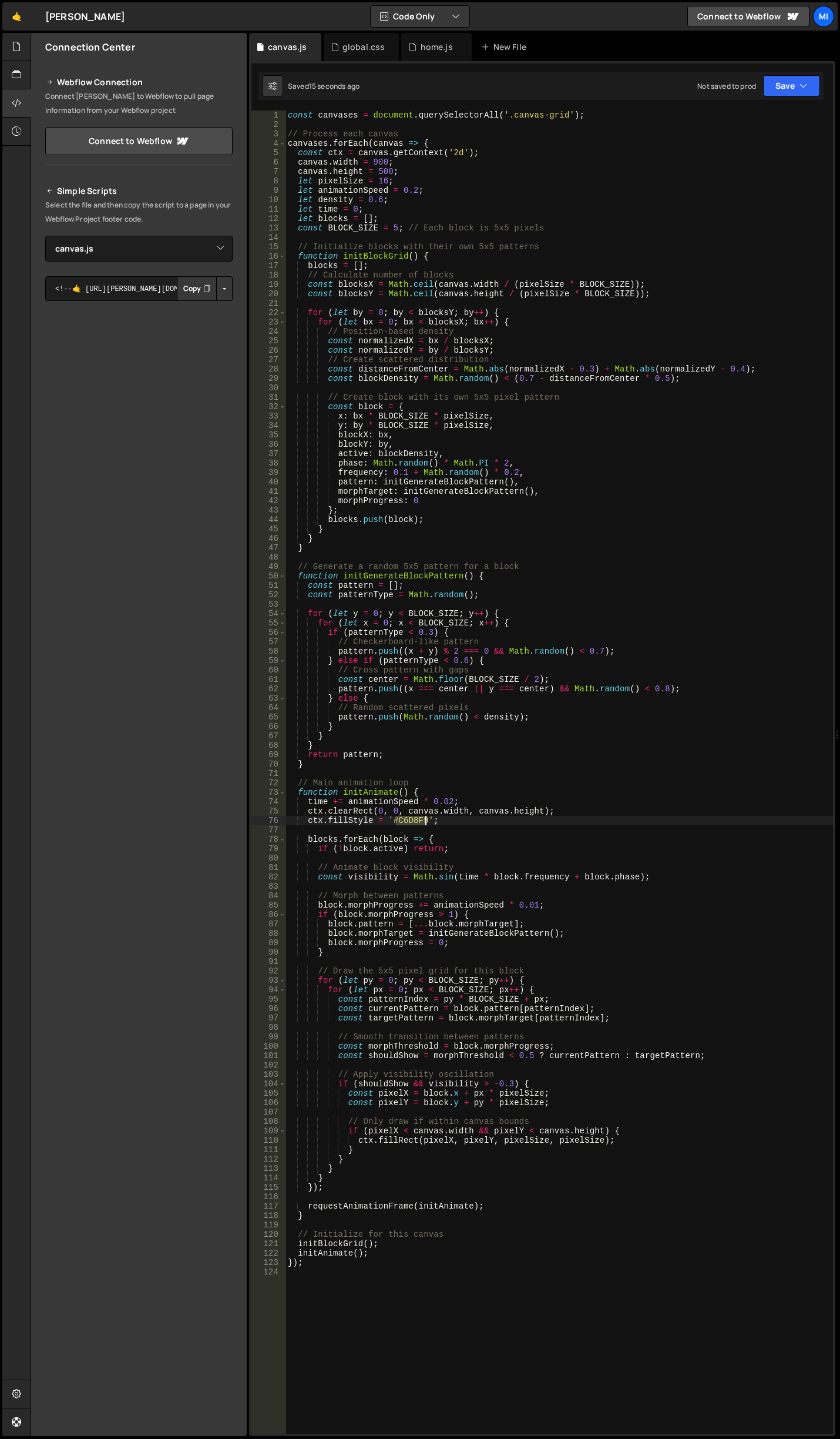
type textarea "ctx.fillStyle = '#DEEAFF';"
click at [351, 56] on div "global.css" at bounding box center [362, 46] width 76 height 28
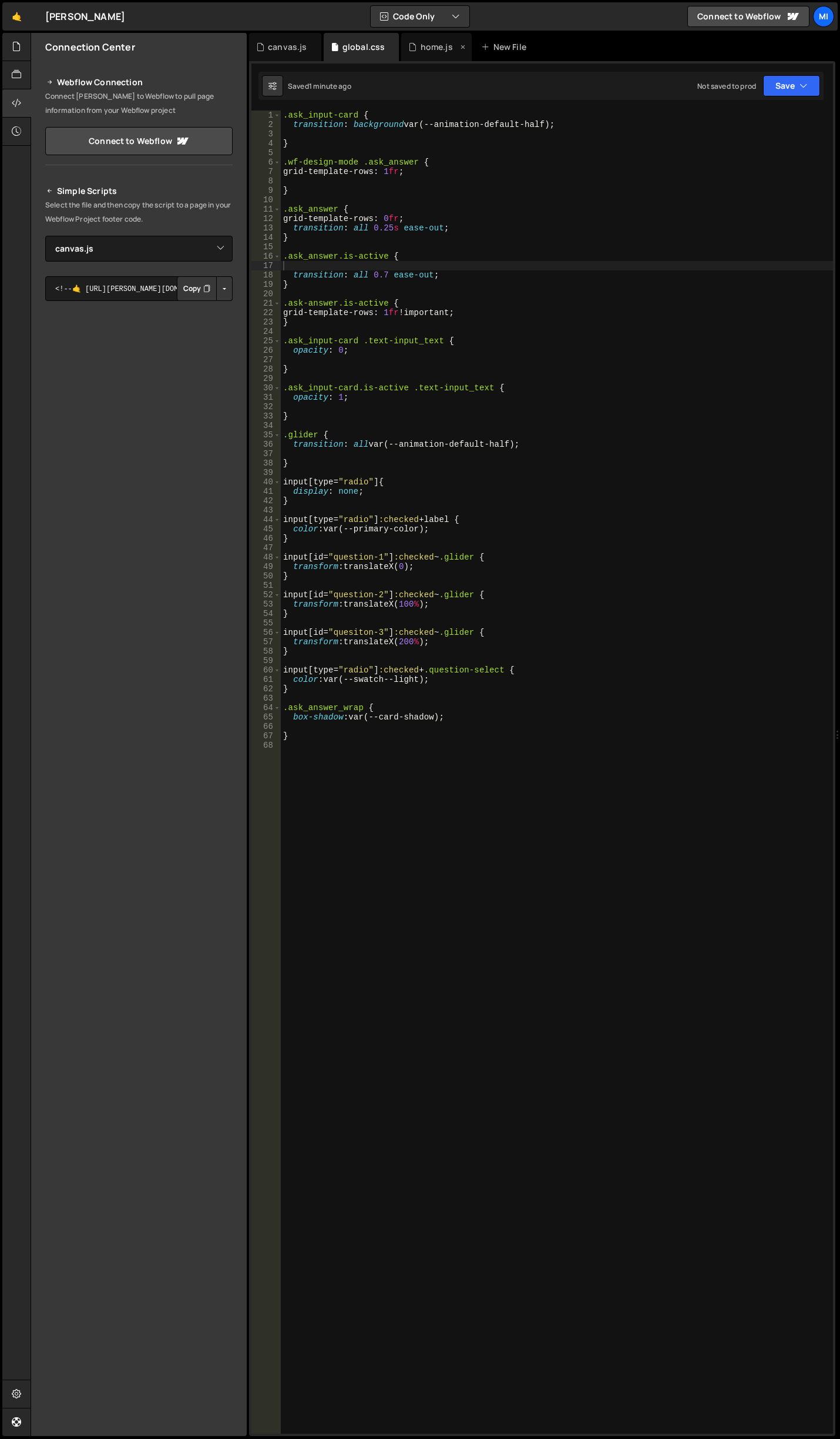
click at [421, 47] on div "home.js" at bounding box center [436, 47] width 32 height 12
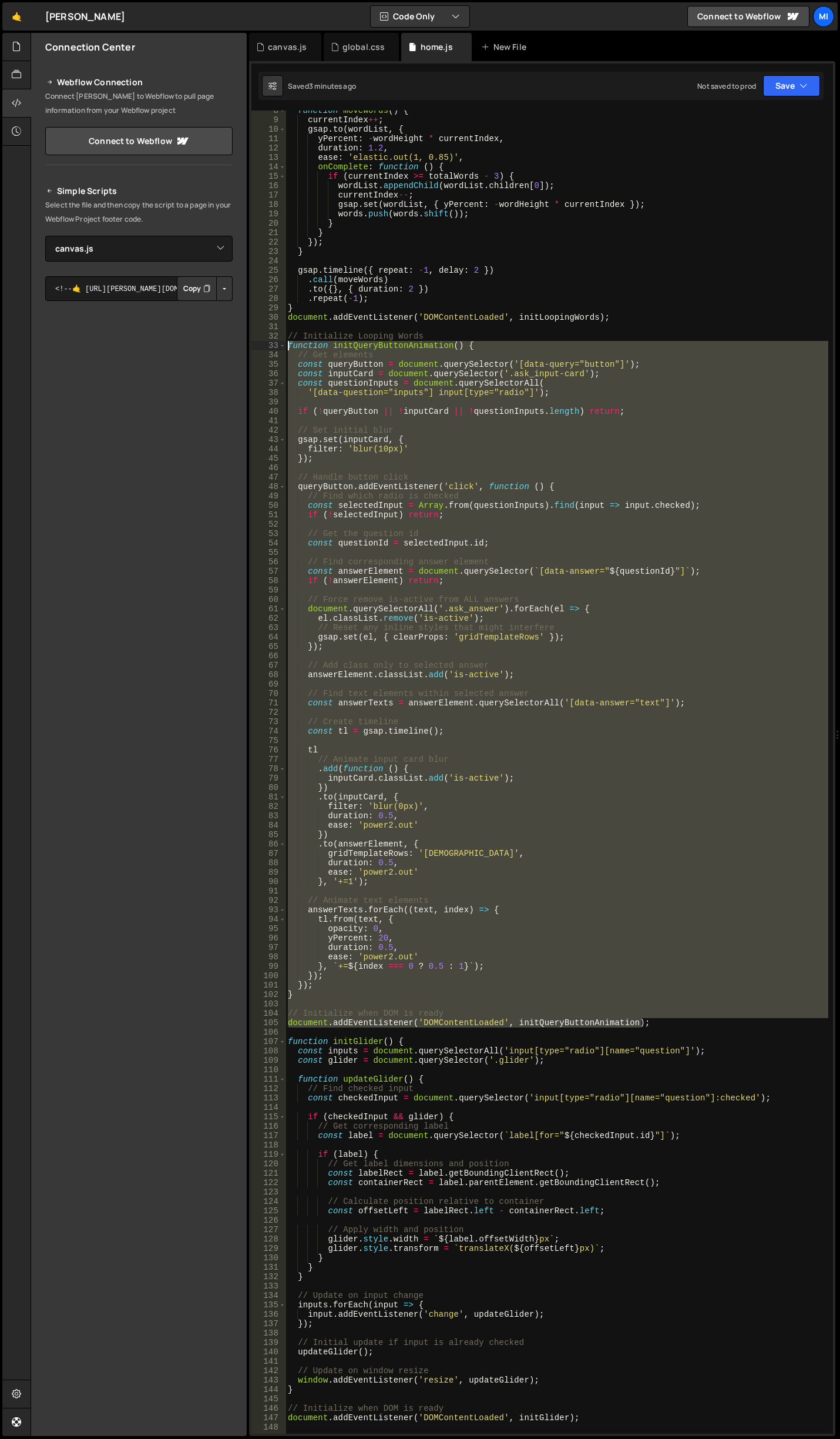
drag, startPoint x: 661, startPoint y: 1021, endPoint x: 259, endPoint y: 347, distance: 784.8
click at [259, 347] on div "document.addEventListener('DOMContentLoaded', initQueryButtonAnimation); 8 9 10…" at bounding box center [542, 772] width 582 height 1323
type textarea "function initQueryButtonAnimation() { // Get elements"
click at [449, 892] on div "function moveWords ( ) { currentIndex ++ ; gsap . to ( wordList , { yPercent : …" at bounding box center [557, 772] width 543 height 1323
drag, startPoint x: 658, startPoint y: 1021, endPoint x: 250, endPoint y: 348, distance: 787.0
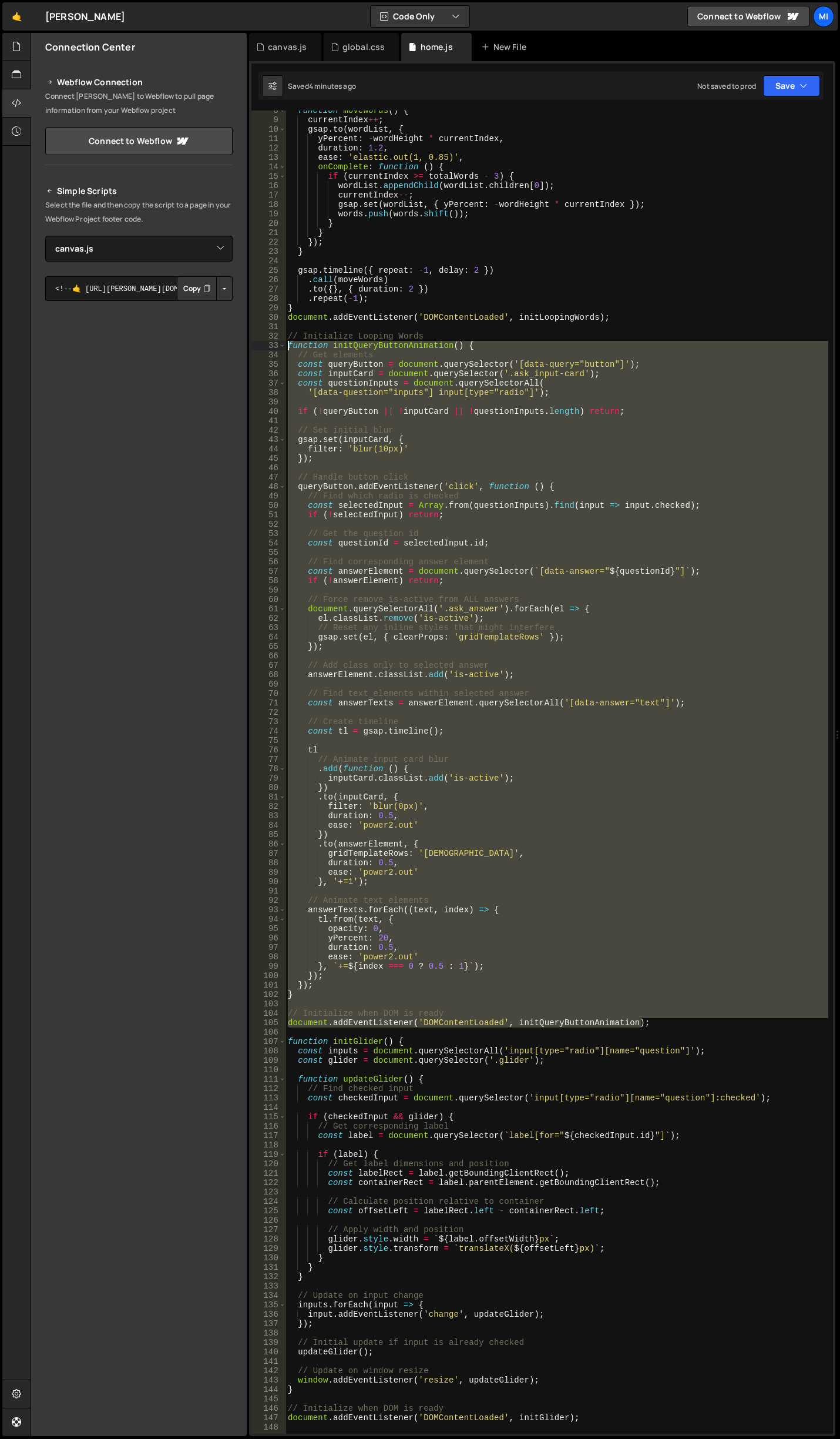
click at [250, 348] on div "8 9 10 11 12 13 14 15 16 17 18 19 20 21 22 23 24 25 26 27 28 29 30 31 32 33 34 …" at bounding box center [542, 749] width 587 height 1375
paste textarea "document.addEventListener('DOMContentLoaded', initQueryButtonAnimation);"
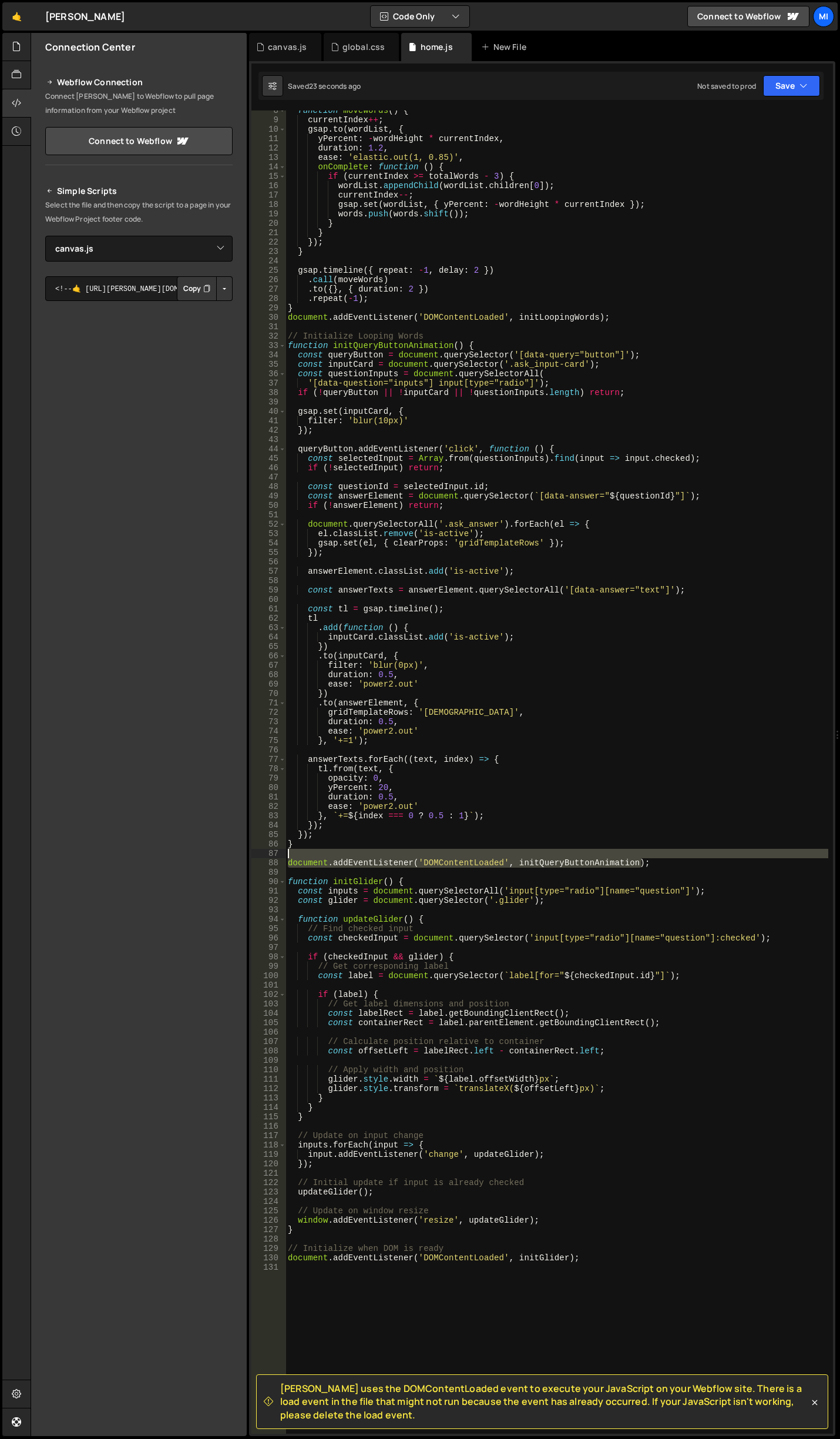
drag, startPoint x: 669, startPoint y: 863, endPoint x: 576, endPoint y: 825, distance: 100.5
click at [611, 838] on div "function moveWords ( ) { currentIndex ++ ; gsap . to ( wordList , { yPercent : …" at bounding box center [557, 777] width 543 height 1342
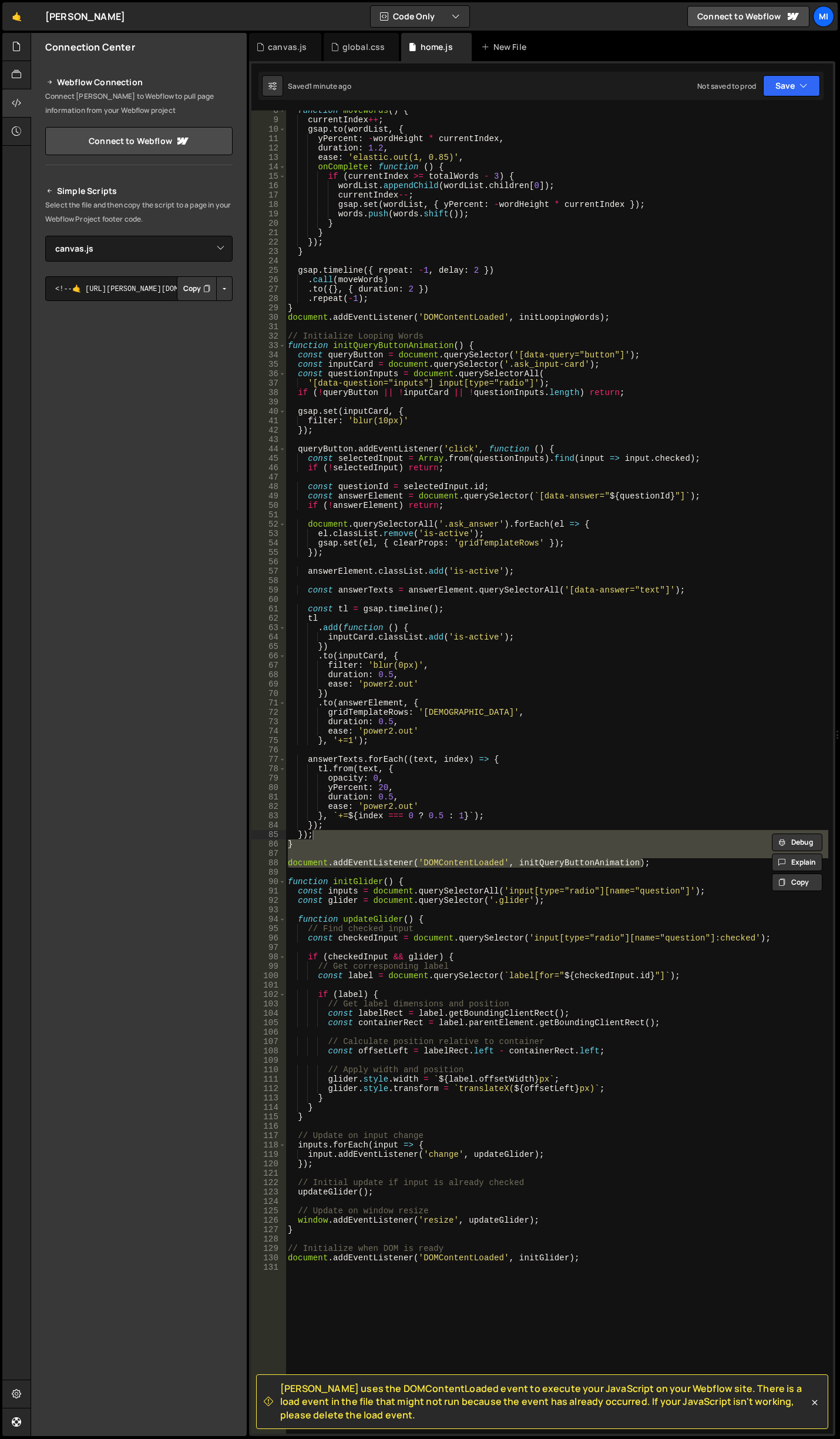
click at [494, 835] on div "function moveWords ( ) { currentIndex ++ ; gsap . to ( wordList , { yPercent : …" at bounding box center [557, 777] width 543 height 1342
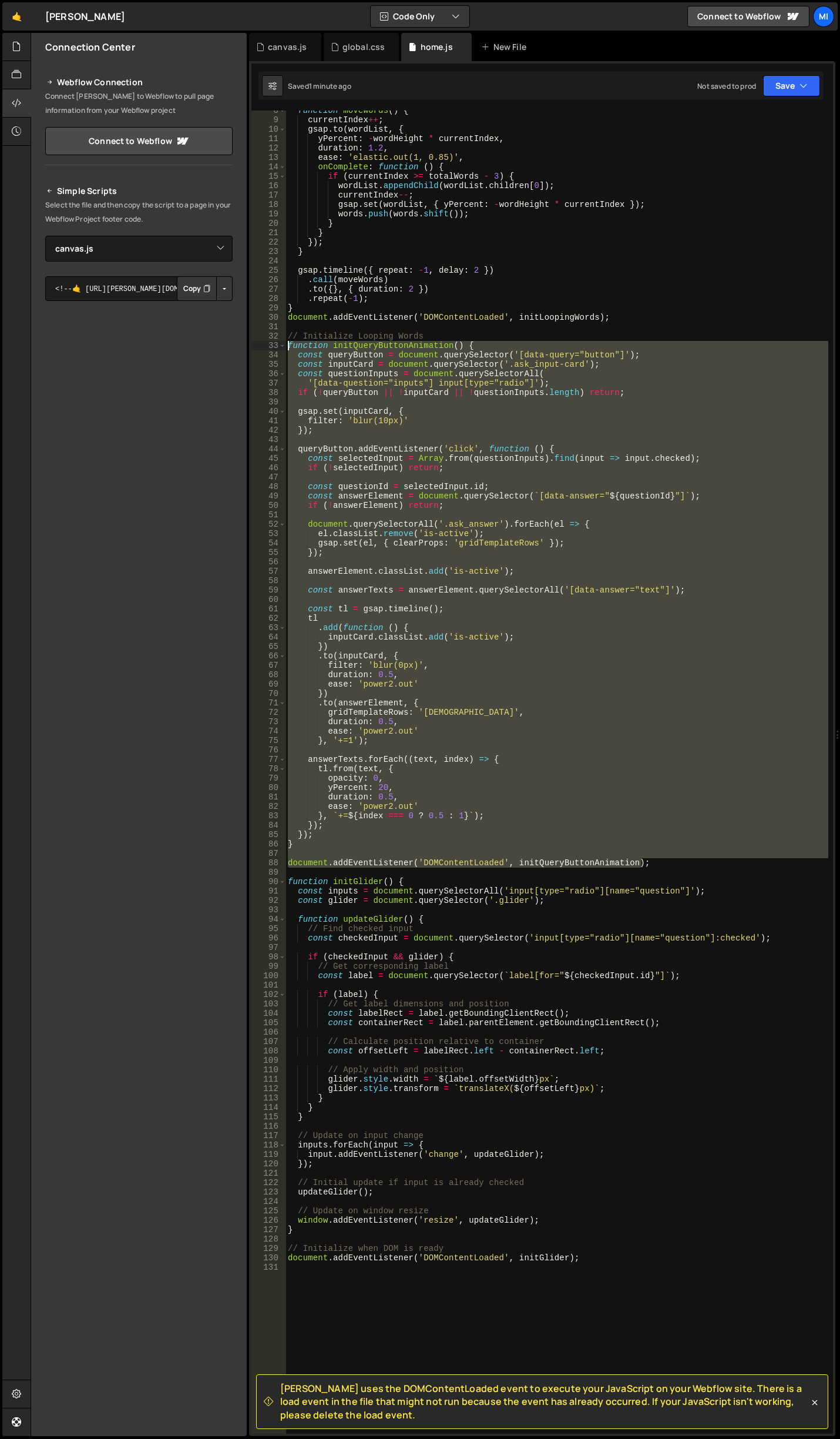
drag, startPoint x: 653, startPoint y: 865, endPoint x: 259, endPoint y: 344, distance: 653.2
click at [259, 344] on div "}); 8 9 10 11 12 13 14 15 16 17 18 19 20 21 22 23 24 25 26 27 28 29 30 31 32 33…" at bounding box center [542, 772] width 582 height 1323
paste textarea "document.addEventListener('DOMContentLoaded', initQueryButtonAnimation"
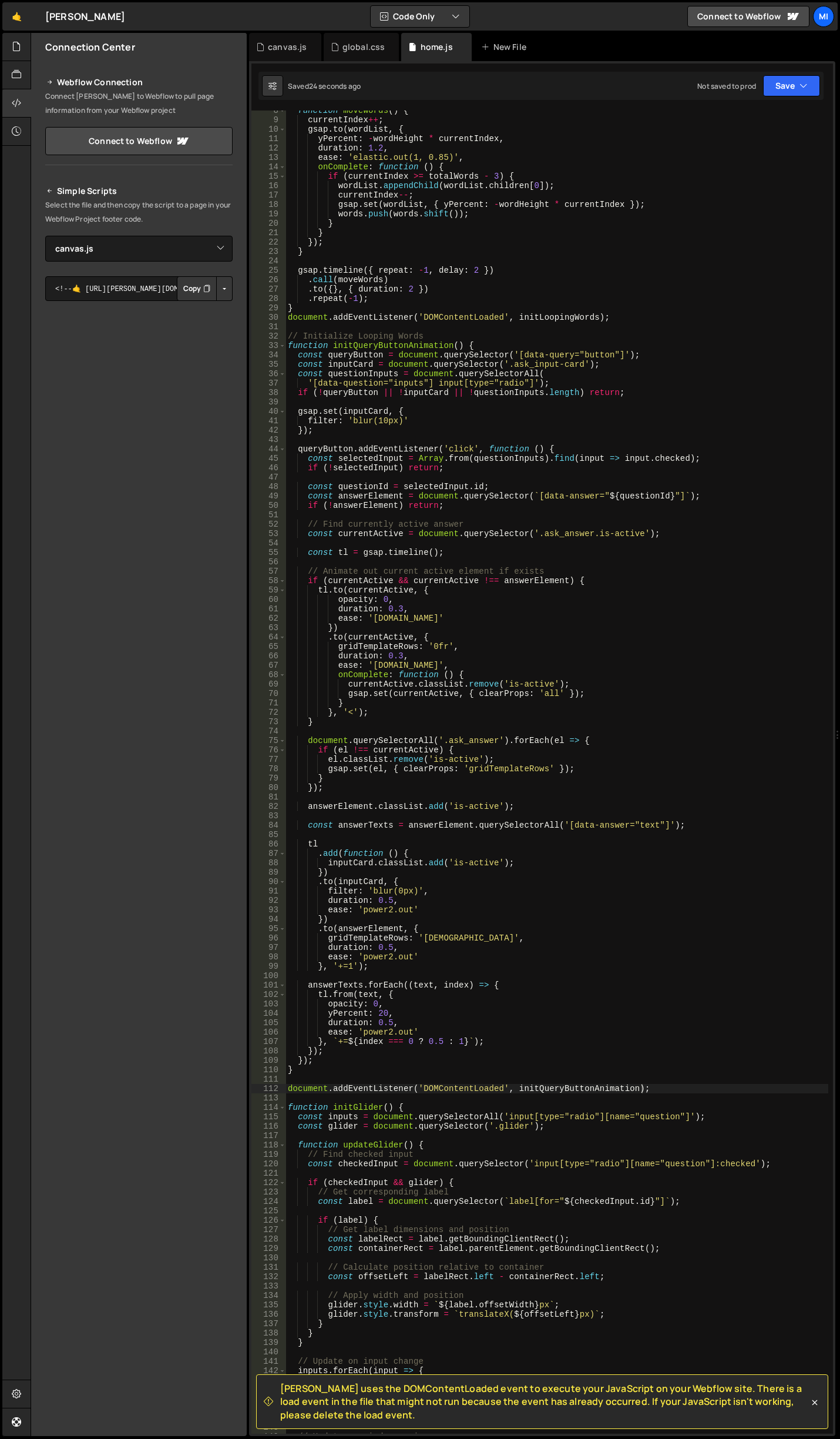
click at [520, 766] on div "function moveWords ( ) { currentIndex ++ ; gsap . to ( wordList , { yPercent : …" at bounding box center [557, 777] width 543 height 1342
click at [459, 941] on div "function moveWords ( ) { currentIndex ++ ; gsap . to ( wordList , { yPercent : …" at bounding box center [557, 777] width 543 height 1342
click at [461, 932] on div "function moveWords ( ) { currentIndex ++ ; gsap . to ( wordList , { yPercent : …" at bounding box center [557, 777] width 543 height 1342
click at [466, 944] on div "function moveWords ( ) { currentIndex ++ ; gsap . to ( wordList , { yPercent : …" at bounding box center [557, 777] width 543 height 1342
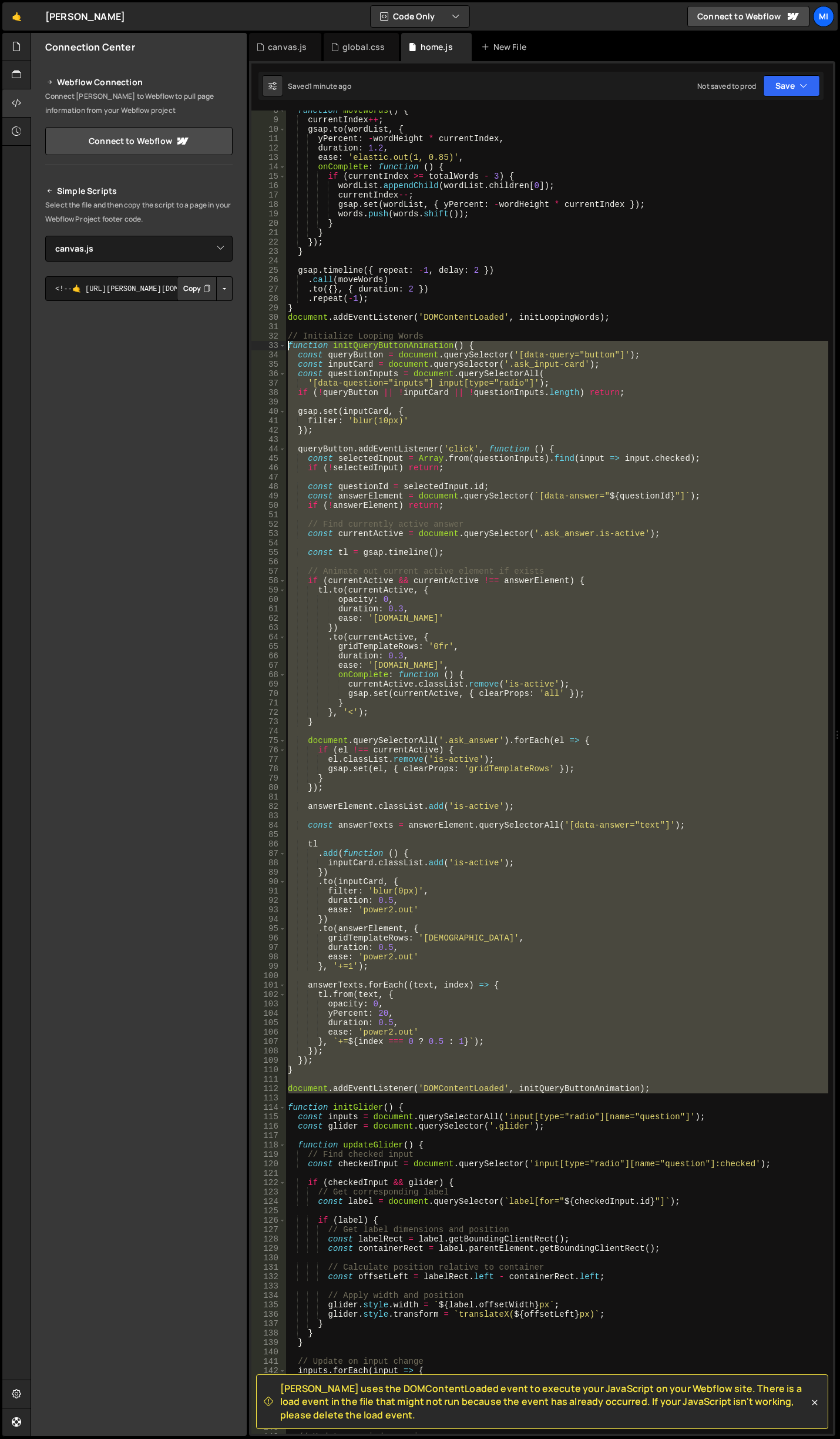
drag, startPoint x: 658, startPoint y: 1095, endPoint x: 254, endPoint y: 349, distance: 848.4
click at [254, 349] on div "duration: 0.5, 8 9 10 11 12 13 14 15 16 17 18 19 20 21 22 23 24 25 26 27 28 29 …" at bounding box center [542, 772] width 582 height 1323
paste textarea "document.addEventListener('DOMContentLoaded', initQueryButtonAnimation"
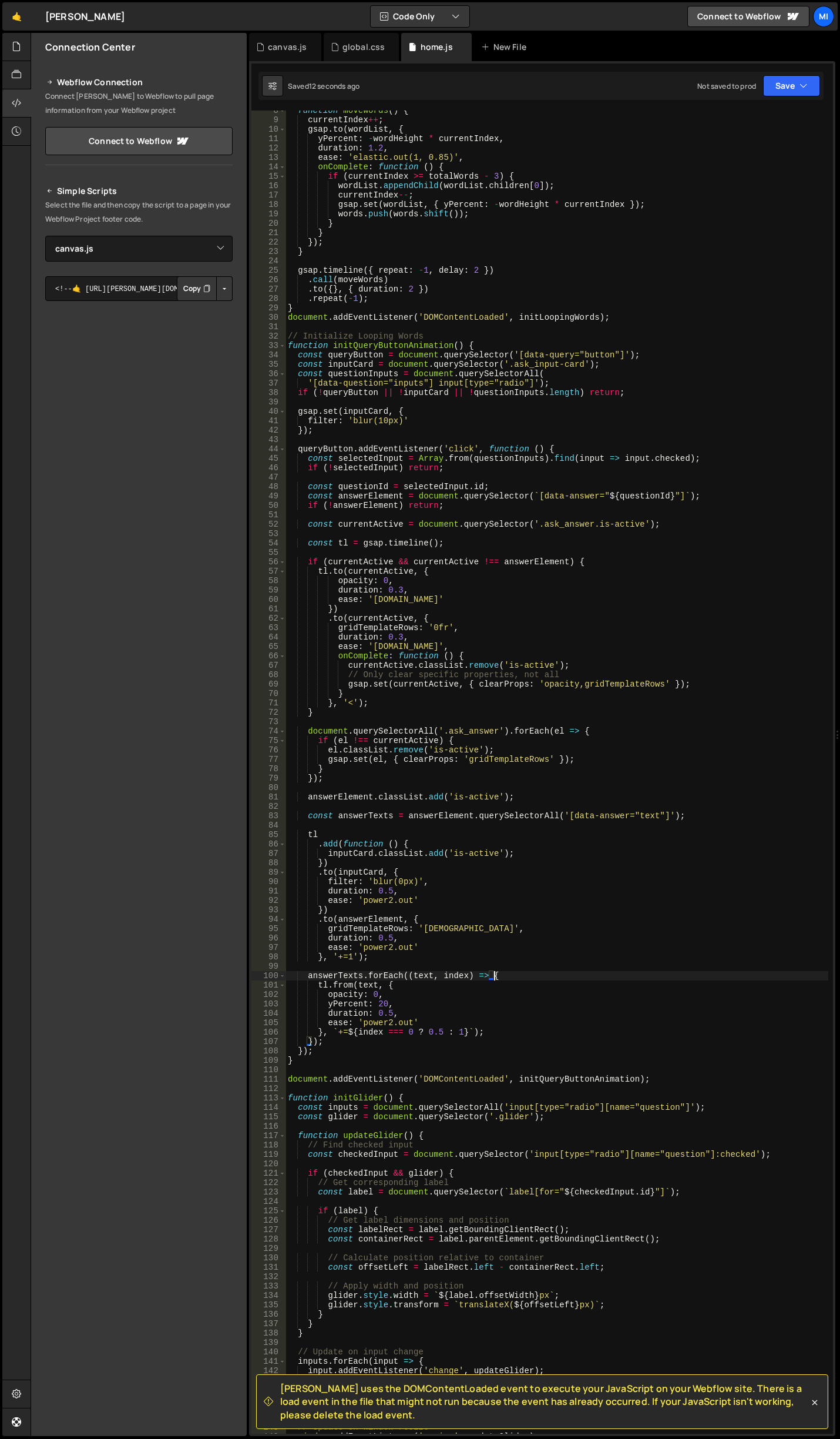
click at [506, 978] on div "function moveWords ( ) { currentIndex ++ ; gsap . to ( wordList , { yPercent : …" at bounding box center [557, 777] width 543 height 1342
click at [487, 705] on div "function moveWords ( ) { currentIndex ++ ; gsap . to ( wordList , { yPercent : …" at bounding box center [557, 777] width 543 height 1342
click at [523, 927] on div "function moveWords ( ) { currentIndex ++ ; gsap . to ( wordList , { yPercent : …" at bounding box center [557, 777] width 543 height 1342
click at [652, 1078] on div "function moveWords ( ) { currentIndex ++ ; gsap . to ( wordList , { yPercent : …" at bounding box center [557, 777] width 543 height 1342
click at [331, 46] on icon at bounding box center [334, 47] width 8 height 12
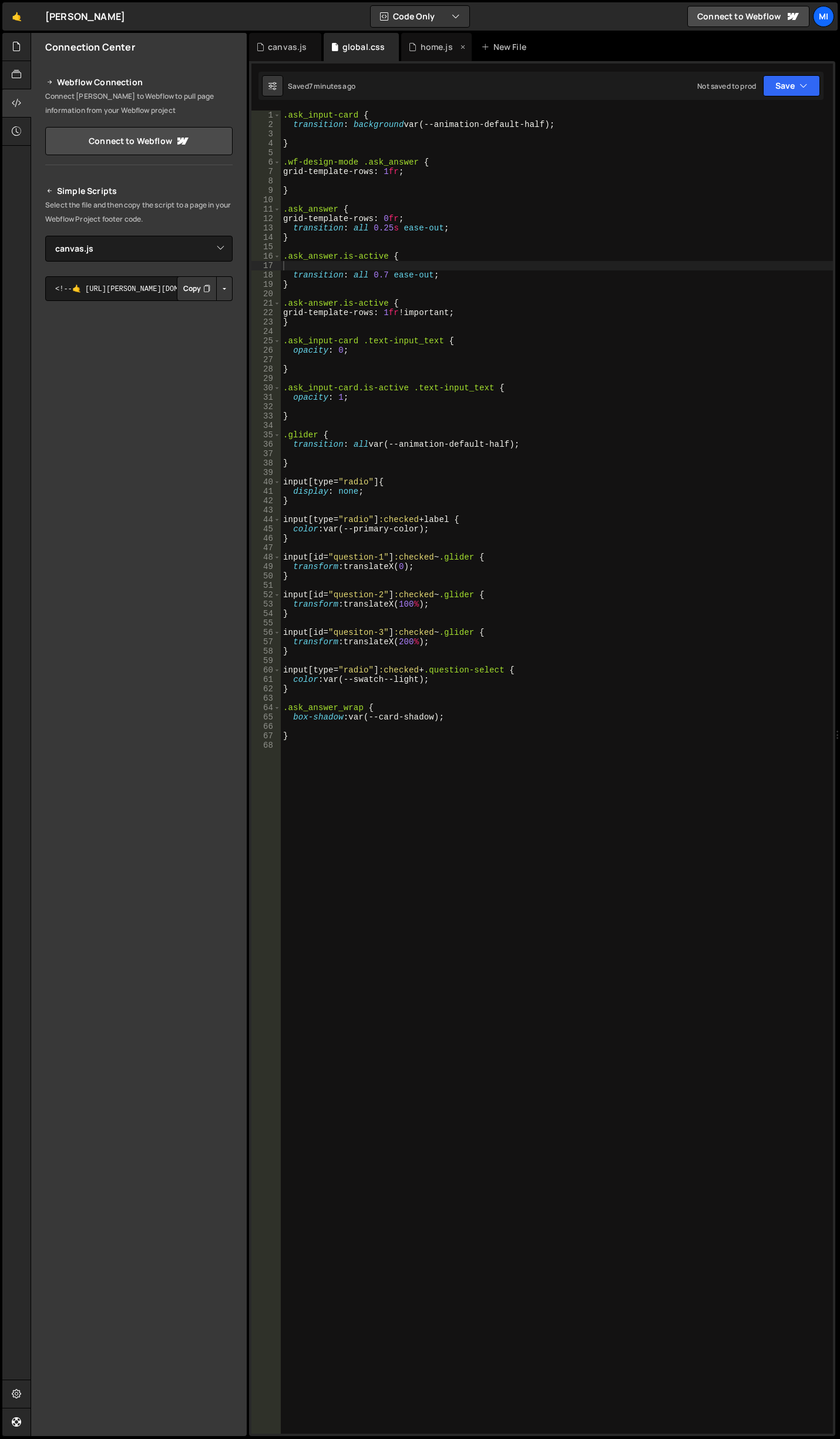
click at [421, 50] on div "home.js" at bounding box center [436, 47] width 32 height 12
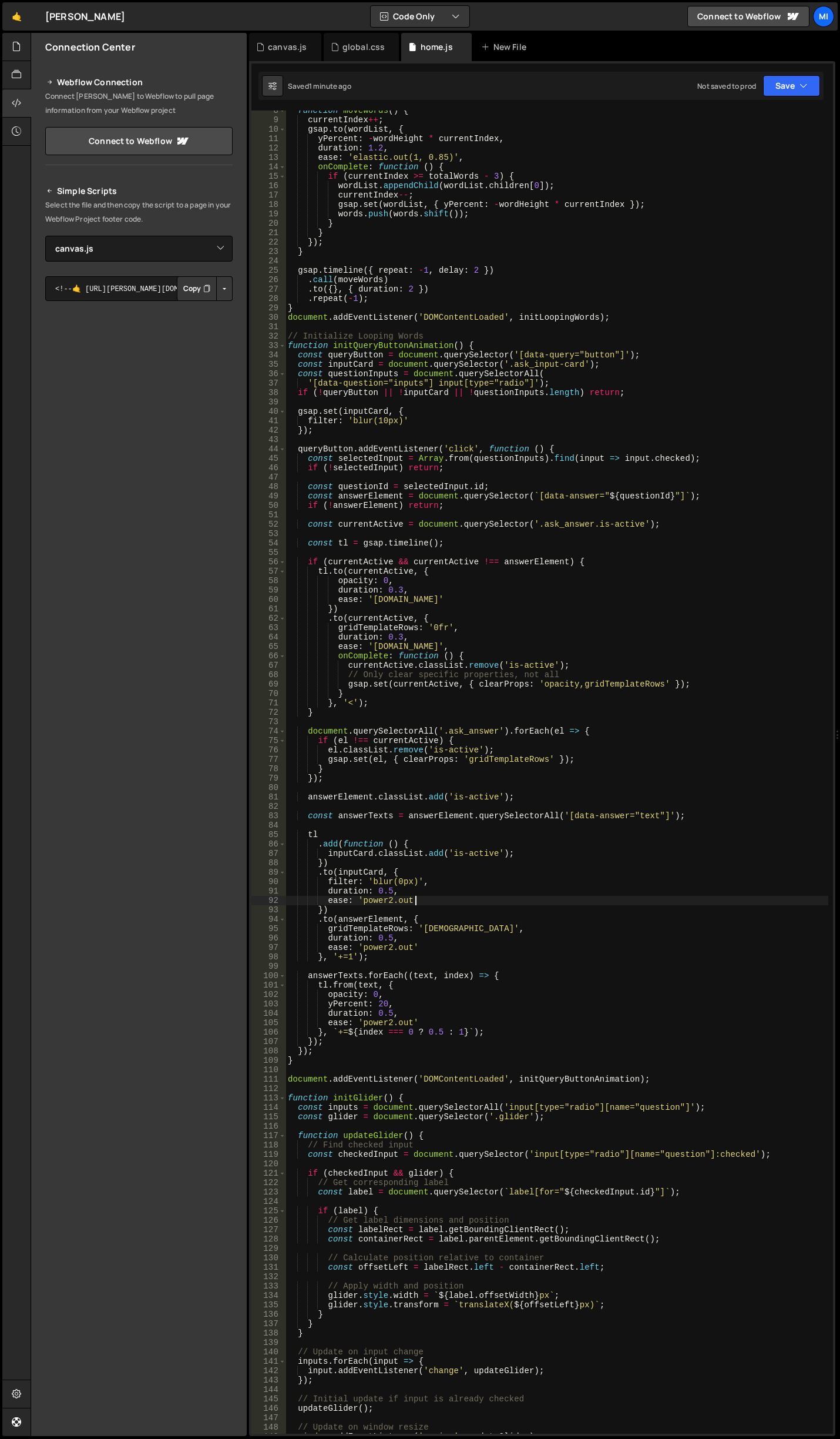
type textarea "ease: 'power2.out'"
click at [604, 902] on div "function moveWords ( ) { currentIndex ++ ; gsap . to ( wordList , { yPercent : …" at bounding box center [557, 777] width 543 height 1342
click at [537, 810] on div "function moveWords ( ) { currentIndex ++ ; gsap . to ( wordList , { yPercent : …" at bounding box center [557, 777] width 543 height 1342
drag, startPoint x: 326, startPoint y: 758, endPoint x: 582, endPoint y: 757, distance: 256.0
click at [582, 757] on div "function moveWords ( ) { currentIndex ++ ; gsap . to ( wordList , { yPercent : …" at bounding box center [557, 777] width 543 height 1342
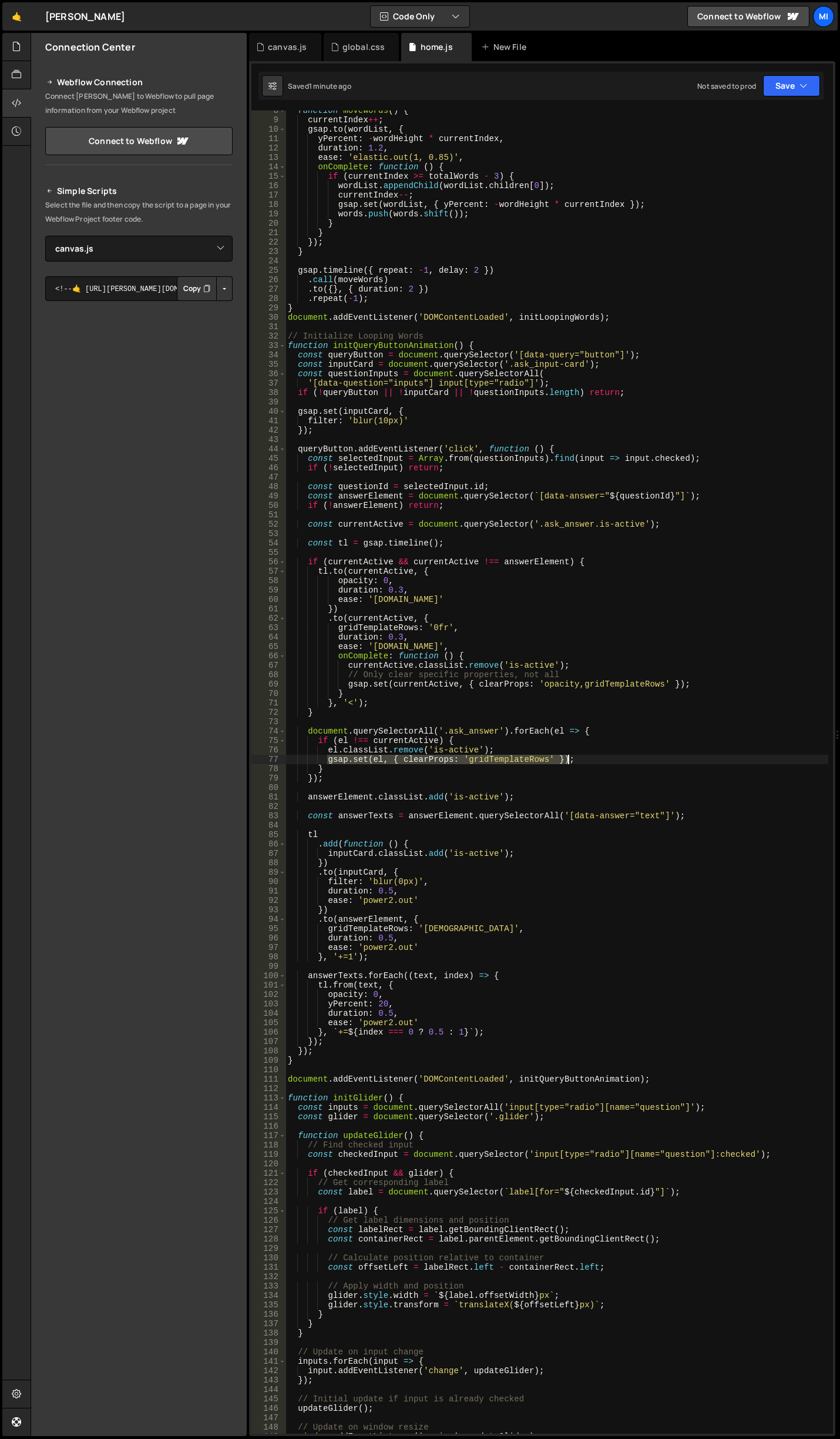
type textarea "gsap.set(el, { clearProps: 'gridTemplateRows' });"
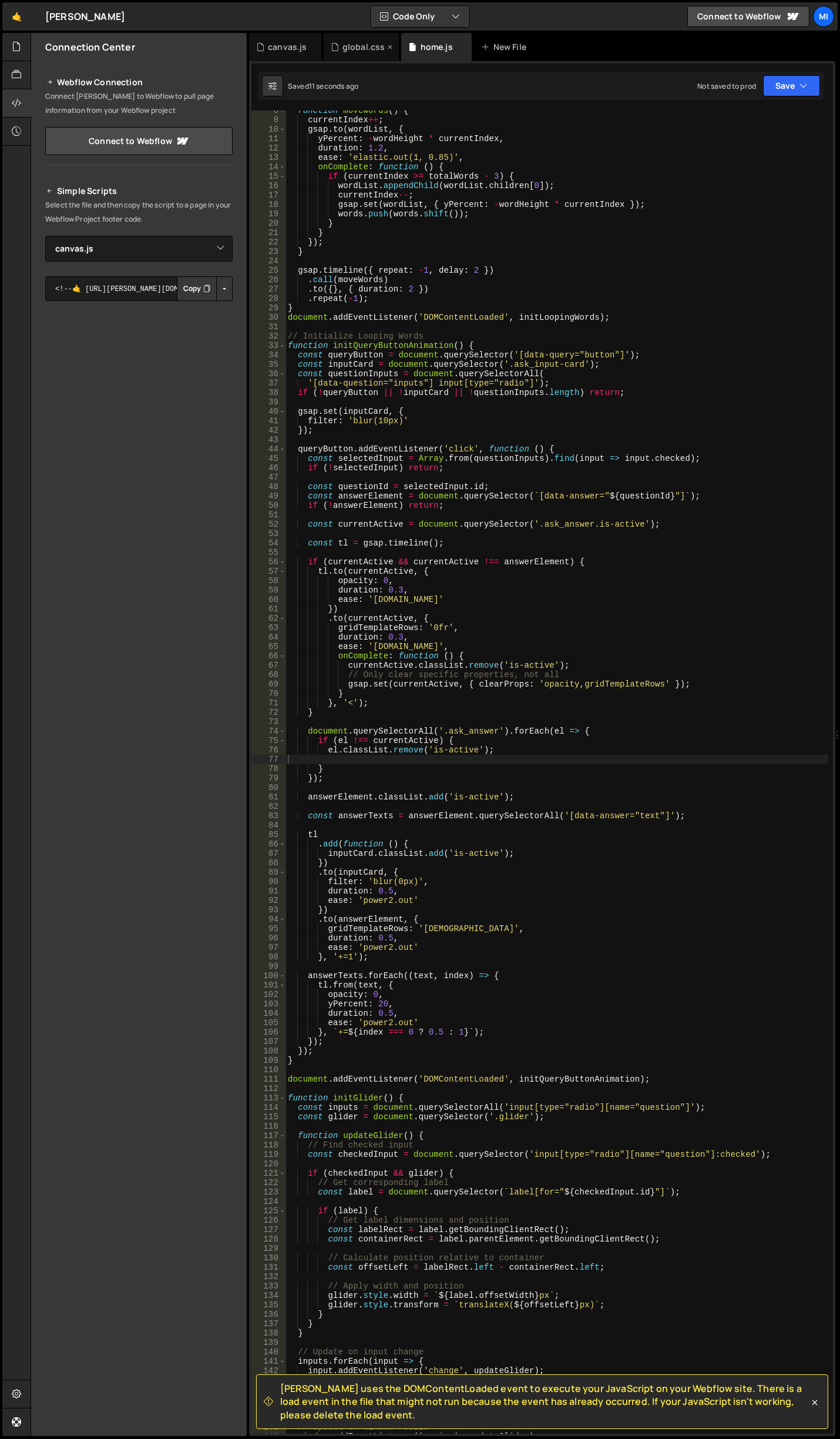
click at [349, 61] on div "global.css" at bounding box center [362, 46] width 76 height 28
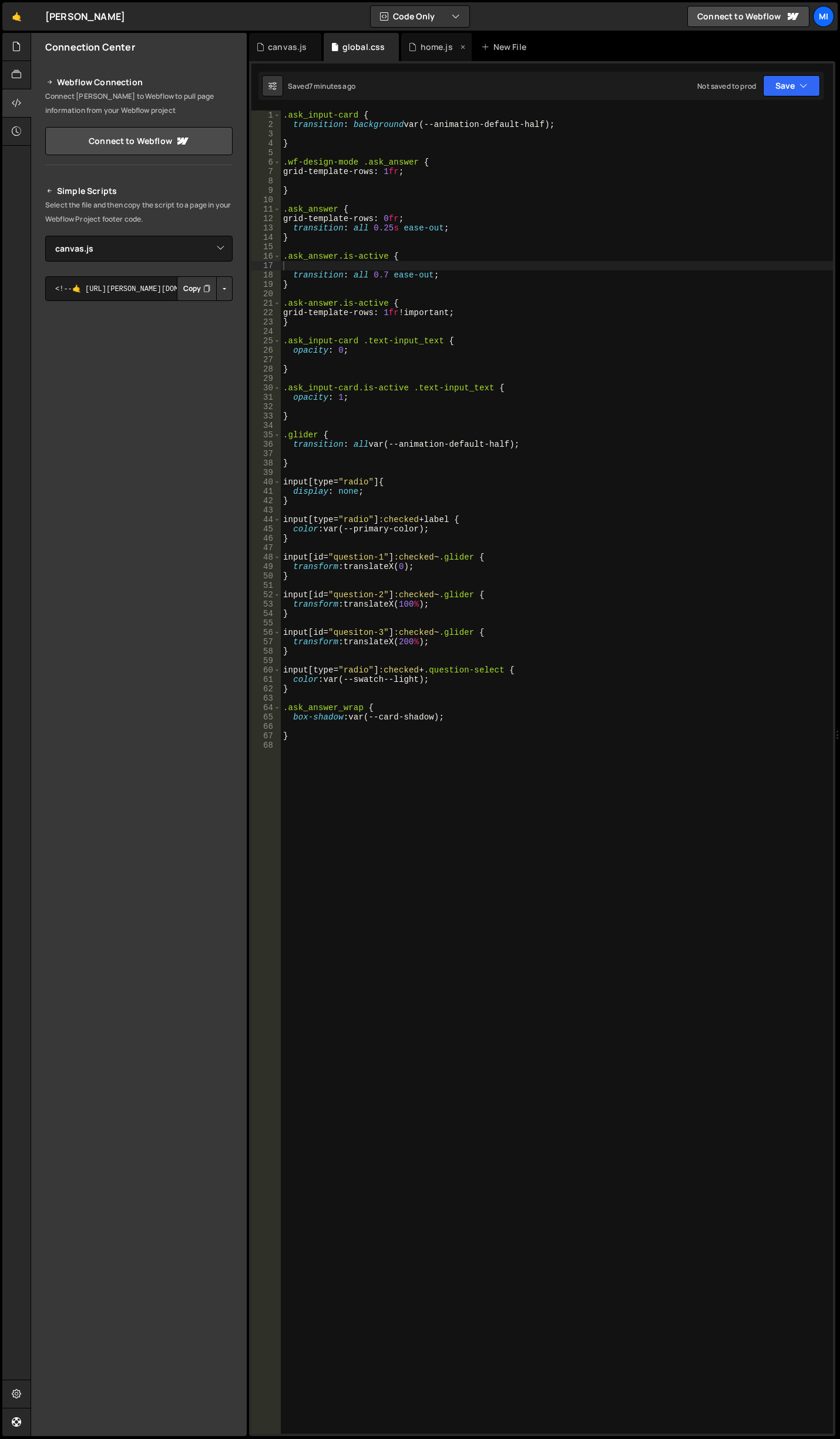
click at [428, 41] on div "home.js" at bounding box center [436, 46] width 71 height 28
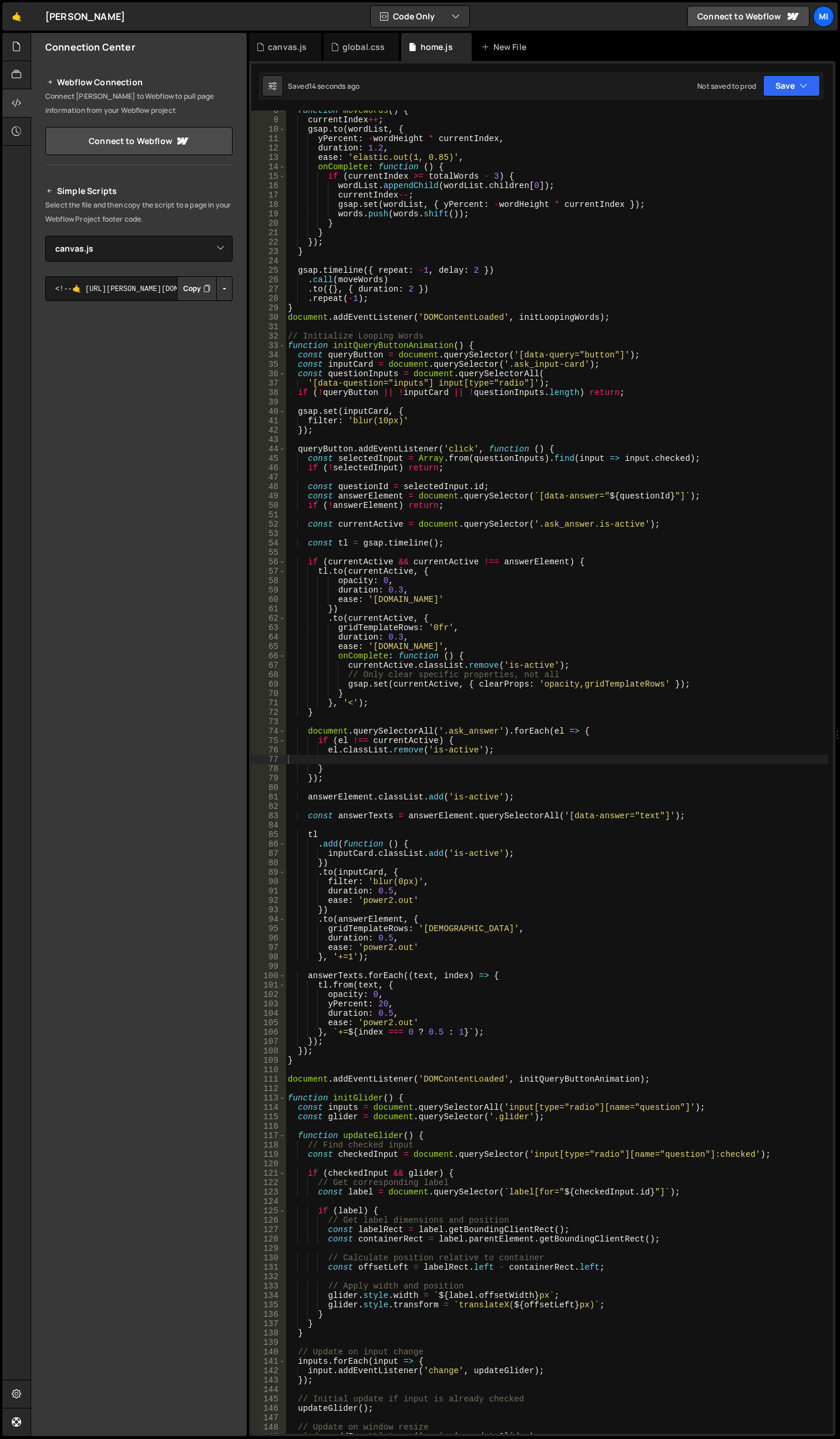
click at [557, 732] on div "function moveWords ( ) { currentIndex ++ ; gsap . to ( wordList , { yPercent : …" at bounding box center [557, 777] width 543 height 1342
drag, startPoint x: 344, startPoint y: 685, endPoint x: 690, endPoint y: 687, distance: 346.0
click at [690, 687] on div "function moveWords ( ) { currentIndex ++ ; gsap . to ( wordList , { yPercent : …" at bounding box center [557, 777] width 543 height 1342
type textarea "gsap.set(currentActive, { clearProps: 'opacity,gridTemplateRows' });"
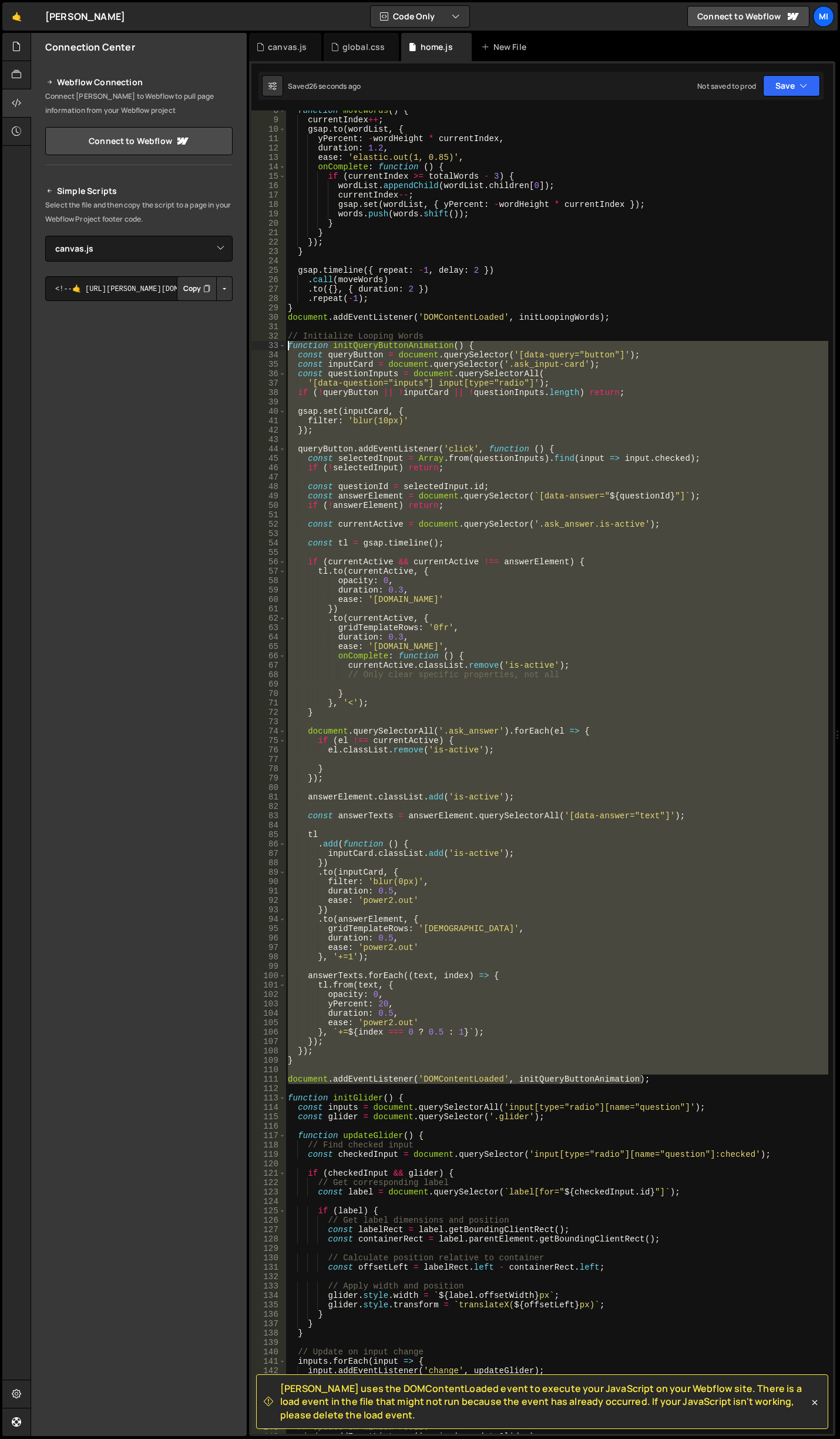
drag, startPoint x: 658, startPoint y: 1077, endPoint x: 278, endPoint y: 343, distance: 826.5
click at [278, 343] on div "8 9 10 11 12 13 14 15 16 17 18 19 20 21 22 23 24 25 26 27 28 29 30 31 32 33 34 …" at bounding box center [542, 772] width 582 height 1323
paste textarea "document.addEventListener('DOMContentLoaded', initQueryButtonAnimation"
type textarea "document.addEventListener('DOMContentLoaded', initQueryButtonAnimation);"
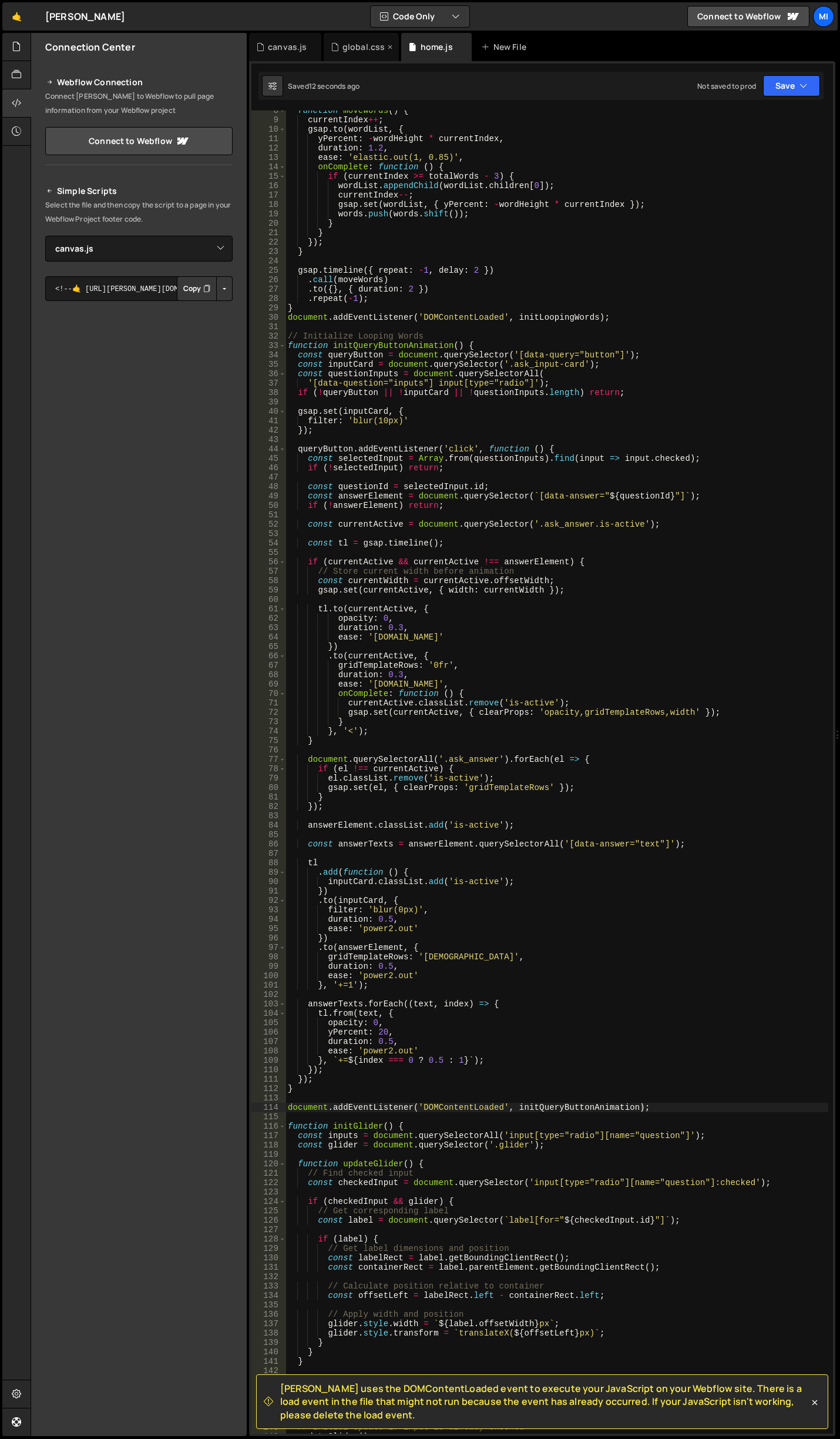
click at [360, 53] on div "global.css" at bounding box center [362, 46] width 76 height 28
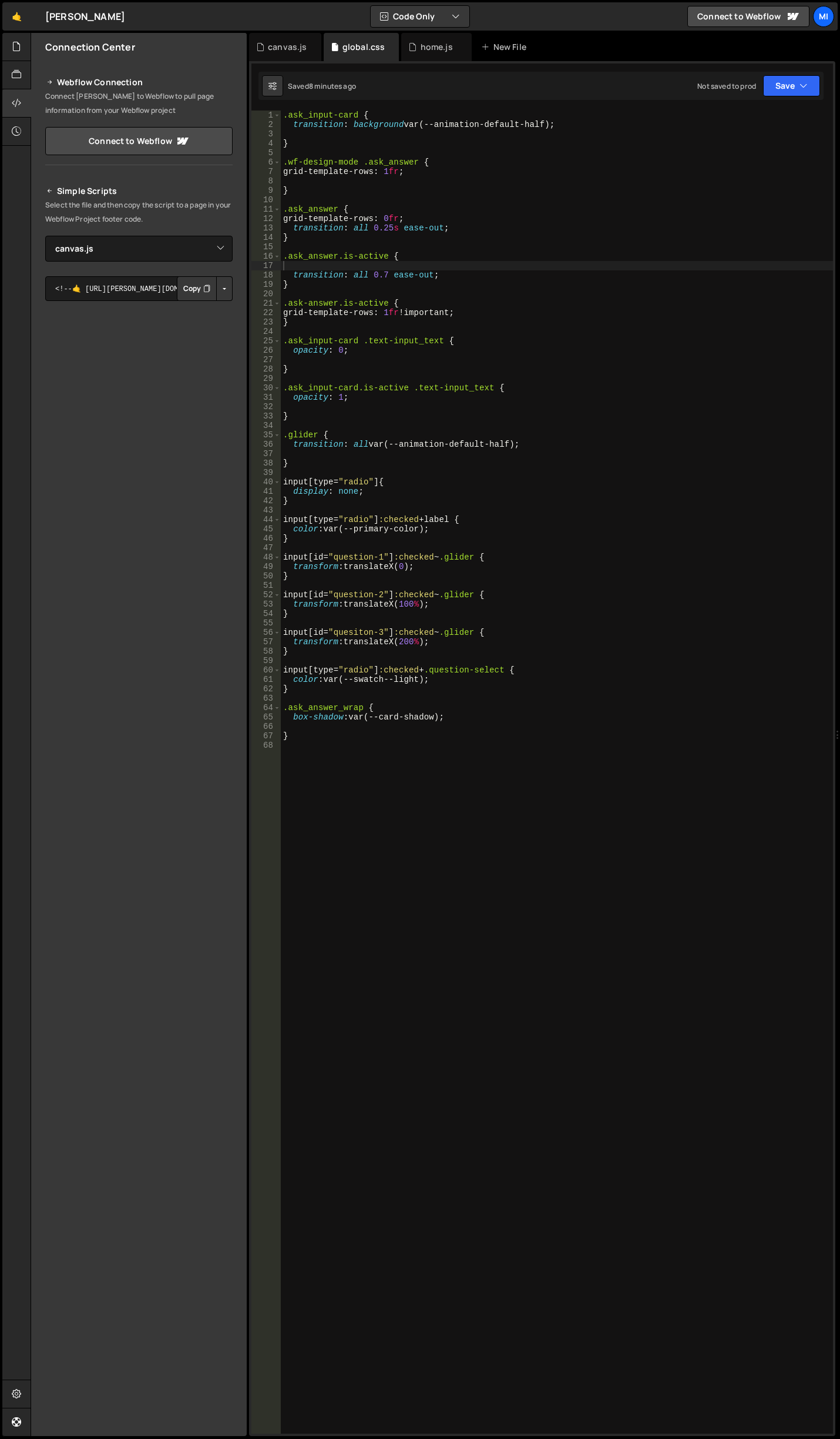
type textarea "grid-template-rows: 0fr;"
drag, startPoint x: 419, startPoint y: 222, endPoint x: 289, endPoint y: 217, distance: 130.1
click at [289, 217] on div ".ask_input-card { transition : background var(--animation-default-half) ; } .wf…" at bounding box center [557, 782] width 553 height 1342
click at [331, 265] on div ".ask_input-card { transition : background var(--animation-default-half) ; } .wf…" at bounding box center [557, 782] width 553 height 1342
paste textarea "grid-template-rows: 0fr;"
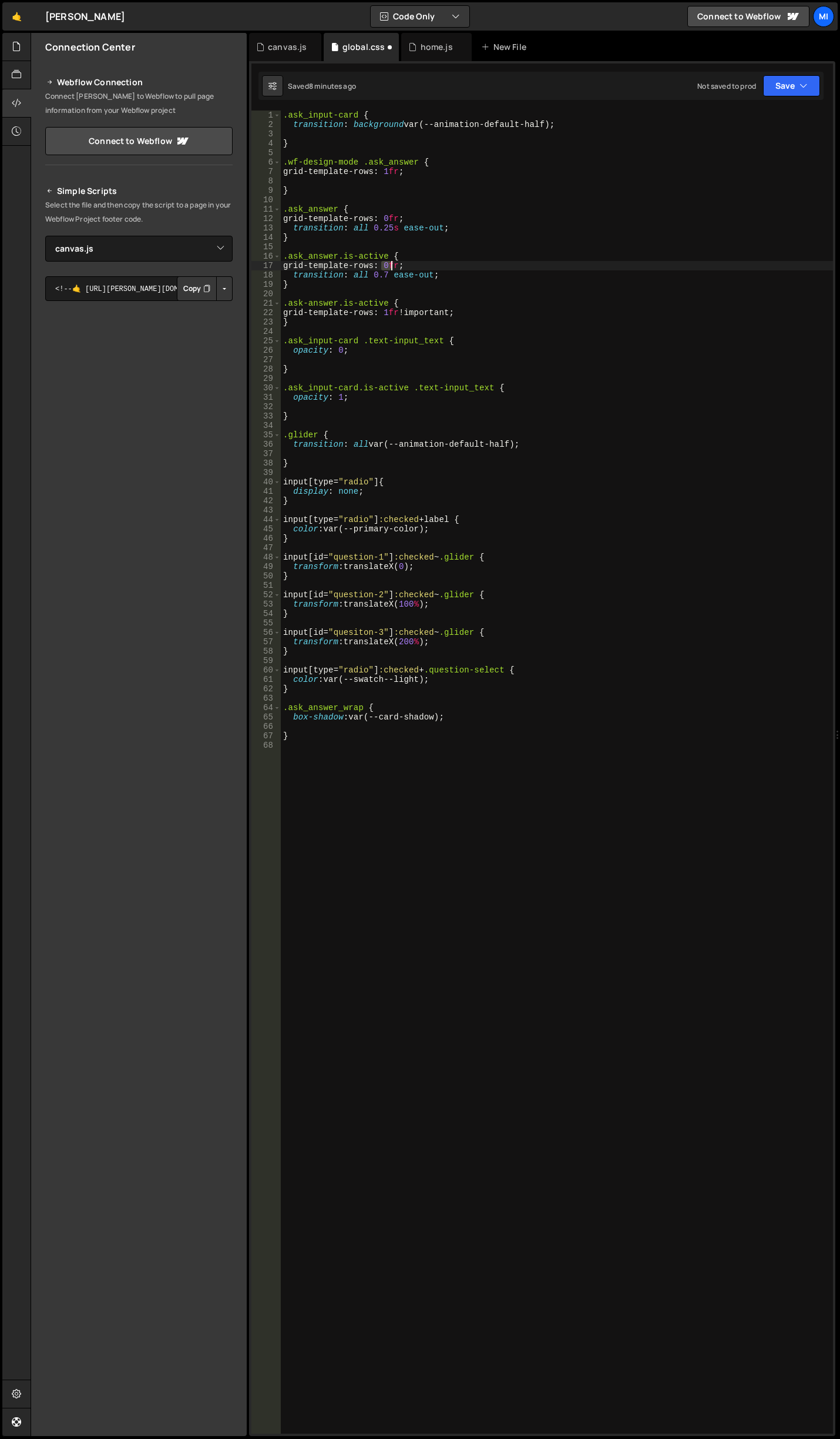
drag, startPoint x: 383, startPoint y: 265, endPoint x: 392, endPoint y: 265, distance: 9.0
click at [392, 265] on div ".ask_input-card { transition : background var(--animation-default-half) ; } .wf…" at bounding box center [557, 782] width 553 height 1342
type textarea "grid-template-rows: 1fr;"
click at [283, 49] on div "canvas.js" at bounding box center [287, 47] width 39 height 12
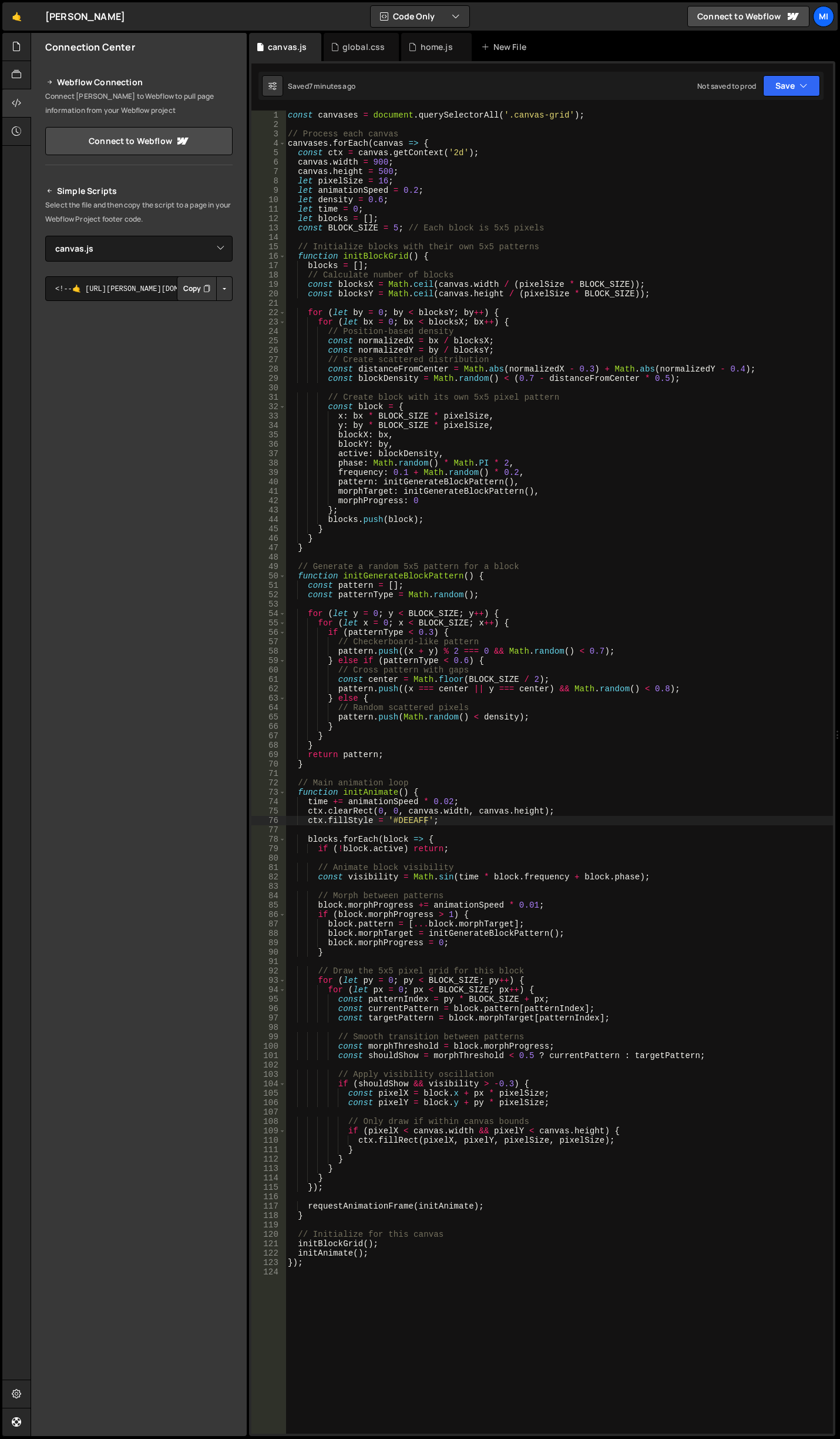
click at [359, 63] on div "document.addEventListener('DOMContentLoaded', initQueryButtonAnimation); 8 9 10…" at bounding box center [542, 749] width 587 height 1375
click at [436, 40] on div "home.js" at bounding box center [436, 46] width 71 height 28
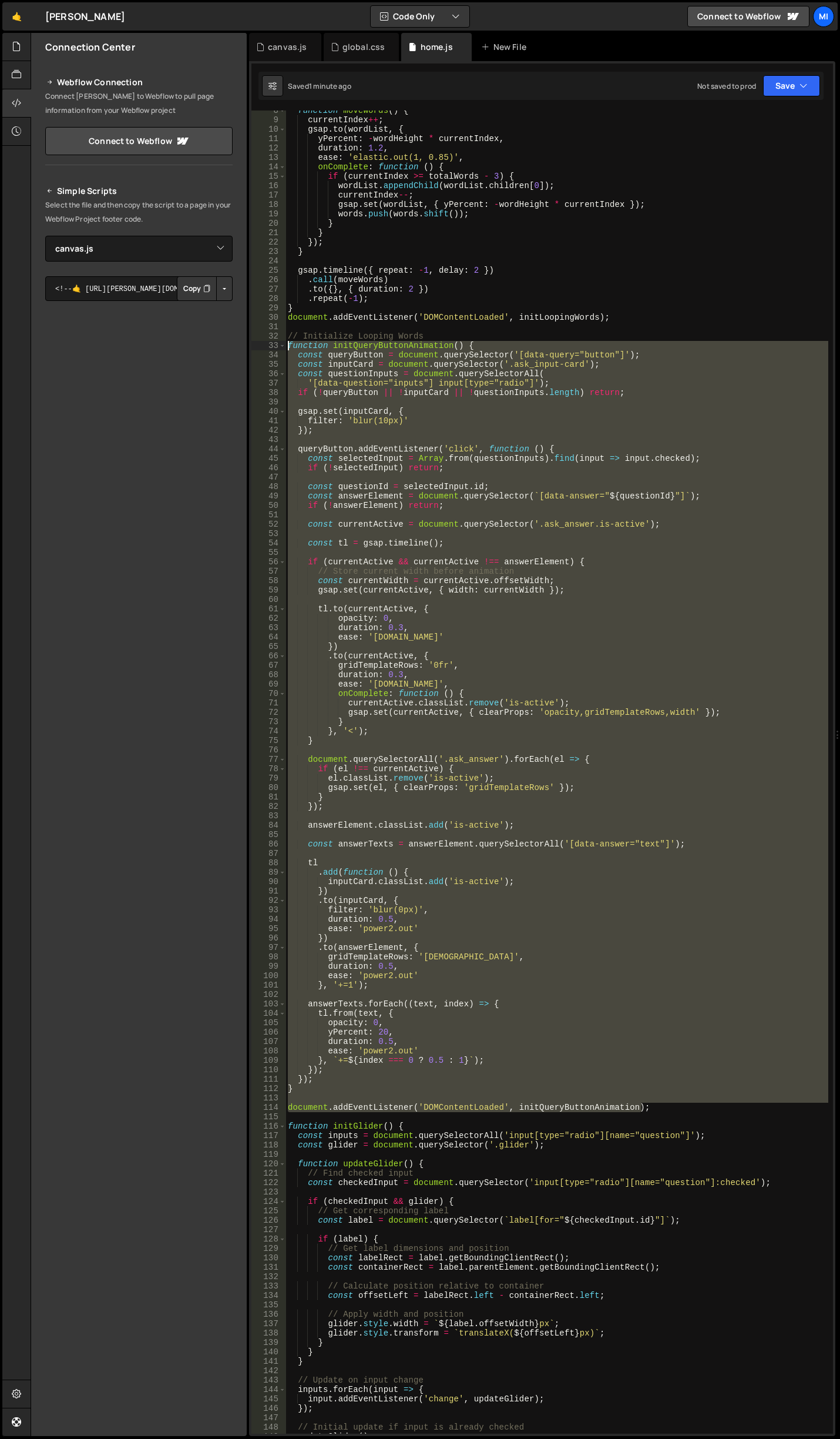
drag, startPoint x: 661, startPoint y: 1107, endPoint x: 259, endPoint y: 348, distance: 858.9
click at [259, 348] on div "document.addEventListener('DOMContentLoaded', initQueryButtonAnimation); 8 9 10…" at bounding box center [542, 772] width 582 height 1323
paste textarea "document.addEventListener('DOMContentLoaded', initQueryButtonAnimation"
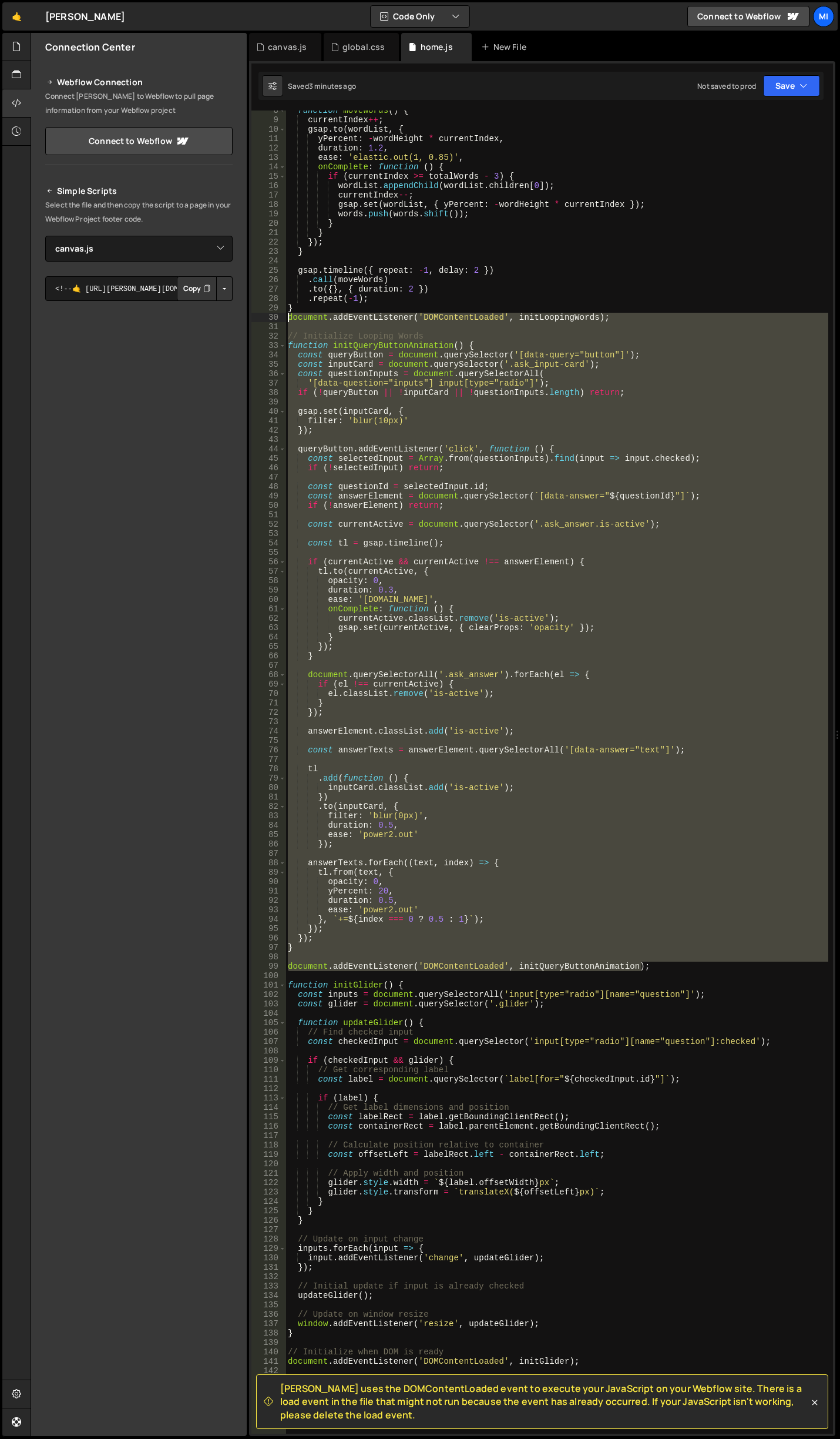
drag, startPoint x: 660, startPoint y: 967, endPoint x: 240, endPoint y: 320, distance: 771.4
click at [240, 320] on div "Files New File Javascript files 0 canvas.js 0 0 home.js 0 CSS files global.css 0" at bounding box center [436, 735] width 810 height 1404
click at [623, 936] on div "function moveWords ( ) { currentIndex ++ ; gsap . to ( wordList , { yPercent : …" at bounding box center [557, 772] width 543 height 1323
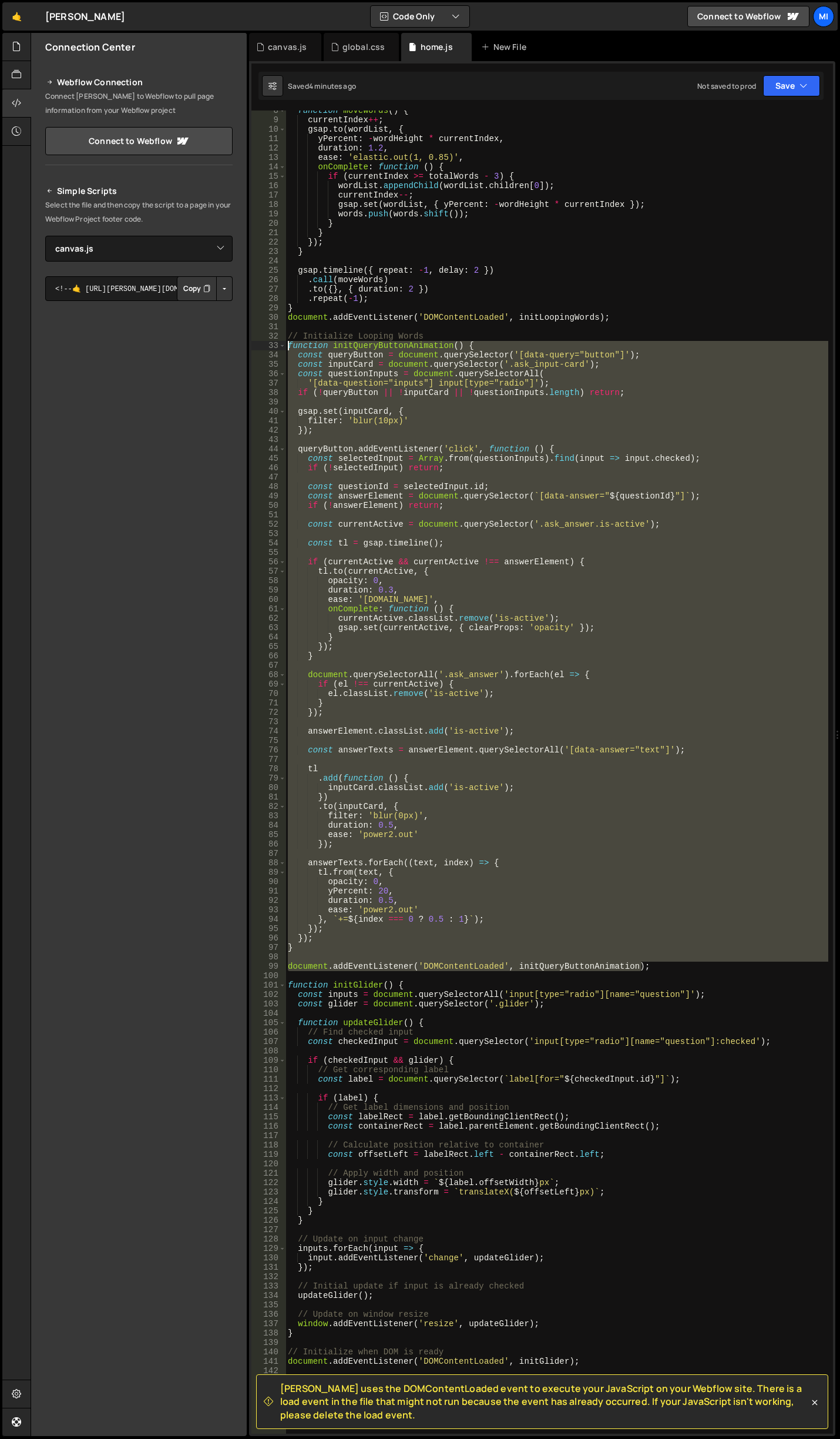
drag, startPoint x: 651, startPoint y: 969, endPoint x: 247, endPoint y: 348, distance: 740.8
click at [247, 348] on div "Files New File Javascript files 0 canvas.js 0 0 home.js 0 CSS files global.css 0" at bounding box center [436, 735] width 810 height 1404
paste textarea "document.addEventListener('DOMContentLoaded', initQueryButtonAnimation"
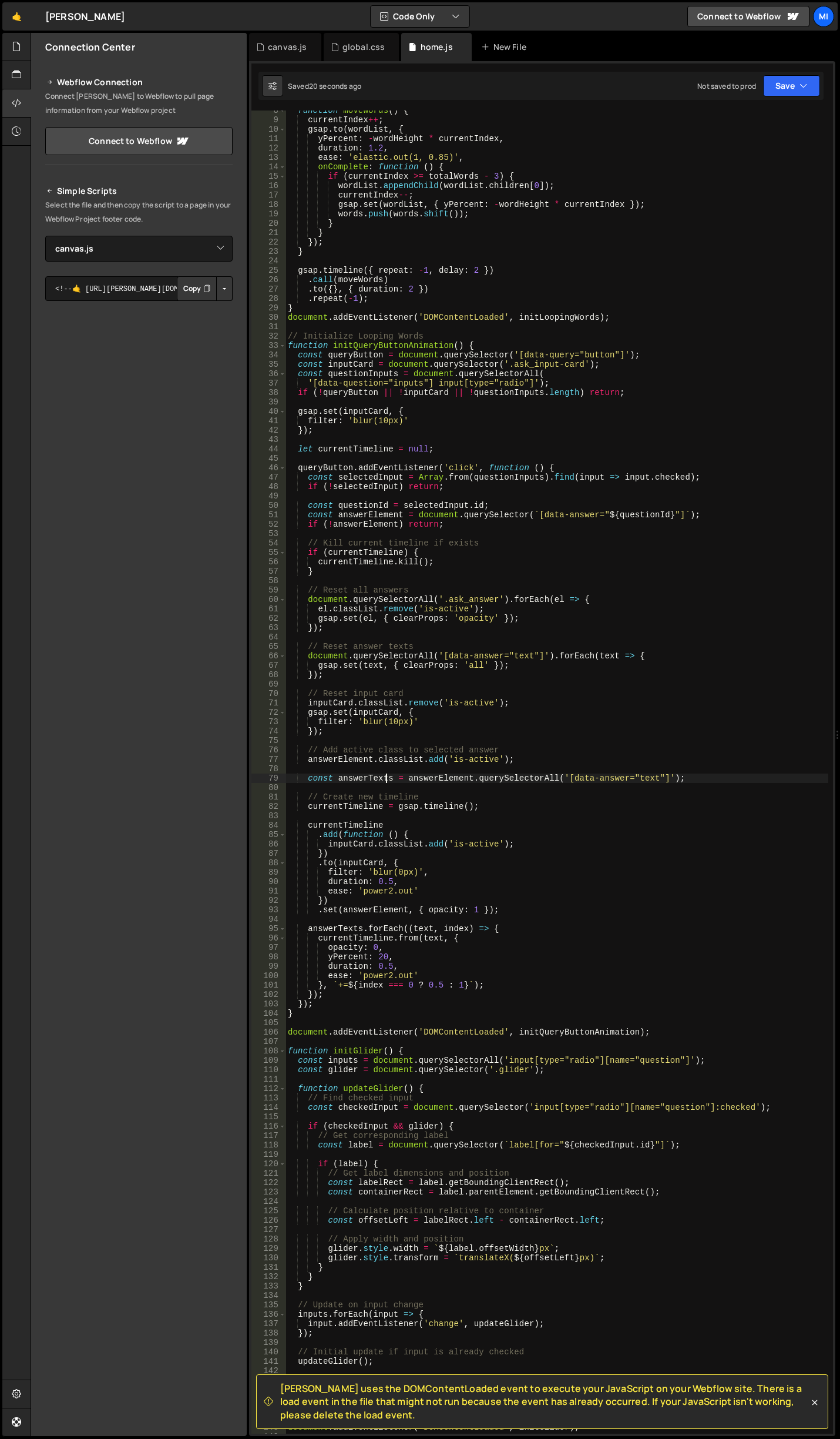
click at [387, 782] on div "function moveWords ( ) { currentIndex ++ ; gsap . to ( wordList , { yPercent : …" at bounding box center [557, 777] width 543 height 1342
click at [447, 884] on div "function moveWords ( ) { currentIndex ++ ; gsap . to ( wordList , { yPercent : …" at bounding box center [557, 777] width 543 height 1342
click at [491, 808] on div "function moveWords ( ) { currentIndex ++ ; gsap . to ( wordList , { yPercent : …" at bounding box center [557, 777] width 543 height 1342
click at [504, 907] on div "function moveWords ( ) { currentIndex ++ ; gsap . to ( wordList , { yPercent : …" at bounding box center [557, 777] width 543 height 1342
click at [323, 853] on div "function moveWords ( ) { currentIndex ++ ; gsap . to ( wordList , { yPercent : …" at bounding box center [557, 777] width 543 height 1342
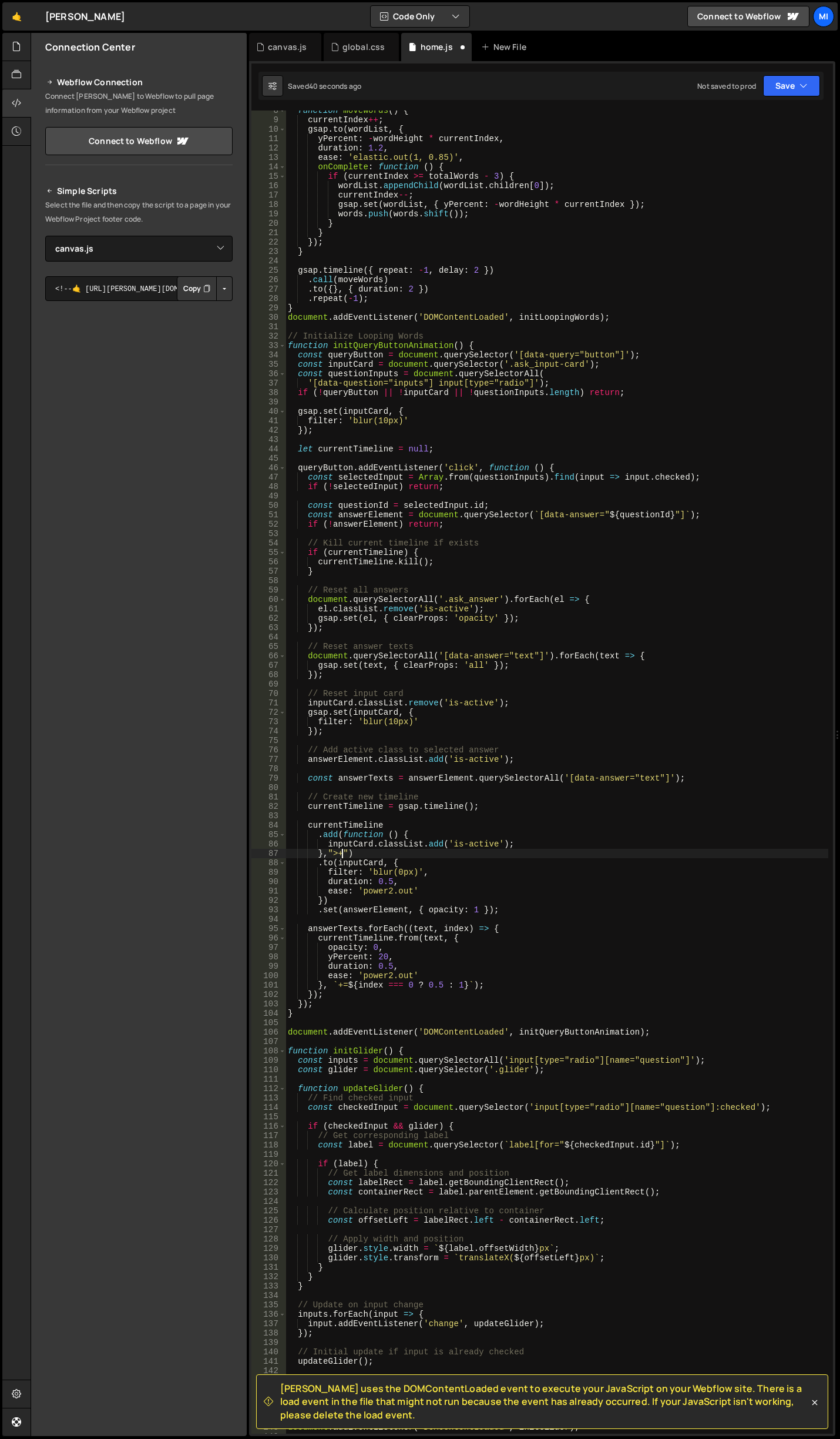
scroll to position [0, 4]
click at [348, 854] on div "function moveWords ( ) { currentIndex ++ ; gsap . to ( wordList , { yPercent : …" at bounding box center [557, 777] width 543 height 1342
click at [418, 878] on div "function moveWords ( ) { currentIndex ++ ; gsap . to ( wordList , { yPercent : …" at bounding box center [557, 777] width 543 height 1342
drag, startPoint x: 338, startPoint y: 853, endPoint x: 350, endPoint y: 853, distance: 12.0
click at [350, 853] on div "function moveWords ( ) { currentIndex ++ ; gsap . to ( wordList , { yPercent : …" at bounding box center [557, 777] width 543 height 1342
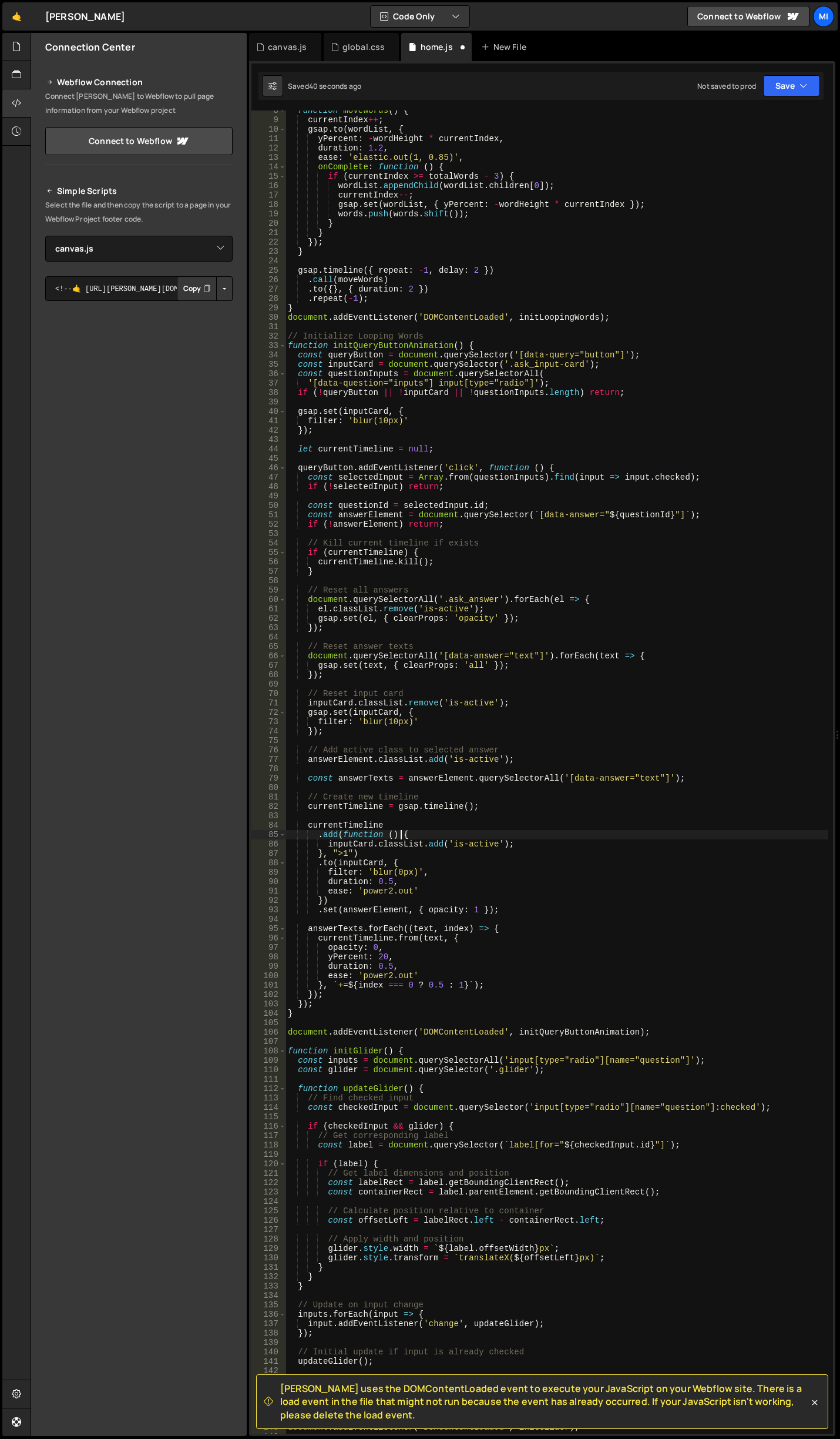
click at [400, 839] on div "function moveWords ( ) { currentIndex ++ ; gsap . to ( wordList , { yPercent : …" at bounding box center [557, 777] width 543 height 1342
click at [345, 852] on div "function moveWords ( ) { currentIndex ++ ; gsap . to ( wordList , { yPercent : …" at bounding box center [557, 777] width 543 height 1342
paste textarea "+="
click at [518, 962] on div "function moveWords ( ) { currentIndex ++ ; gsap . to ( wordList , { yPercent : …" at bounding box center [557, 777] width 543 height 1342
drag, startPoint x: 300, startPoint y: 1021, endPoint x: 282, endPoint y: 985, distance: 40.2
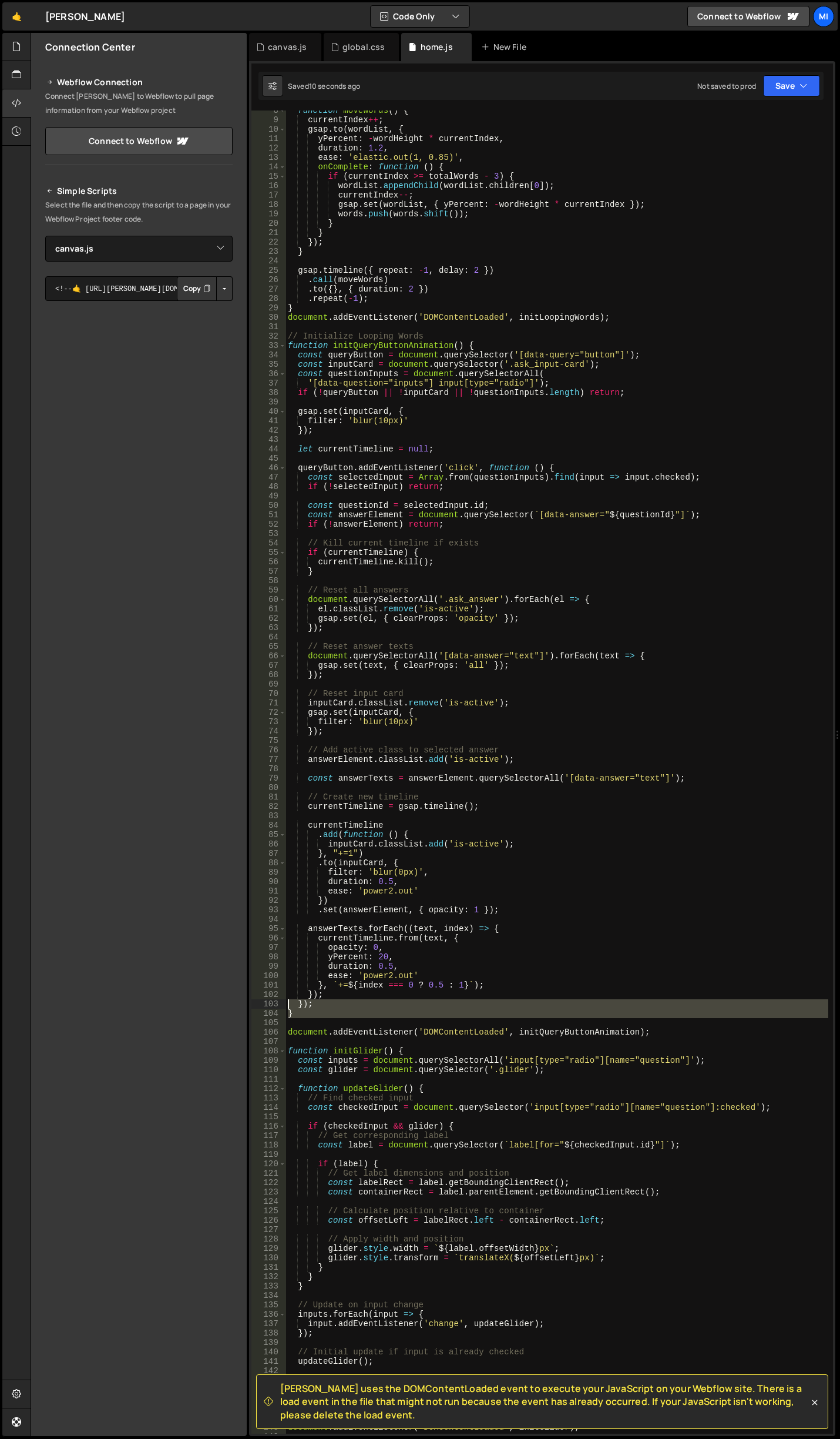
click at [282, 985] on div "duration: 0.5, 8 9 10 11 12 13 14 15 16 17 18 19 20 21 22 23 24 25 26 27 28 29 …" at bounding box center [542, 772] width 582 height 1323
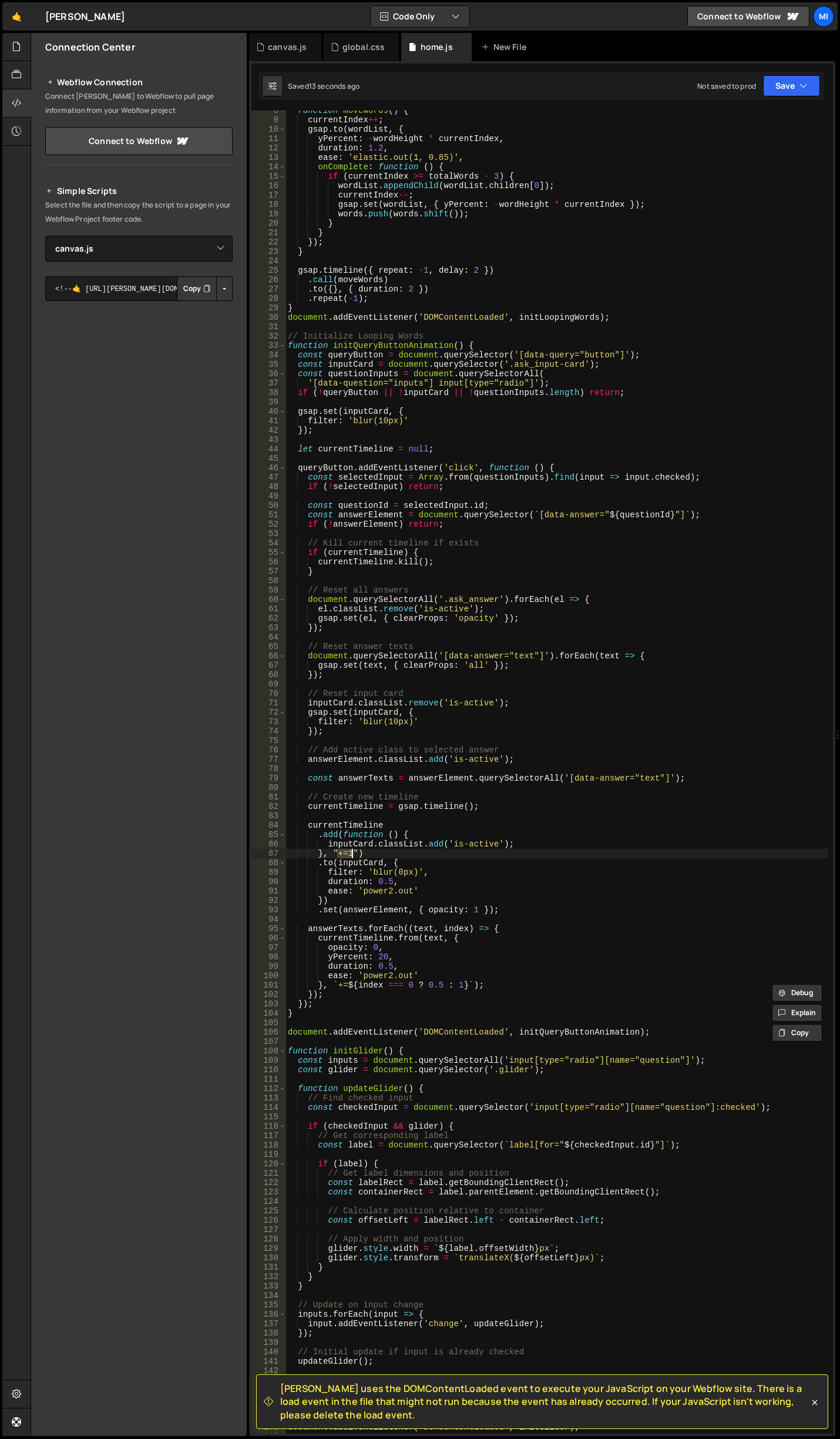
drag, startPoint x: 336, startPoint y: 851, endPoint x: 351, endPoint y: 853, distance: 15.1
click at [351, 853] on div "function moveWords ( ) { currentIndex ++ ; gsap . to ( wordList , { yPercent : …" at bounding box center [557, 777] width 543 height 1342
drag, startPoint x: 444, startPoint y: 695, endPoint x: 477, endPoint y: 682, distance: 35.5
click at [444, 695] on div "function moveWords ( ) { currentIndex ++ ; gsap . to ( wordList , { yPercent : …" at bounding box center [557, 777] width 543 height 1342
click at [512, 674] on div "function moveWords ( ) { currentIndex ++ ; gsap . to ( wordList , { yPercent : …" at bounding box center [557, 777] width 543 height 1342
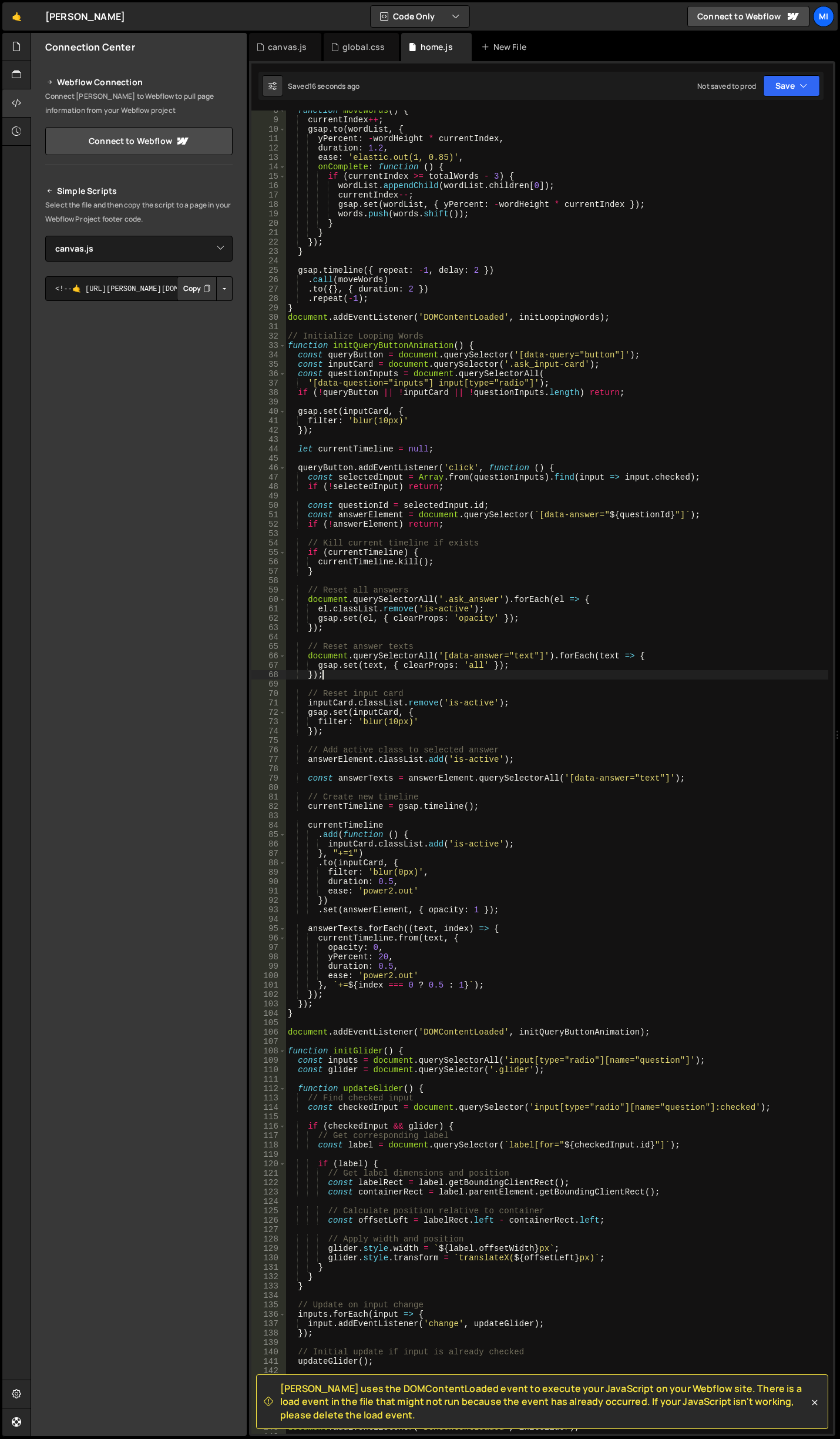
scroll to position [0, 2]
click at [354, 854] on div "function moveWords ( ) { currentIndex ++ ; gsap . to ( wordList , { yPercent : …" at bounding box center [557, 777] width 543 height 1342
click at [419, 904] on div "function moveWords ( ) { currentIndex ++ ; gsap . to ( wordList , { yPercent : …" at bounding box center [557, 777] width 543 height 1342
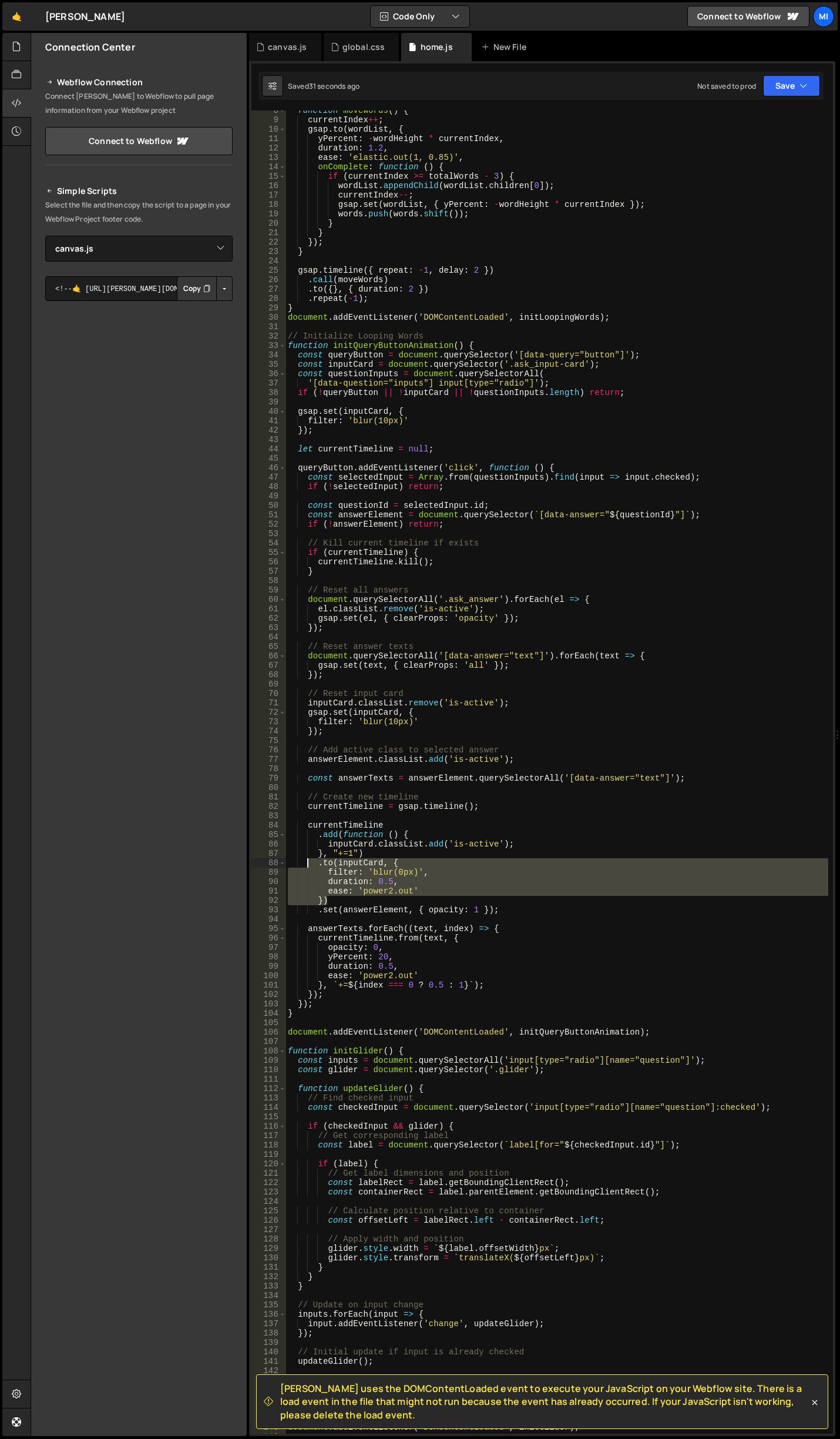
drag, startPoint x: 345, startPoint y: 898, endPoint x: 307, endPoint y: 863, distance: 51.7
click at [307, 863] on div "function moveWords ( ) { currentIndex ++ ; gsap . to ( wordList , { yPercent : …" at bounding box center [557, 777] width 543 height 1342
type textarea ".to(inputCard, { filter: 'blur(0px)',"
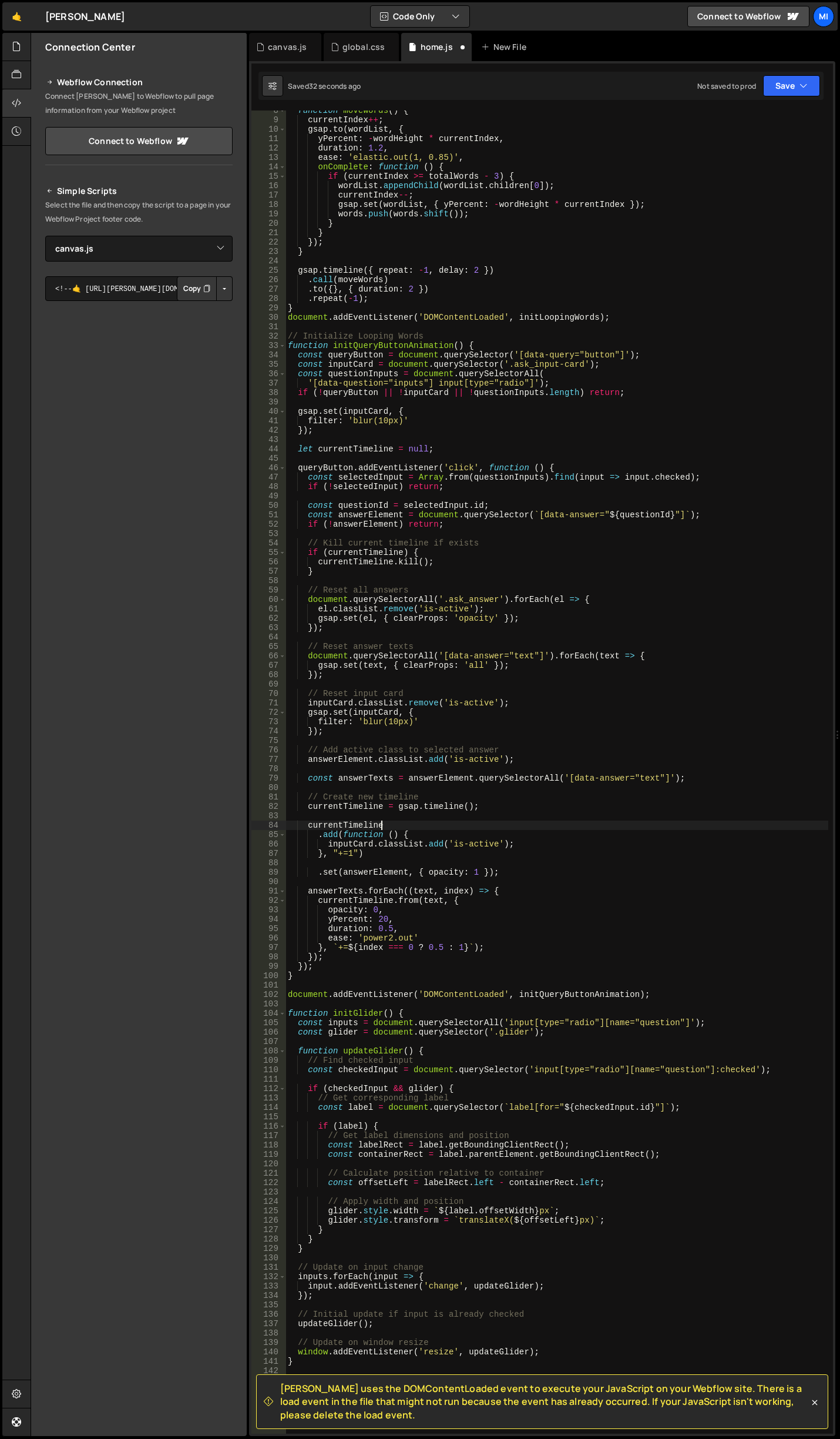
click at [388, 827] on div "function moveWords ( ) { currentIndex ++ ; gsap . to ( wordList , { yPercent : …" at bounding box center [557, 777] width 543 height 1342
type textarea "currentTimeline"
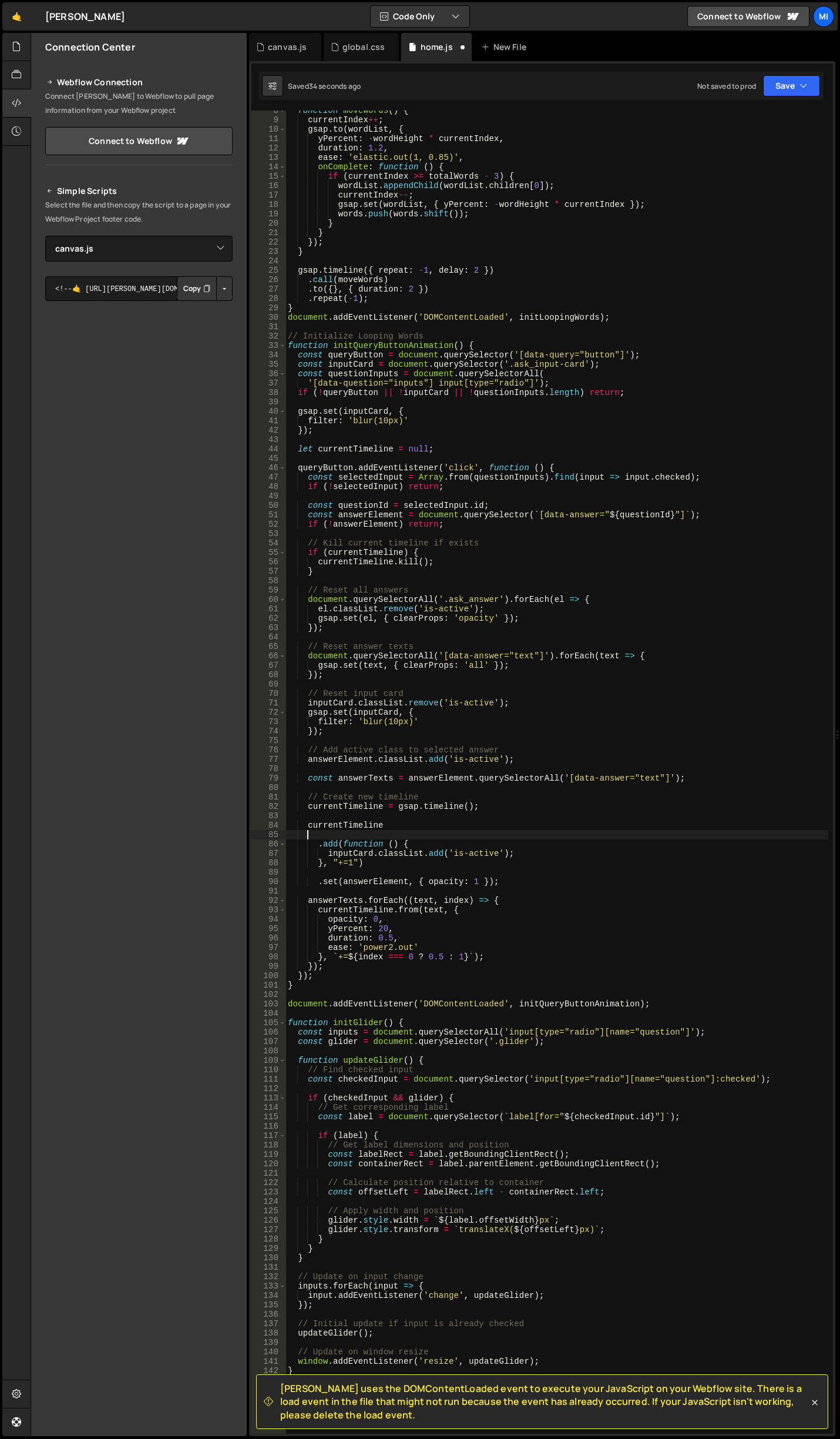
paste textarea "})"
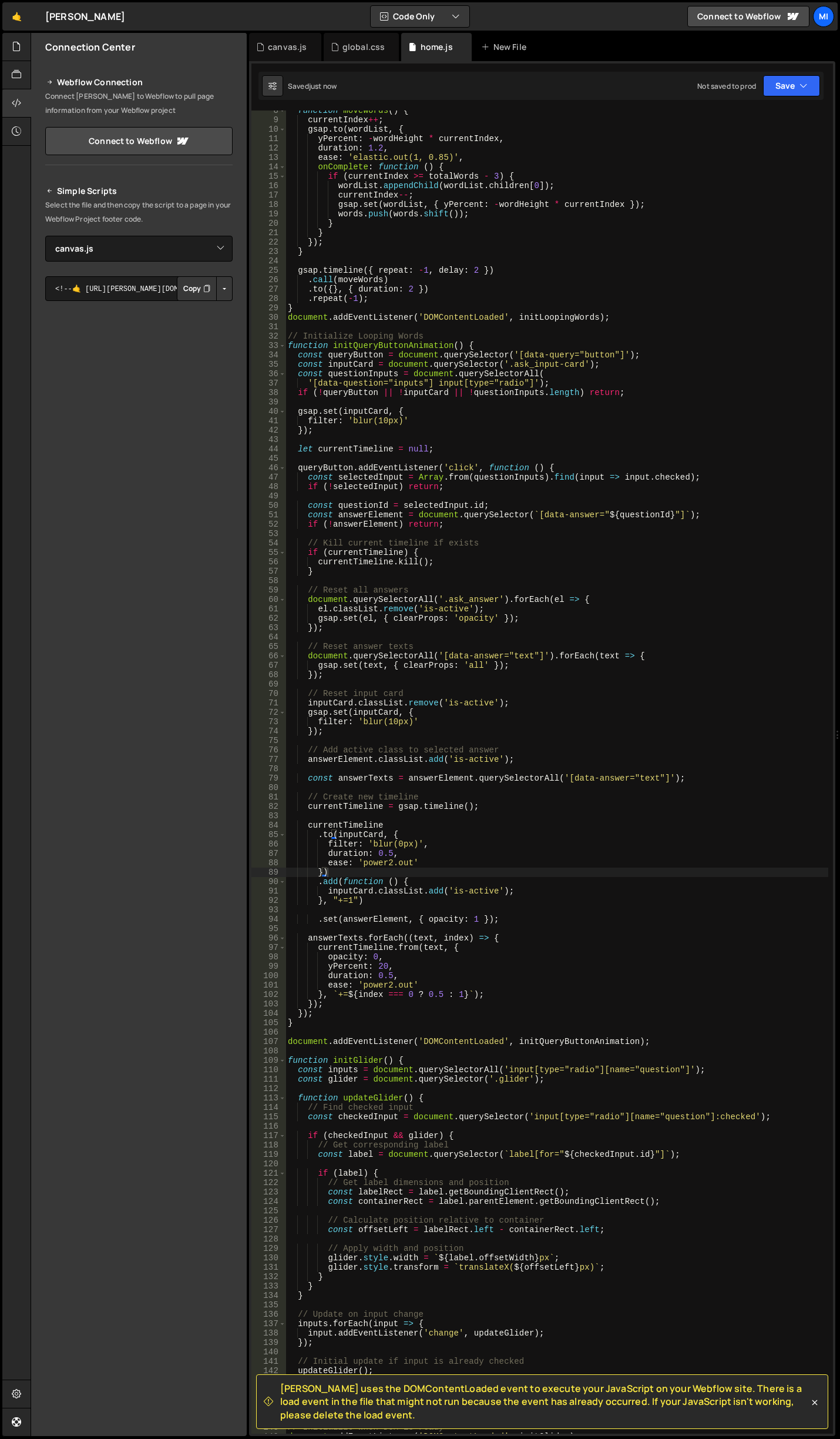
click at [469, 727] on div "function moveWords ( ) { currentIndex ++ ; gsap . to ( wordList , { yPercent : …" at bounding box center [557, 777] width 543 height 1342
type textarea "document.addEventListener('DOMContentLoaded', initGlider);"
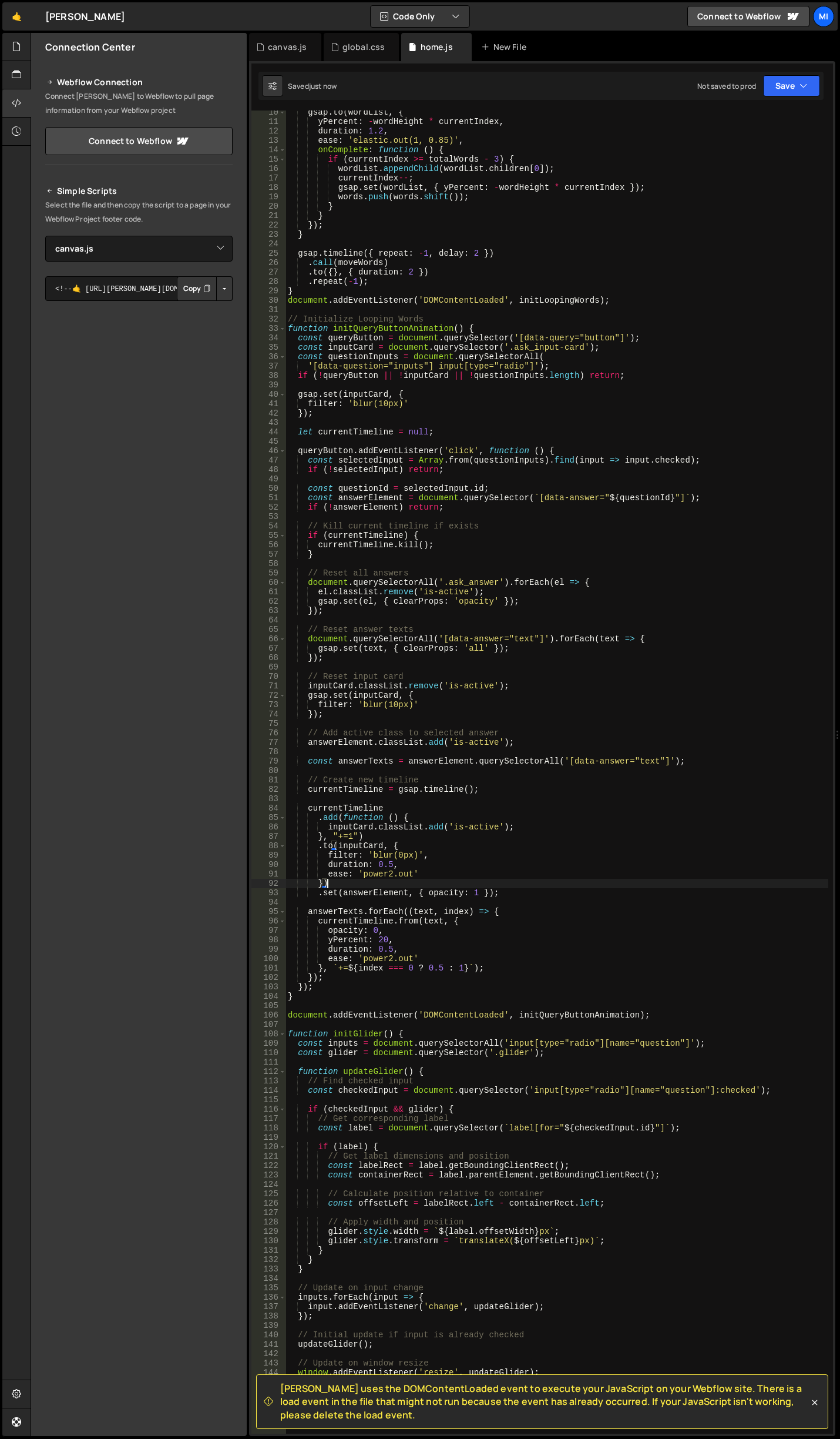
click at [413, 887] on div "gsap . to ( wordList , { yPercent : - wordHeight * currentIndex , duration : 1.…" at bounding box center [557, 779] width 543 height 1342
drag, startPoint x: 336, startPoint y: 836, endPoint x: 342, endPoint y: 836, distance: 6.0
click at [342, 836] on div "gsap . to ( wordList , { yPercent : - wordHeight * currentIndex , duration : 1.…" at bounding box center [557, 779] width 543 height 1342
drag, startPoint x: 532, startPoint y: 741, endPoint x: 279, endPoint y: 740, distance: 253.0
click at [279, 740] on div "}, "+=1") 10 11 12 13 14 15 16 17 18 19 20 21 22 23 24 25 26 27 28 29 30 31 32 …" at bounding box center [542, 772] width 582 height 1323
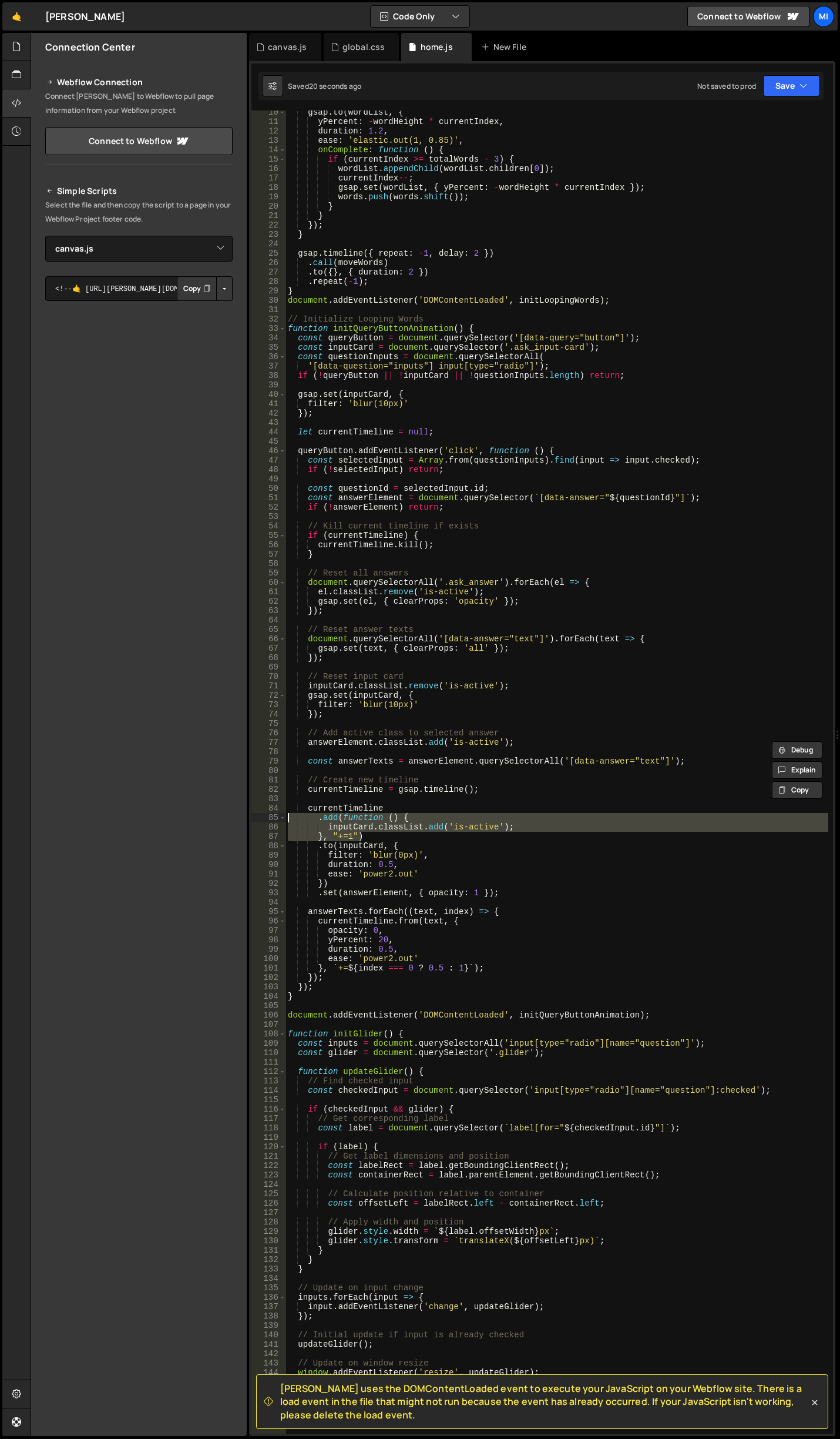
drag, startPoint x: 372, startPoint y: 834, endPoint x: 289, endPoint y: 818, distance: 84.5
click at [289, 818] on div "gsap . to ( wordList , { yPercent : - wordHeight * currentIndex , duration : 1.…" at bounding box center [557, 779] width 543 height 1342
click at [393, 836] on div "gsap . to ( wordList , { yPercent : - wordHeight * currentIndex , duration : 1.…" at bounding box center [557, 772] width 543 height 1323
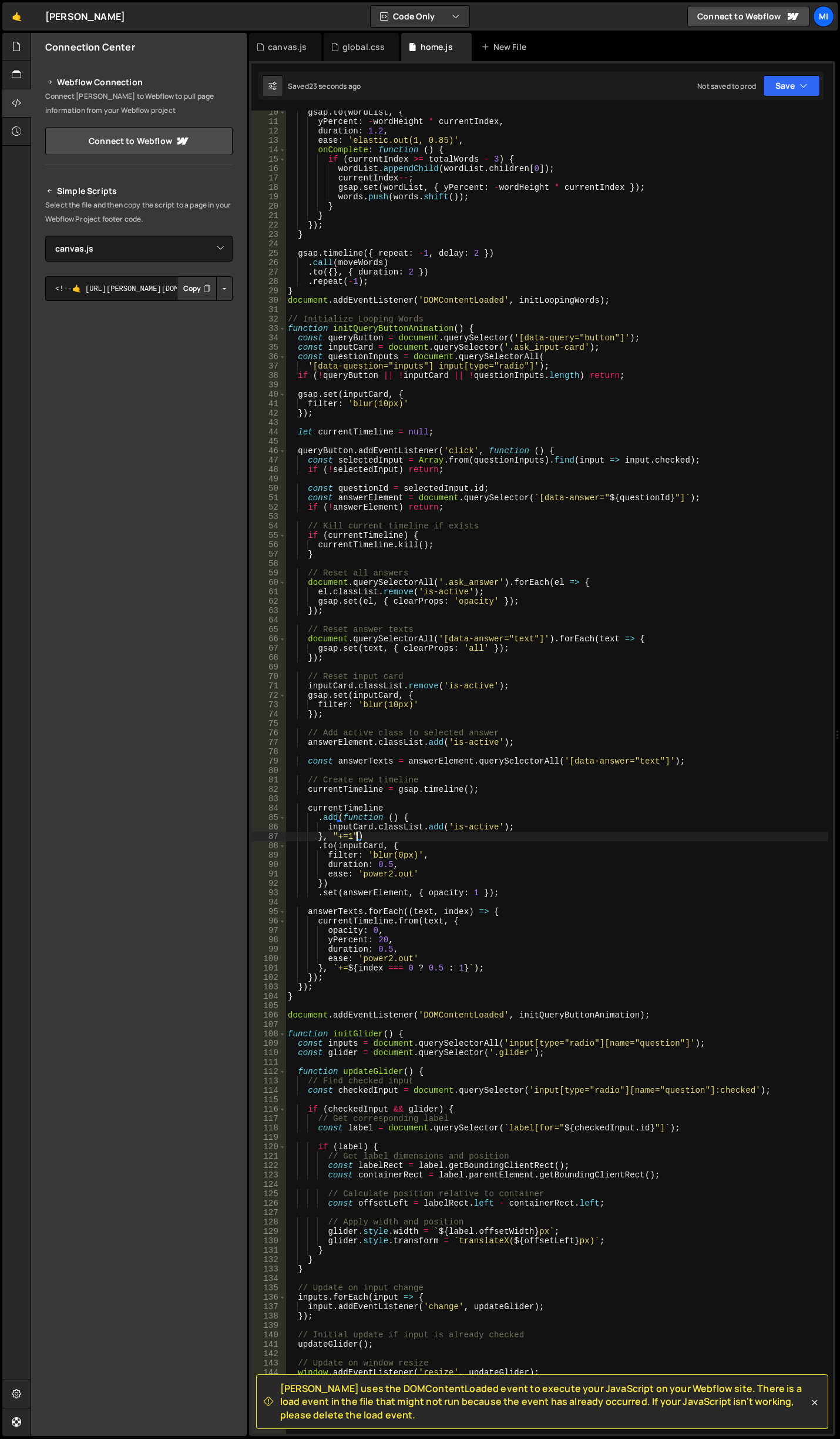
click at [359, 836] on div "gsap . to ( wordList , { yPercent : - wordHeight * currentIndex , duration : 1.…" at bounding box center [557, 779] width 543 height 1342
drag, startPoint x: 510, startPoint y: 740, endPoint x: 297, endPoint y: 748, distance: 213.2
click at [297, 748] on div "gsap . to ( wordList , { yPercent : - wordHeight * currentIndex , duration : 1.…" at bounding box center [557, 779] width 543 height 1342
click at [508, 710] on div "gsap . to ( wordList , { yPercent : - wordHeight * currentIndex , duration : 1.…" at bounding box center [557, 779] width 543 height 1342
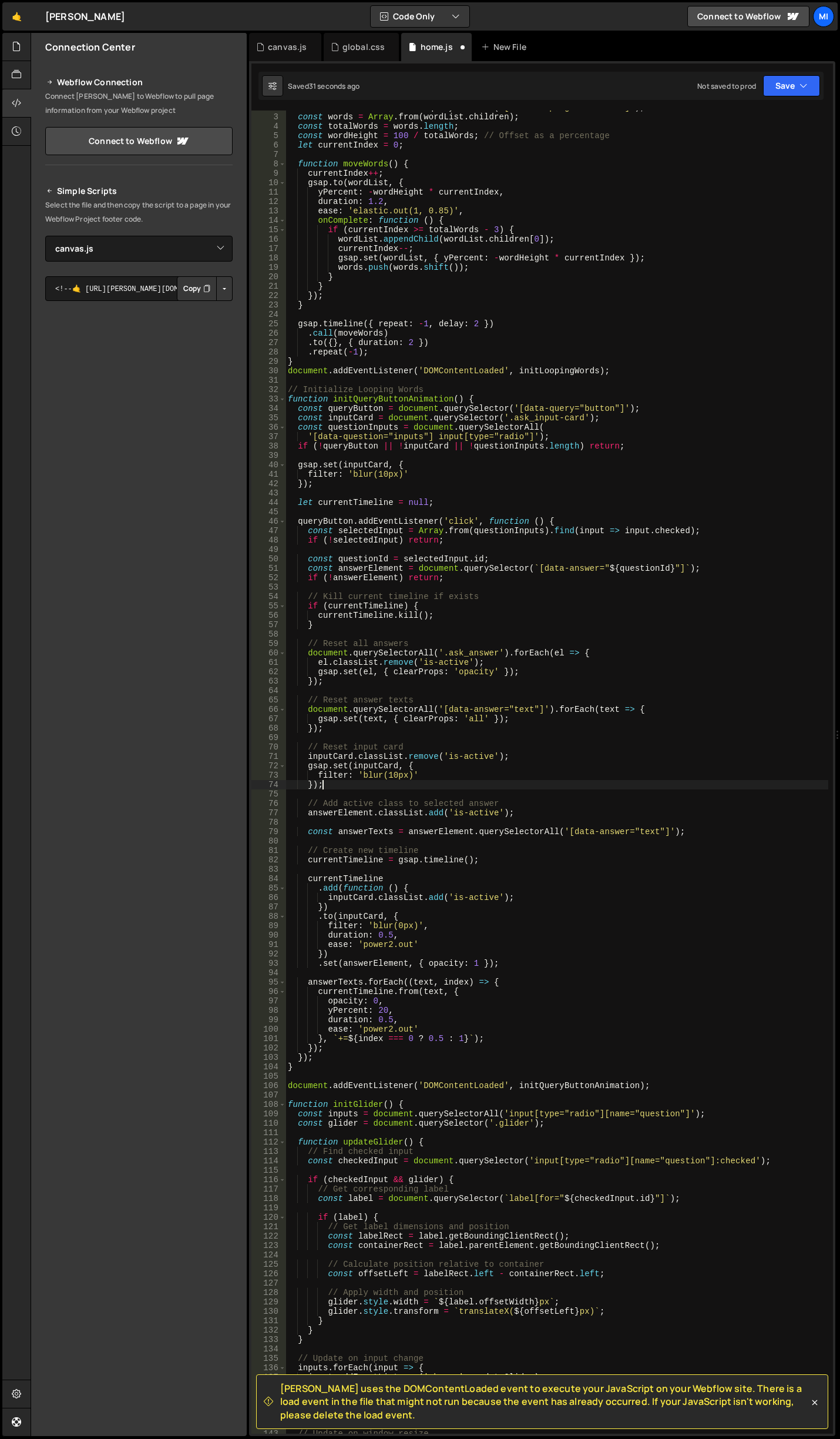
click at [506, 681] on div "const wordList = document . querySelector ( '[data-looping-words-list]' ) ; con…" at bounding box center [557, 774] width 543 height 1342
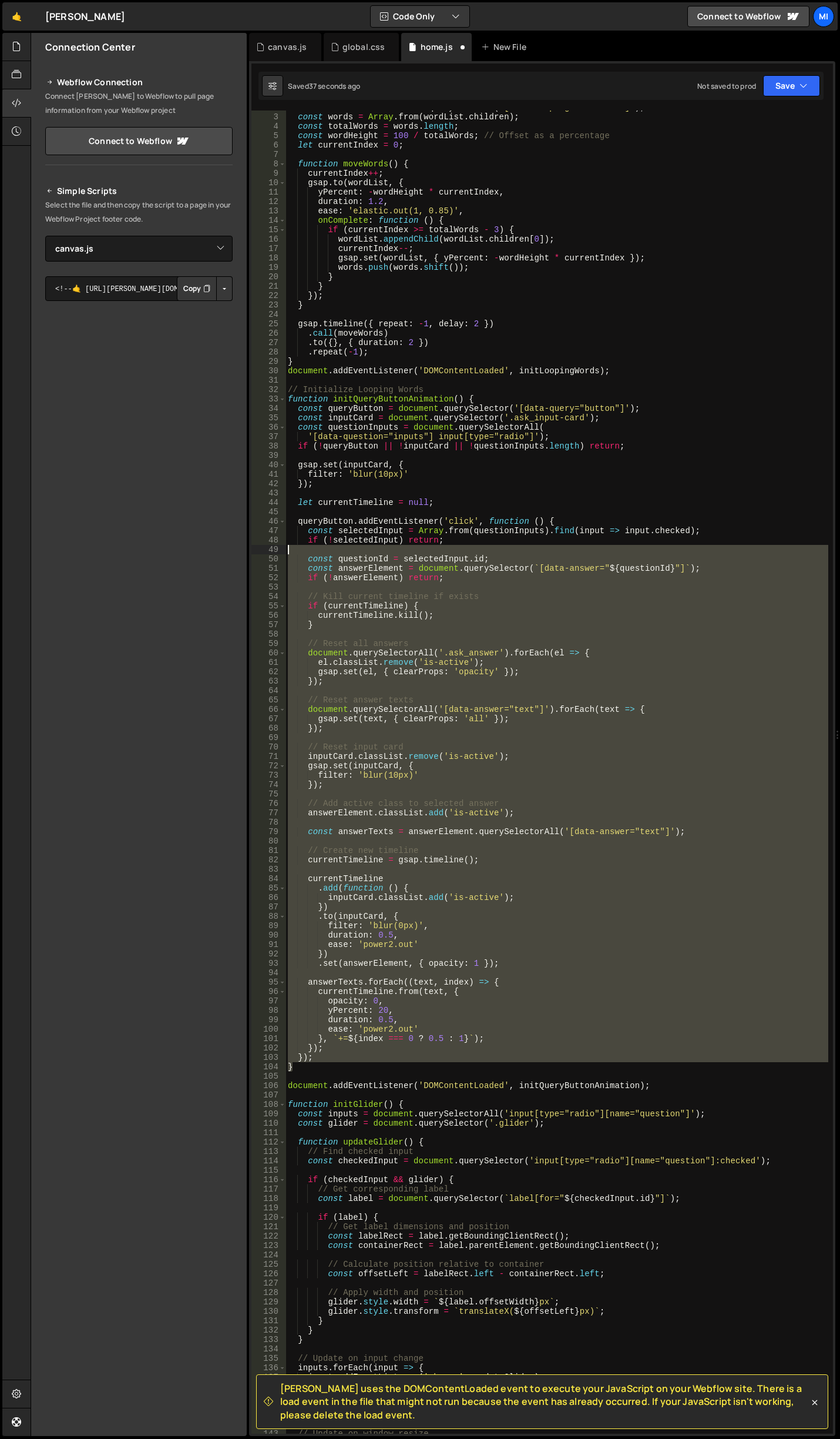
drag, startPoint x: 307, startPoint y: 1069, endPoint x: 272, endPoint y: 548, distance: 522.2
click at [272, 548] on div "}); 2 3 4 5 6 7 8 9 10 11 12 13 14 15 16 17 18 19 20 21 22 23 24 25 26 27 28 29…" at bounding box center [542, 772] width 582 height 1323
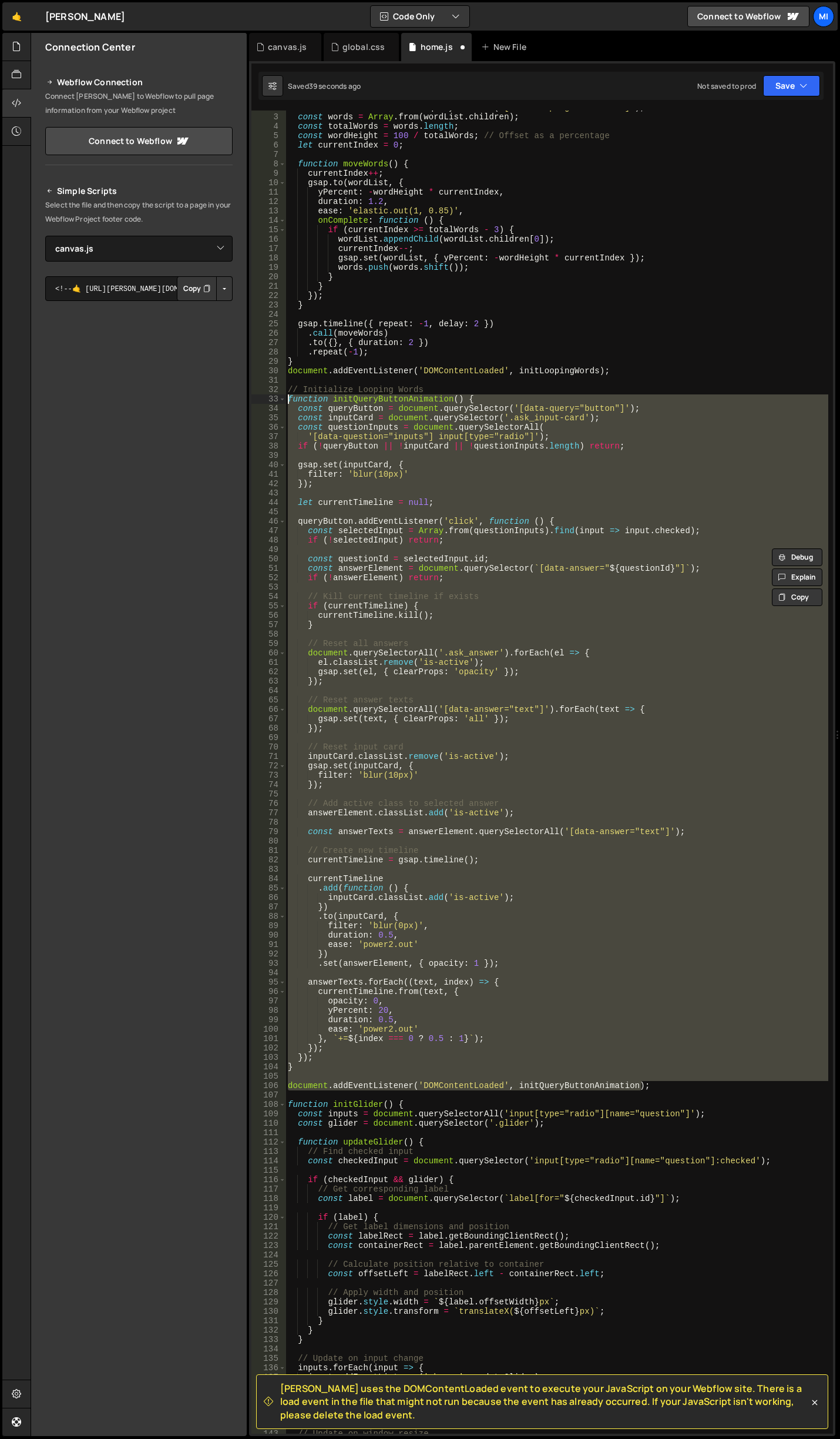
drag, startPoint x: 654, startPoint y: 1087, endPoint x: 276, endPoint y: 400, distance: 784.1
click at [276, 400] on div "const questionId = [DOMAIN_NAME]; 2 3 4 5 6 7 8 9 10 11 12 13 14 15 16 17 18 19…" at bounding box center [542, 772] width 582 height 1323
click at [654, 1084] on div "const wordList = document . querySelector ( '[data-looping-words-list]' ) ; con…" at bounding box center [557, 772] width 543 height 1323
drag, startPoint x: 654, startPoint y: 1085, endPoint x: 260, endPoint y: 395, distance: 794.6
click at [260, 395] on div "document.addEventListener('DOMContentLoaded', initQueryButtonAnimation); 2 3 4 …" at bounding box center [542, 772] width 582 height 1323
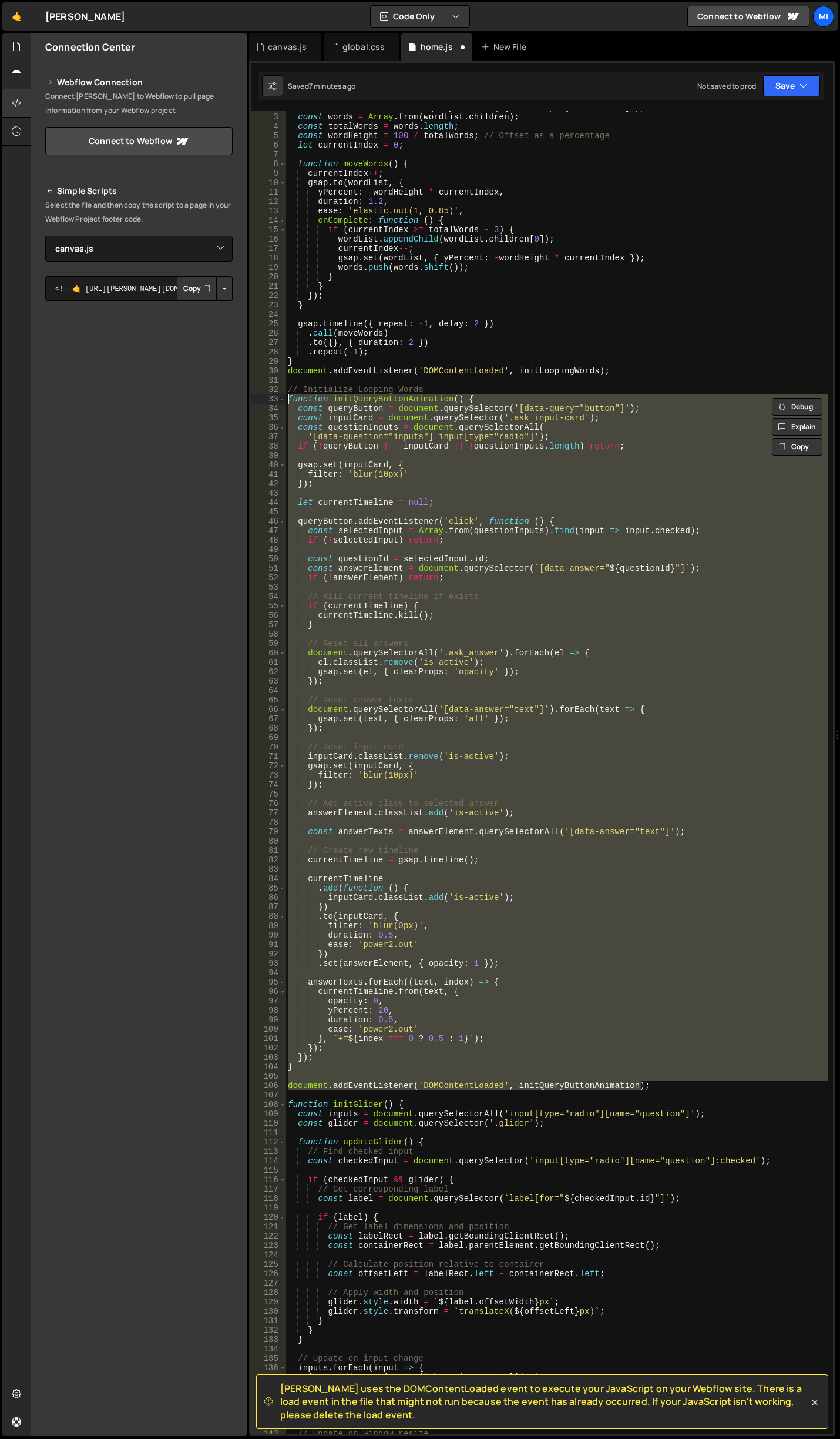
paste textarea "document.addEventListener('DOMContentLoaded', initQueryButtonAnimation"
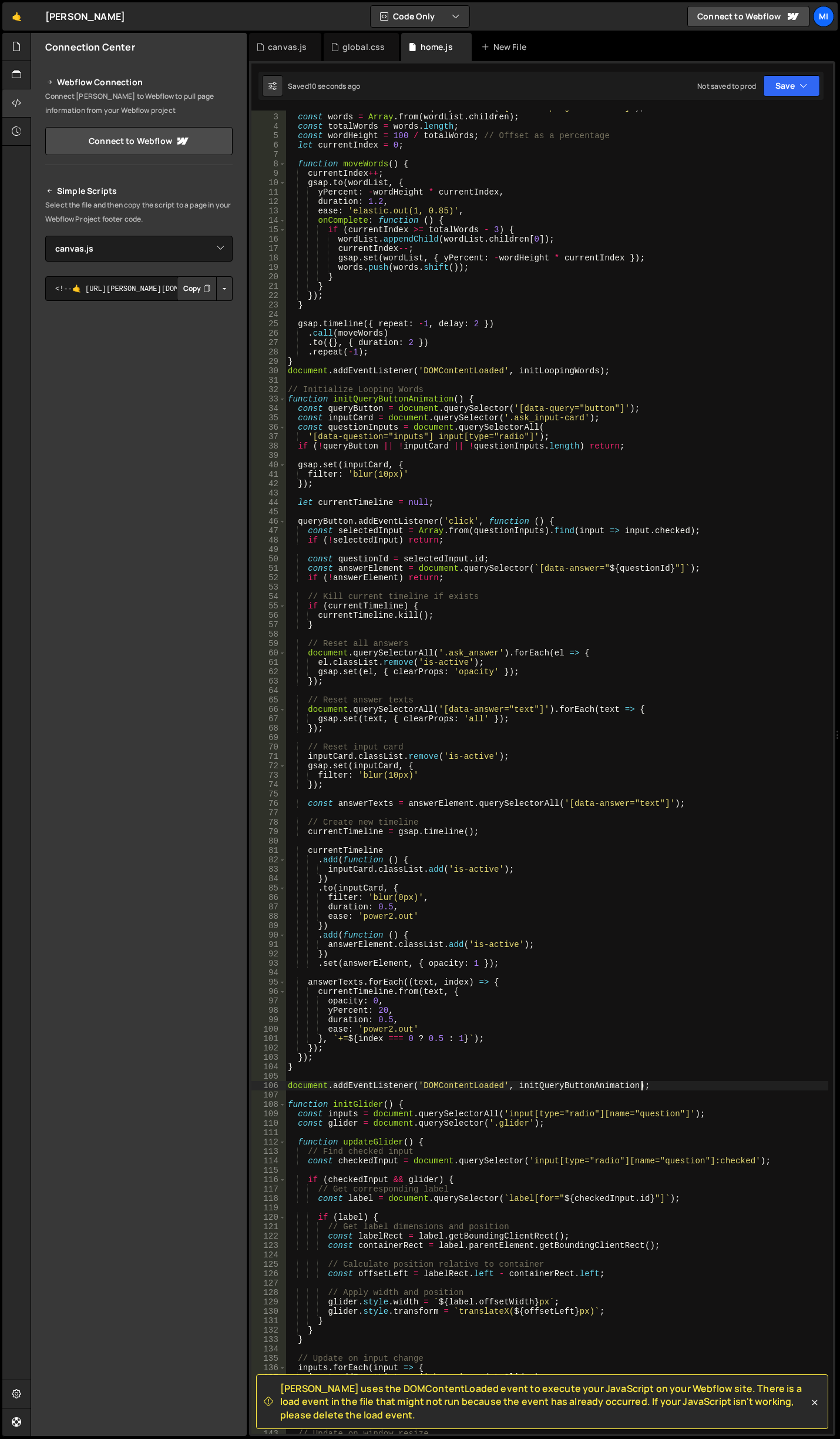
click at [325, 954] on div "const wordList = document . querySelector ( '[data-looping-words-list]' ) ; con…" at bounding box center [557, 774] width 543 height 1342
click at [323, 953] on div "const wordList = document . querySelector ( '[data-looping-words-list]' ) ; con…" at bounding box center [557, 774] width 543 height 1342
type textarea "}, "+=2")"
